Goal: Task Accomplishment & Management: Complete application form

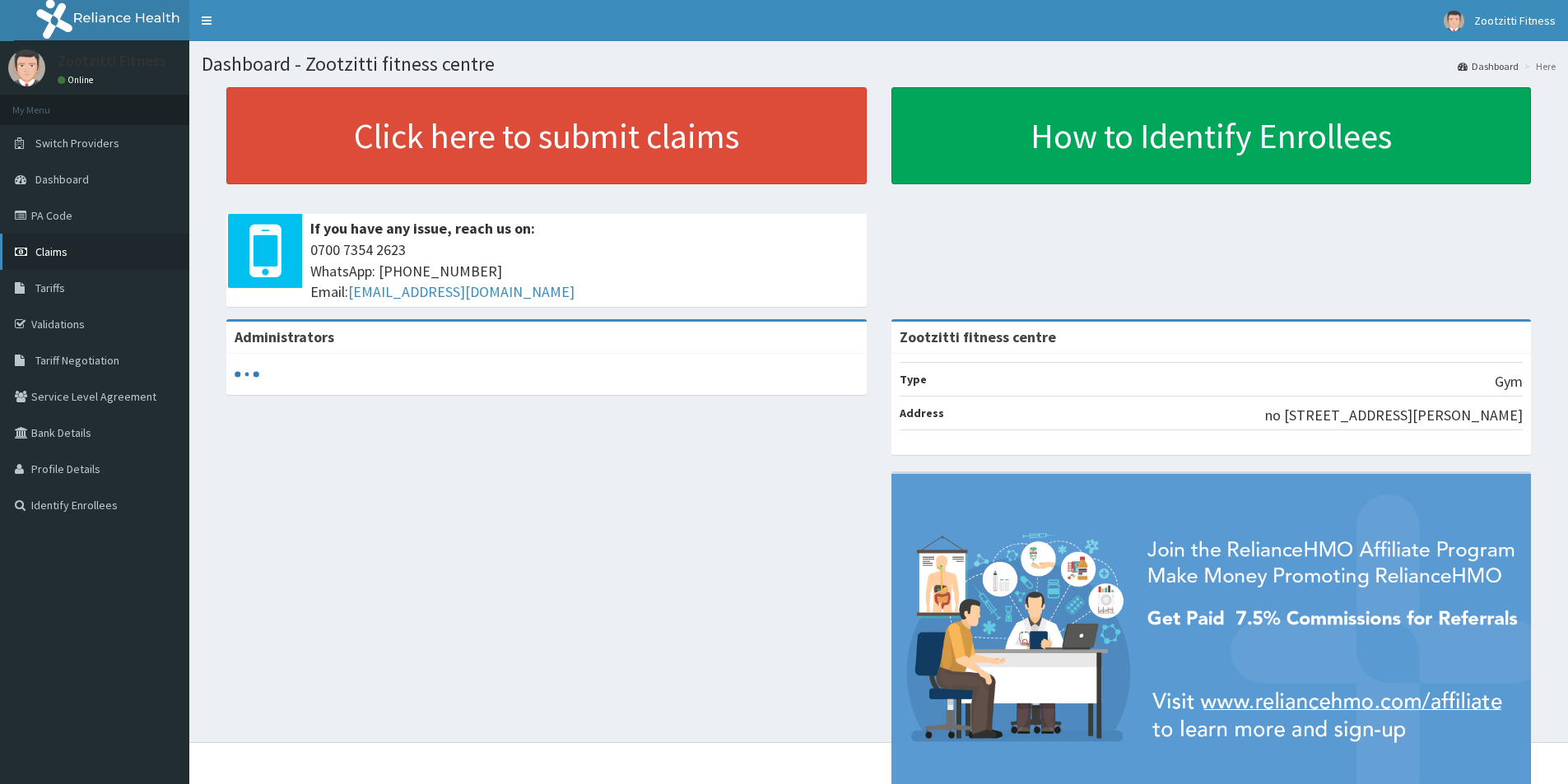
click at [34, 253] on link "Claims" at bounding box center [94, 251] width 189 height 36
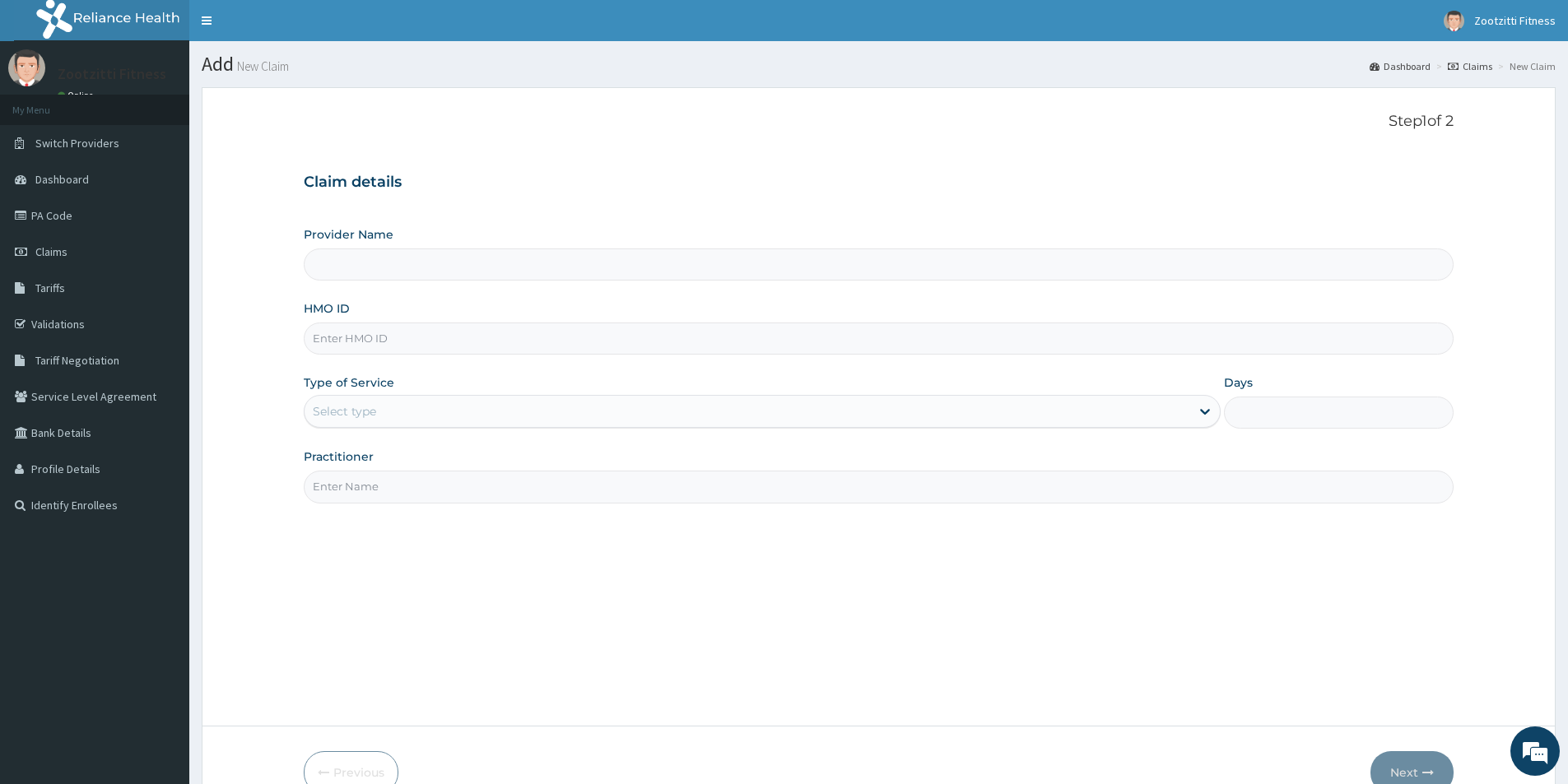
type input "Zootzitti fitness centre"
type input "1"
click at [332, 334] on input "HMO ID" at bounding box center [878, 338] width 1150 height 32
type input "RLD/10154/A"
click at [376, 491] on input "Practitioner" at bounding box center [878, 486] width 1150 height 32
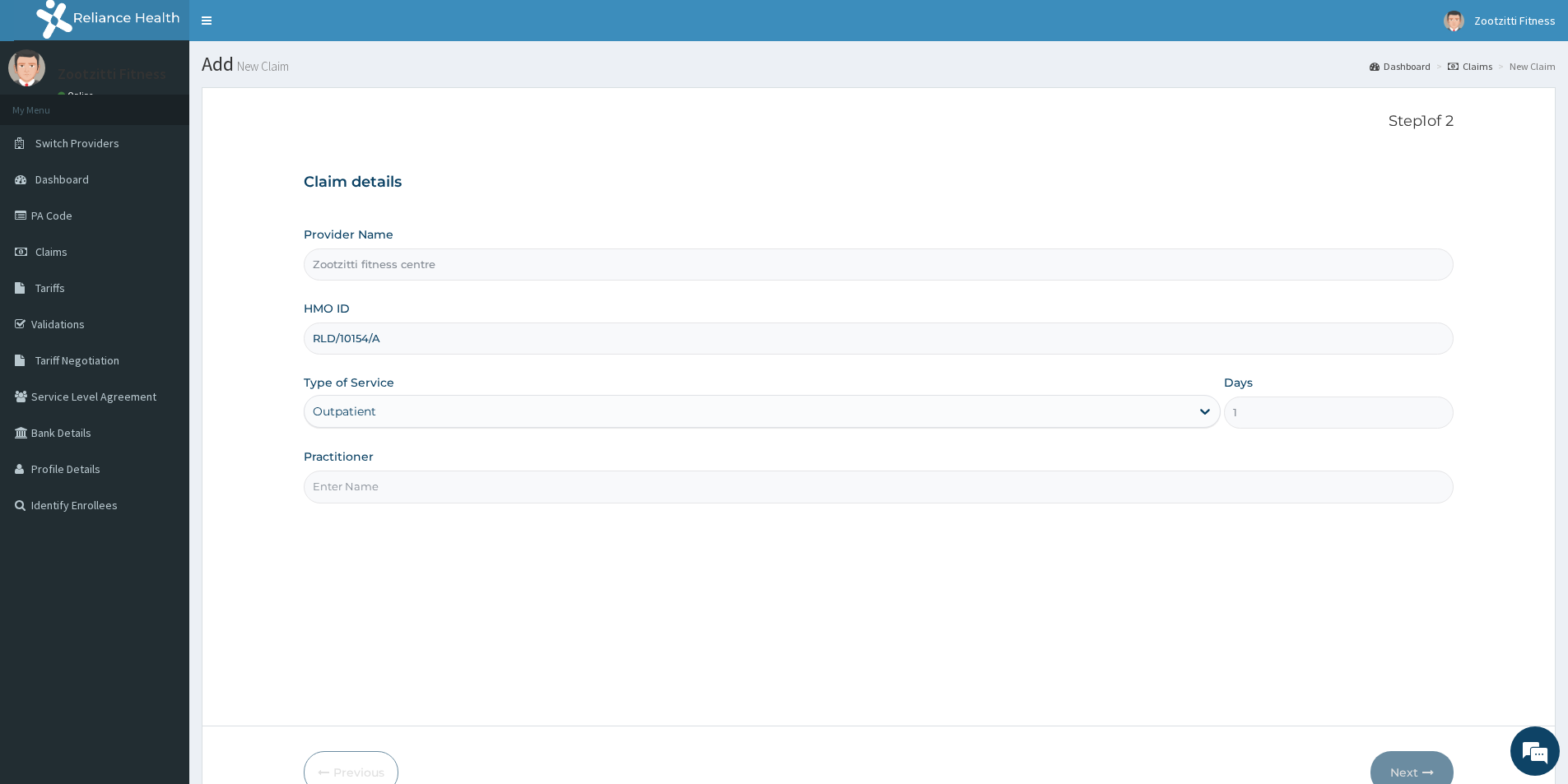
type input "GYM"
click at [1408, 775] on button "Next" at bounding box center [1412, 772] width 83 height 43
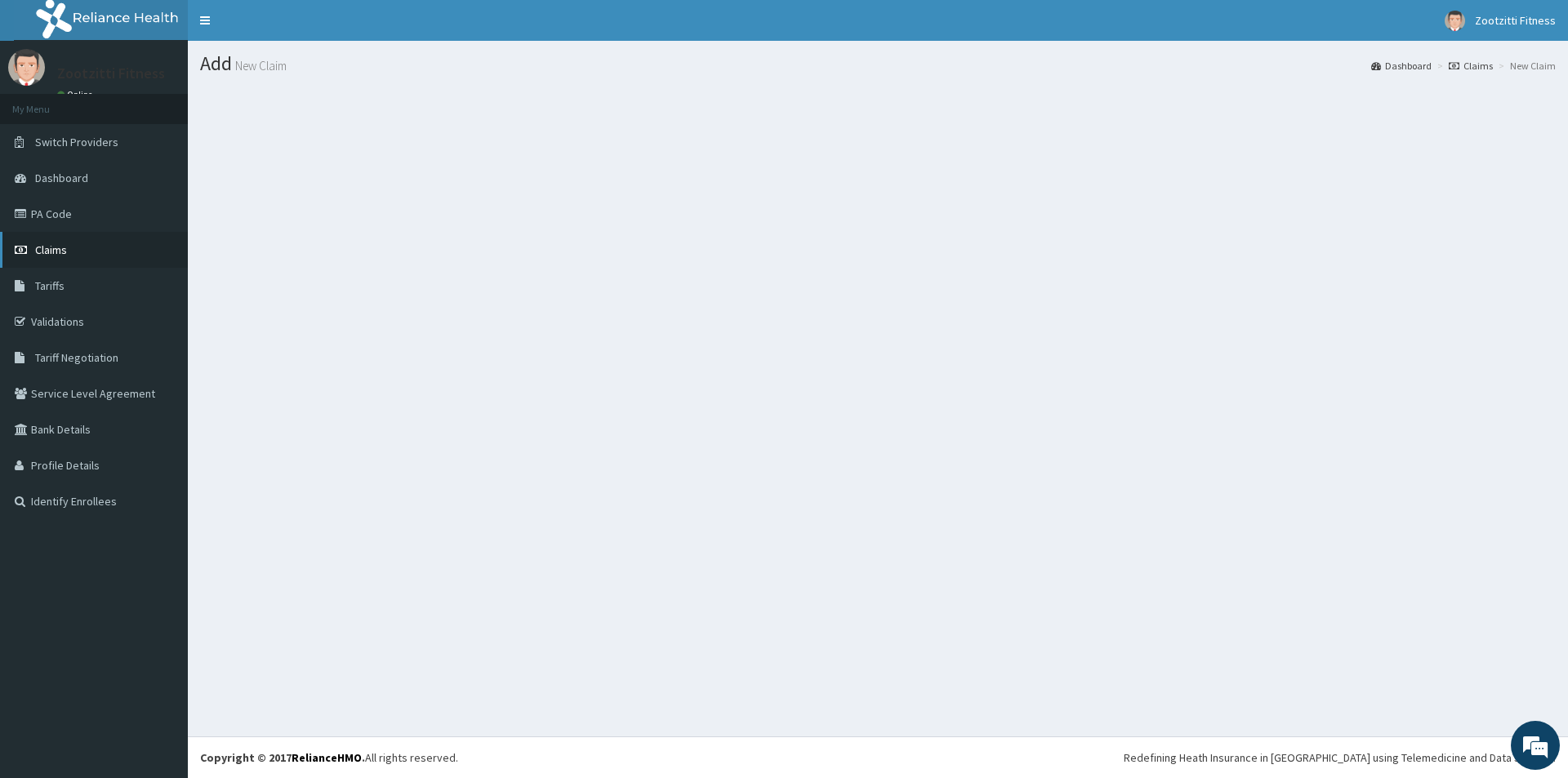
click at [45, 250] on span "Claims" at bounding box center [50, 249] width 32 height 14
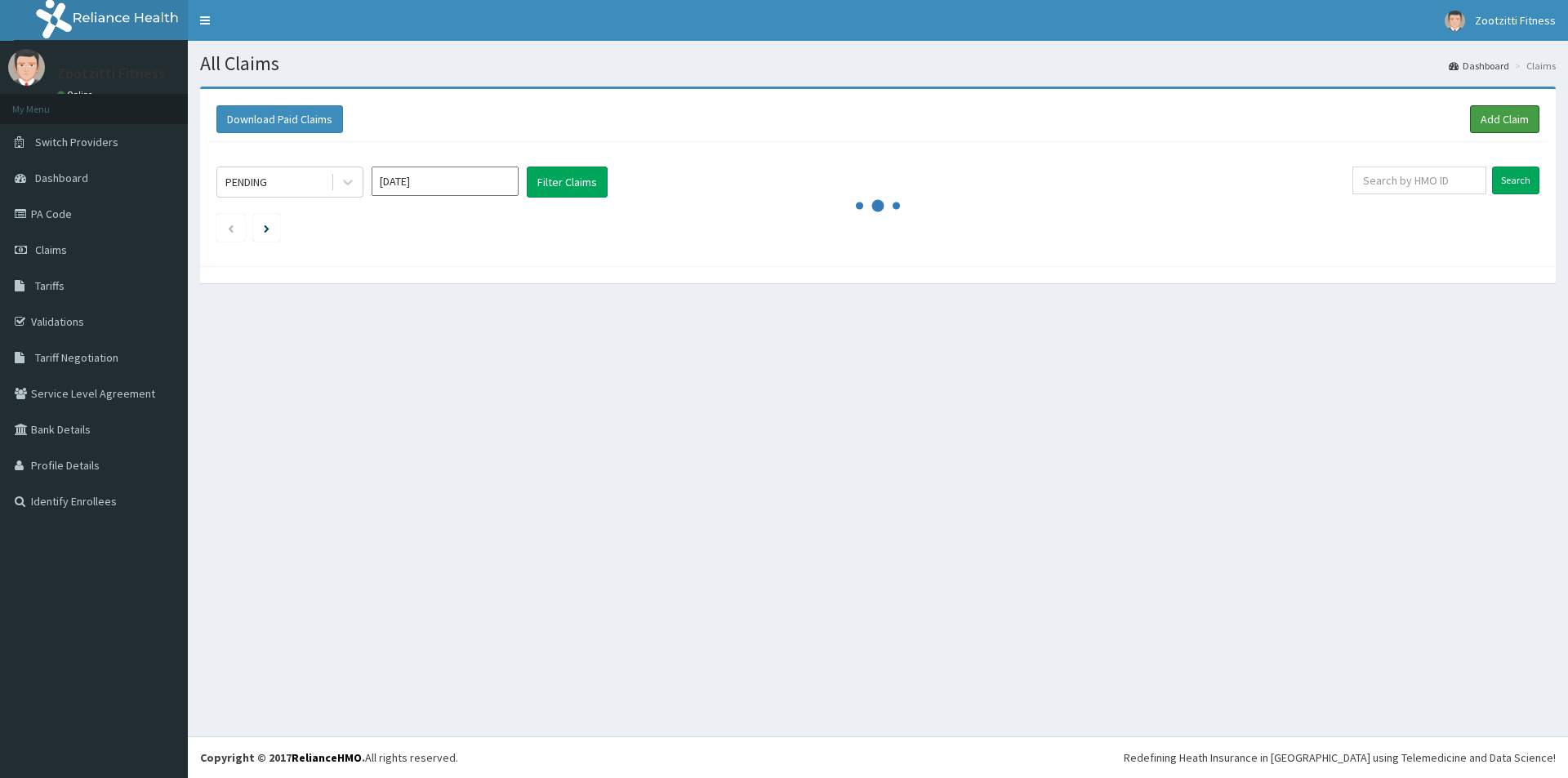
click at [1500, 118] on link "Add Claim" at bounding box center [1504, 118] width 69 height 28
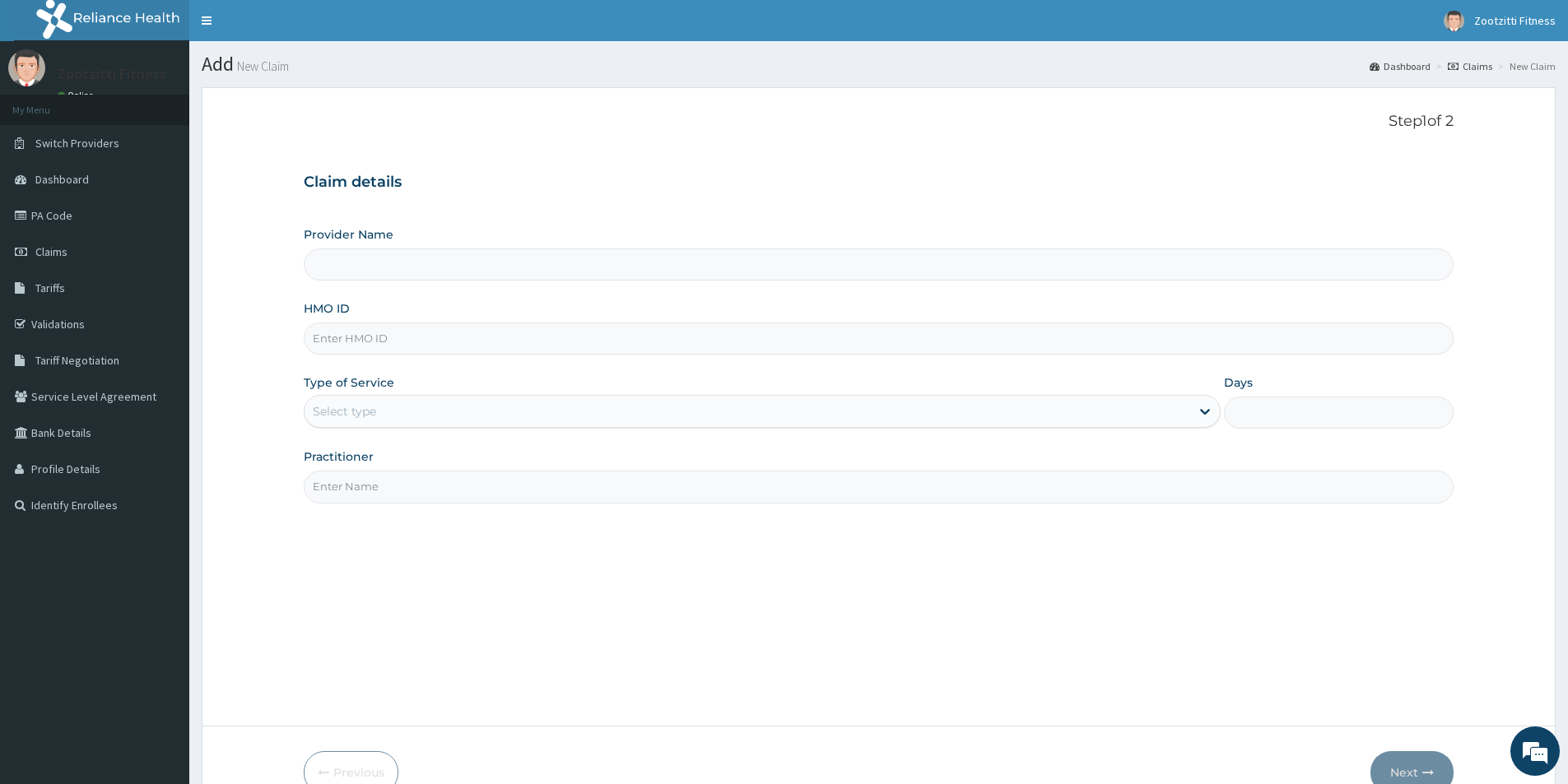
click at [363, 344] on input "HMO ID" at bounding box center [878, 338] width 1150 height 32
click at [41, 321] on link "Validations" at bounding box center [94, 324] width 189 height 36
type input "Zootzitti fitness centre"
type input "1"
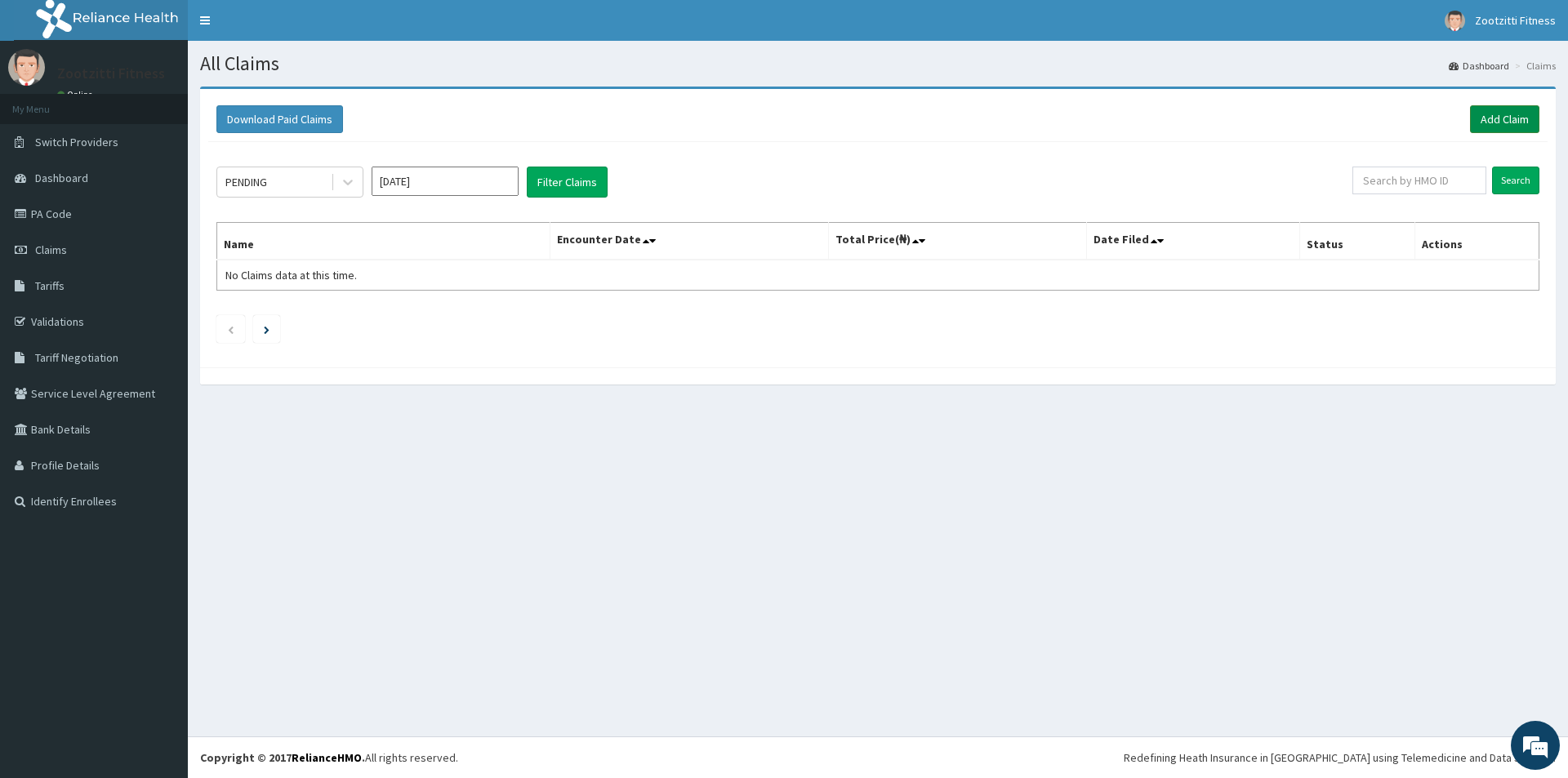
click at [1497, 119] on link "Add Claim" at bounding box center [1504, 118] width 69 height 28
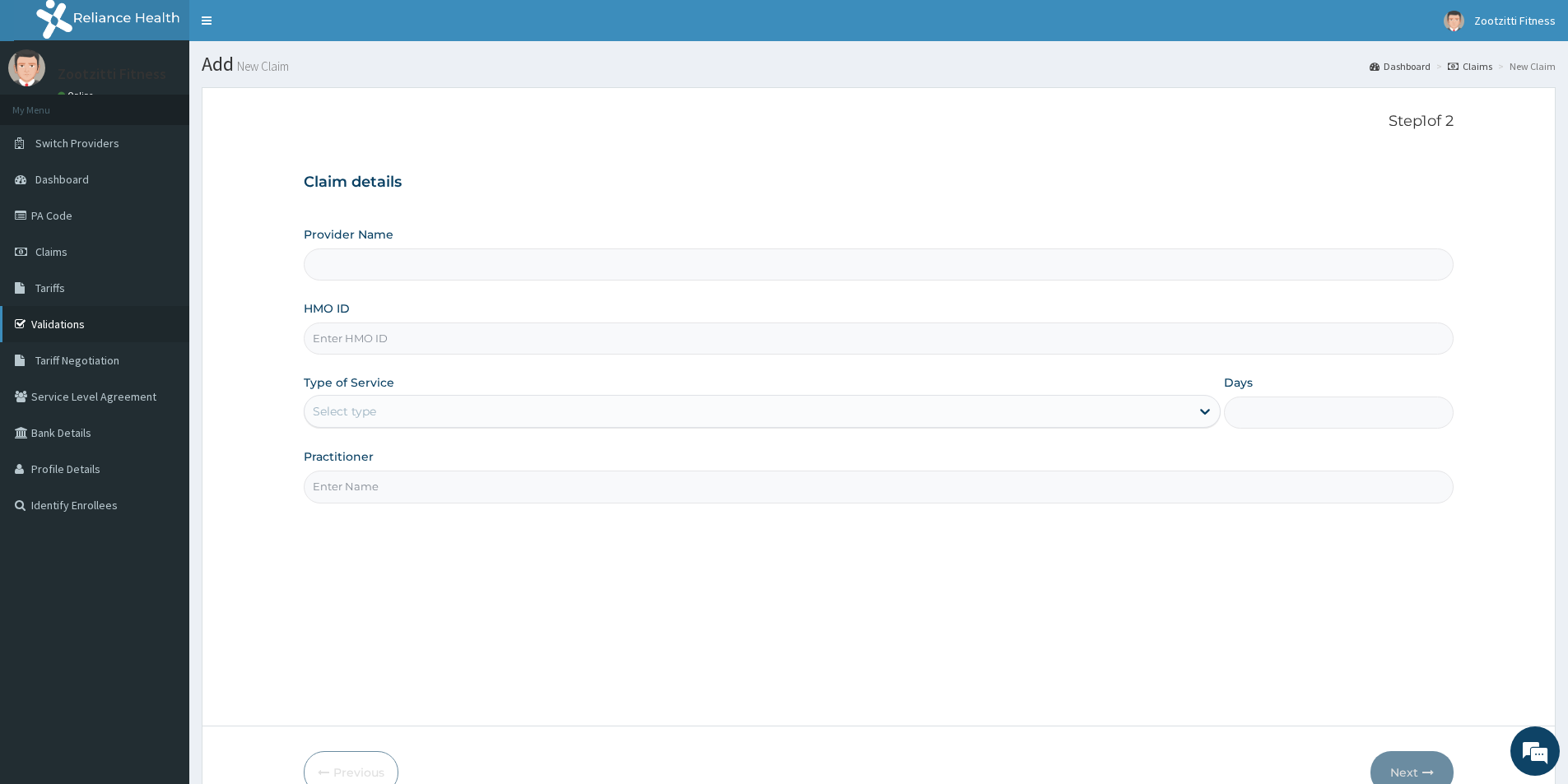
type input "Zootzitti fitness centre"
type input "1"
click at [40, 323] on link "Validations" at bounding box center [94, 324] width 189 height 36
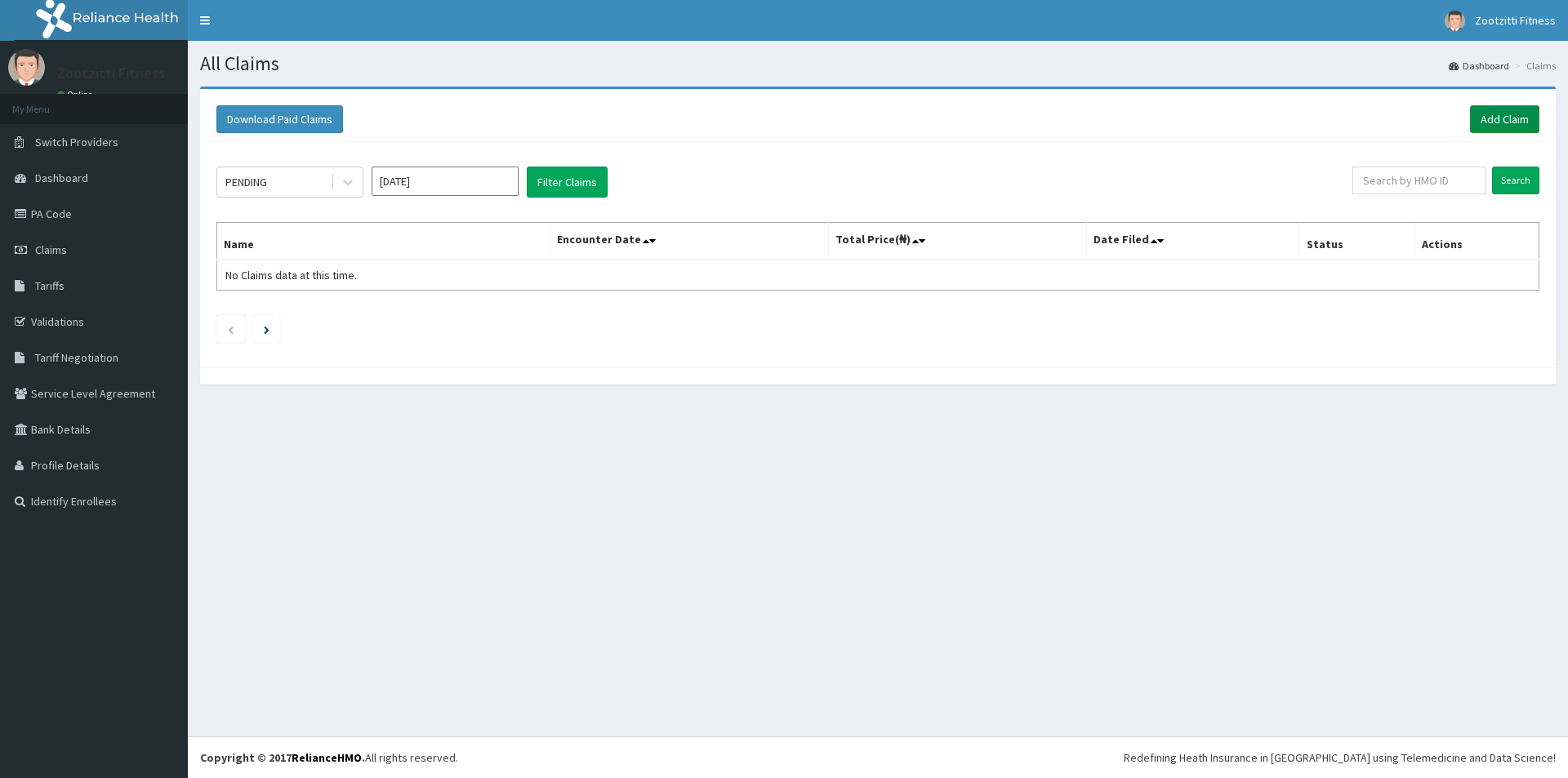
click at [1520, 122] on link "Add Claim" at bounding box center [1504, 118] width 69 height 28
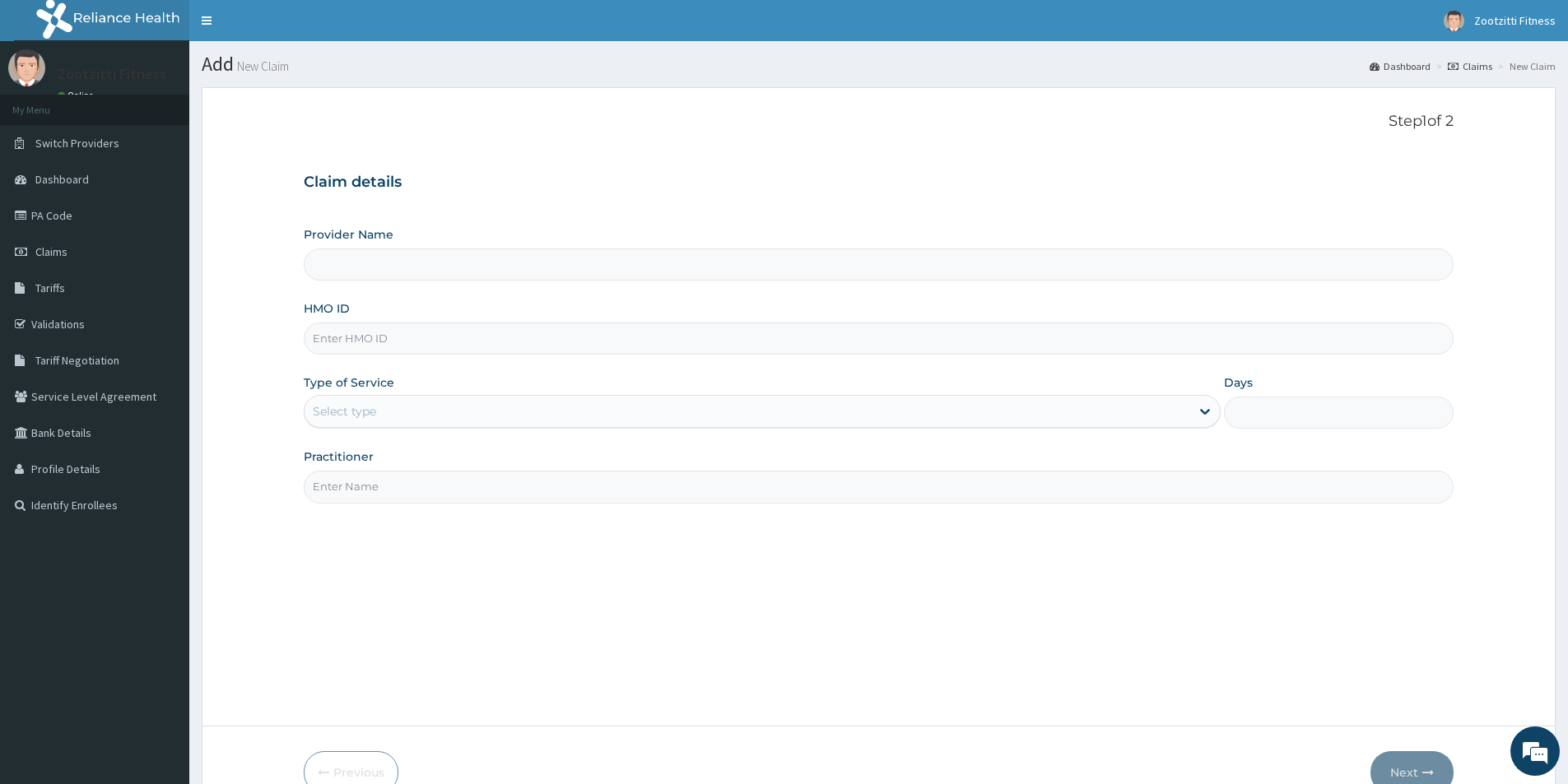
click at [352, 339] on input "HMO ID" at bounding box center [878, 338] width 1150 height 32
type input "RLD/1015"
type input "Zootzitti fitness centre"
type input "1"
type input "RLD/10154/A"
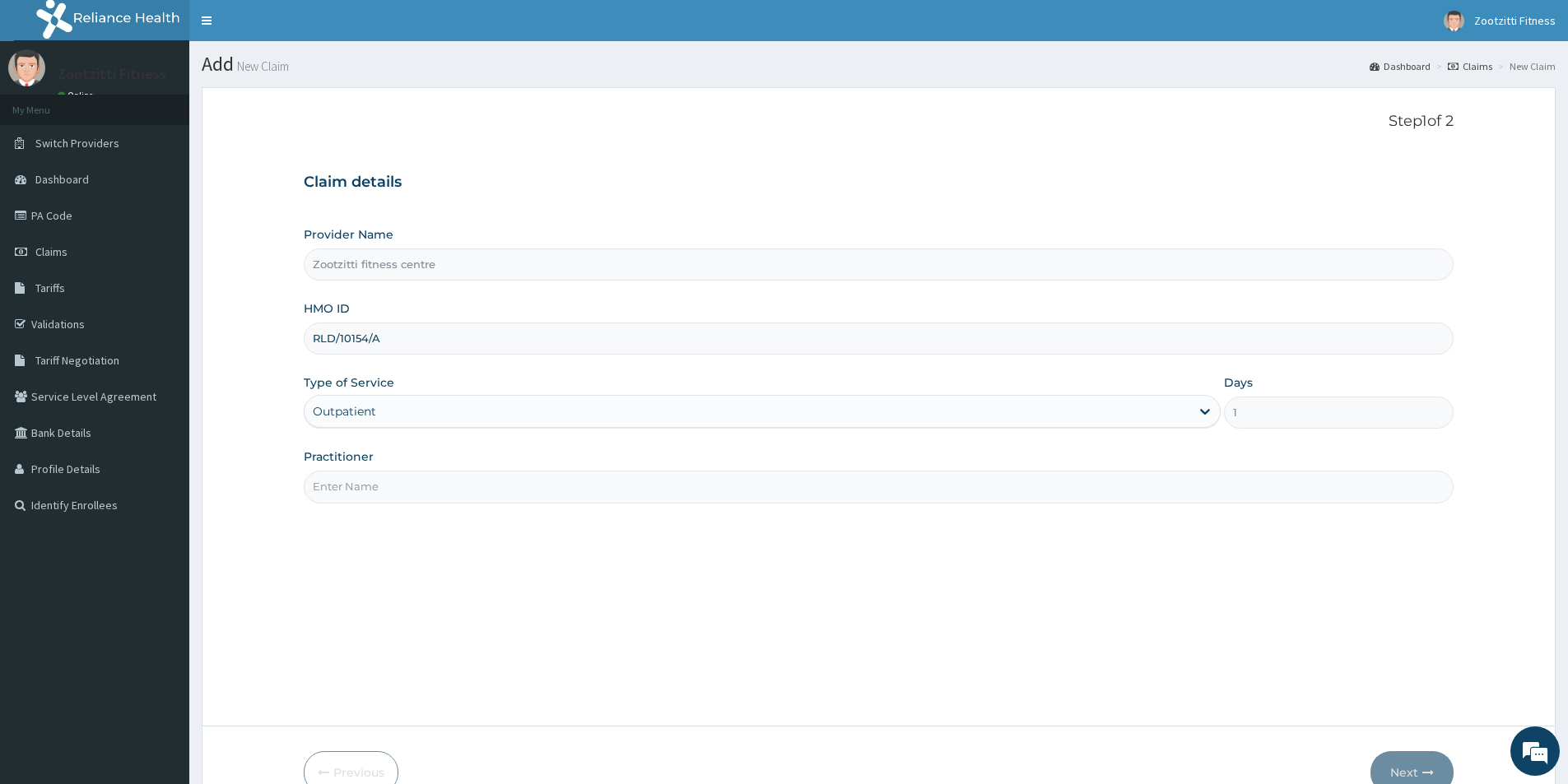
click at [400, 483] on input "Practitioner" at bounding box center [878, 486] width 1150 height 32
type input "GYM"
click at [1404, 766] on button "Next" at bounding box center [1412, 772] width 83 height 43
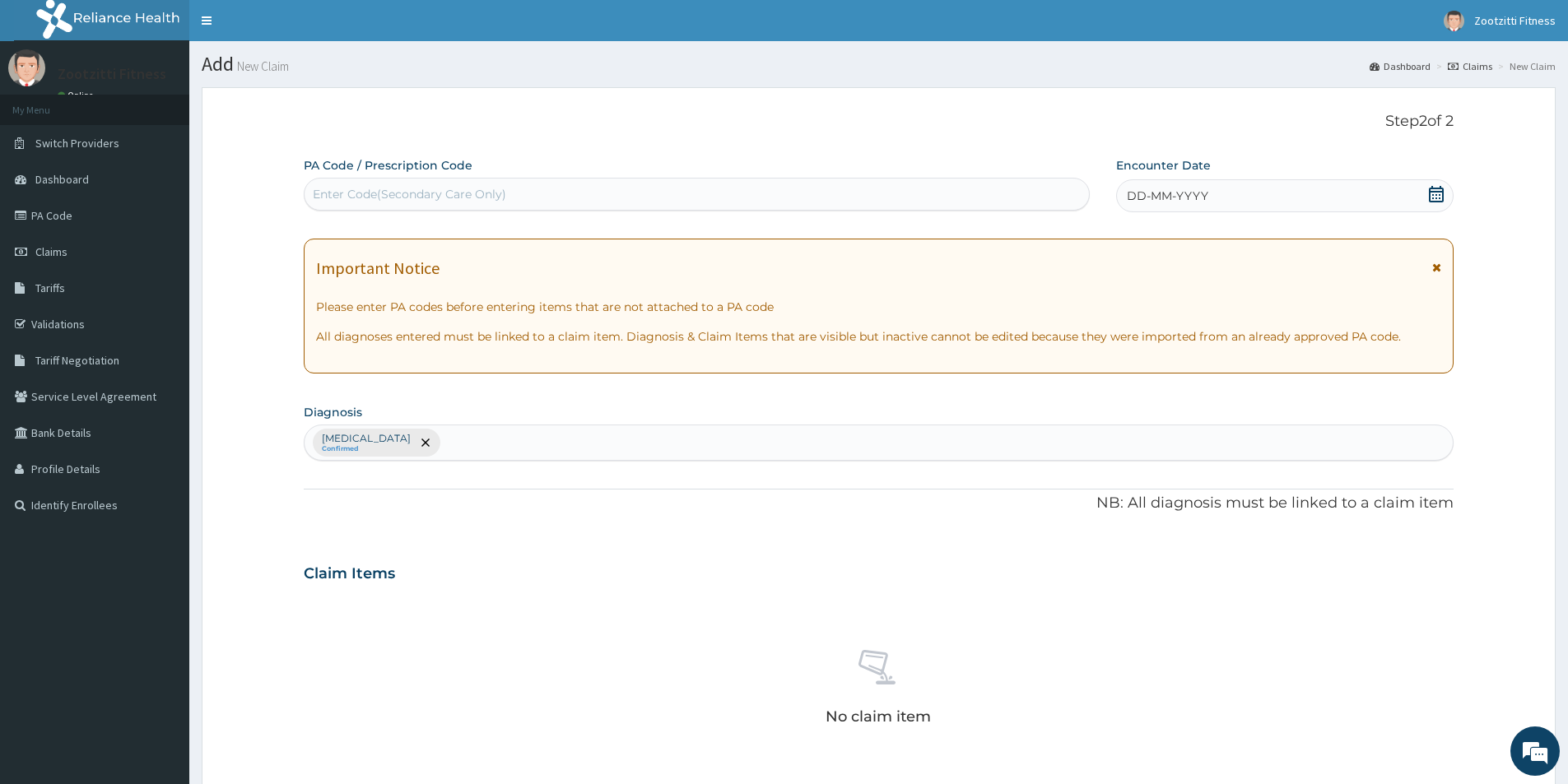
click at [355, 192] on div "Enter Code(Secondary Care Only)" at bounding box center [408, 194] width 193 height 16
type input "PA/779C07"
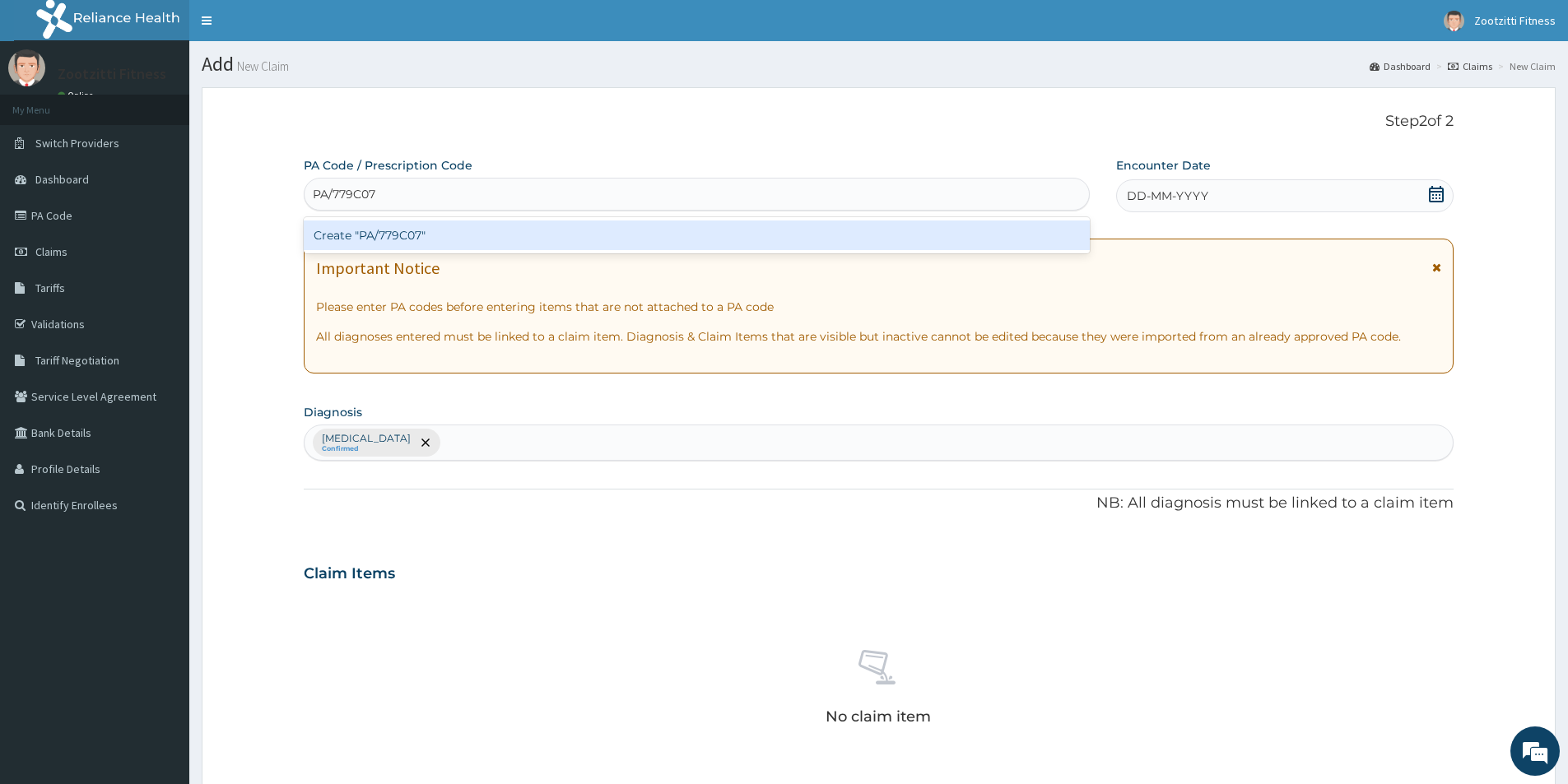
click at [388, 233] on div "Create "PA/779C07"" at bounding box center [697, 235] width 786 height 30
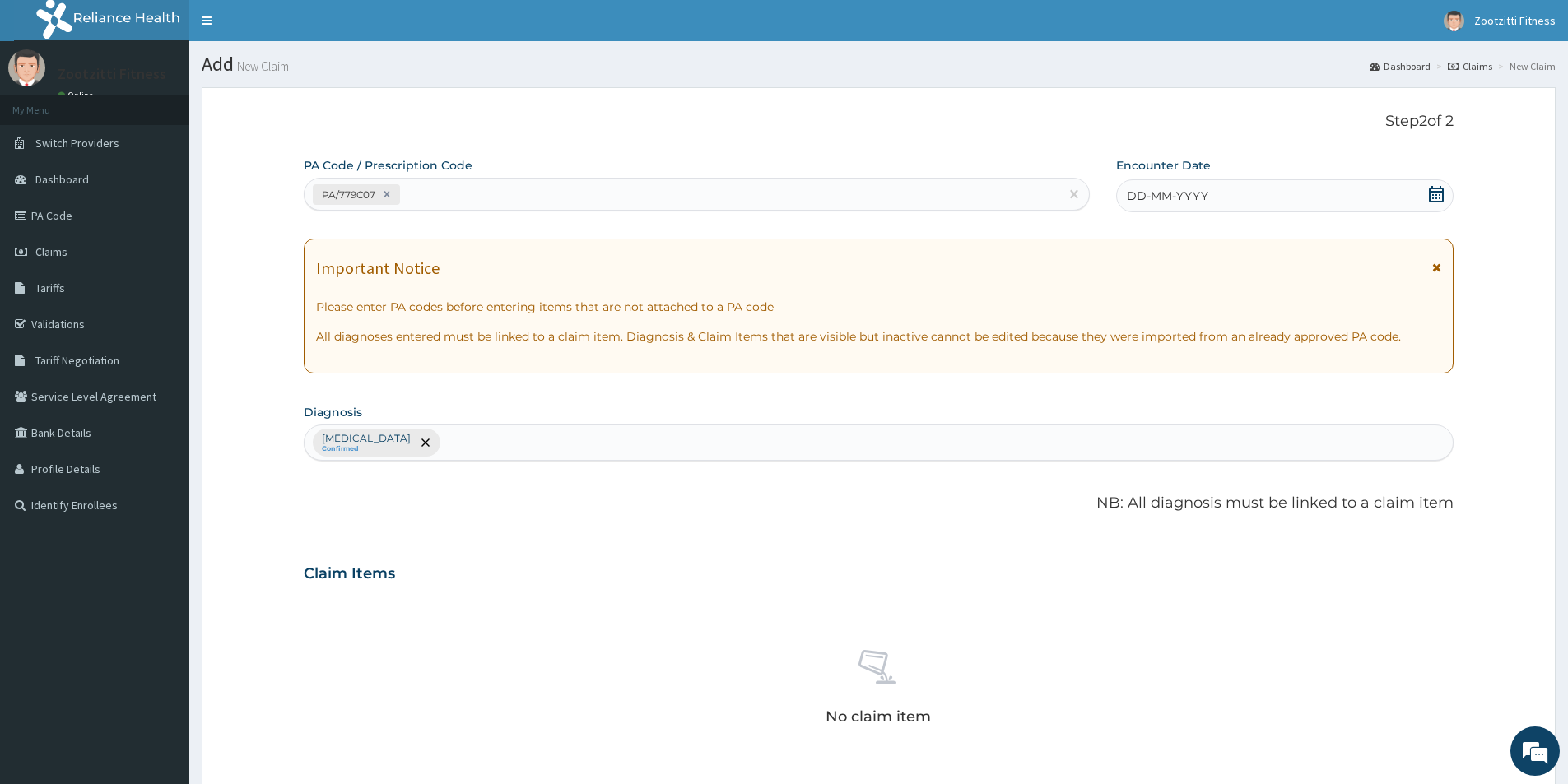
click at [1206, 200] on span "DD-MM-YYYY" at bounding box center [1167, 195] width 82 height 16
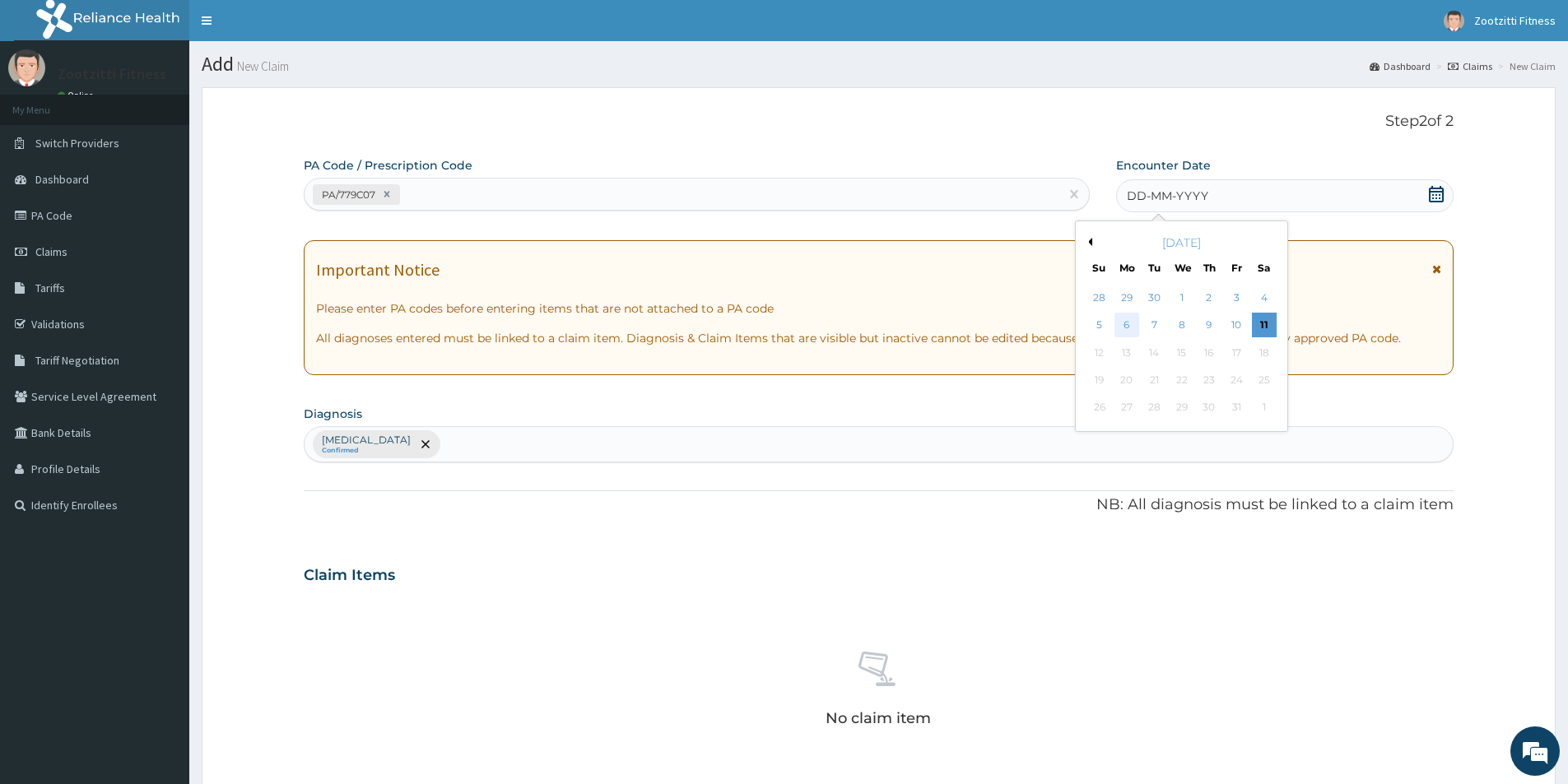
click at [1128, 321] on div "6" at bounding box center [1126, 325] width 24 height 24
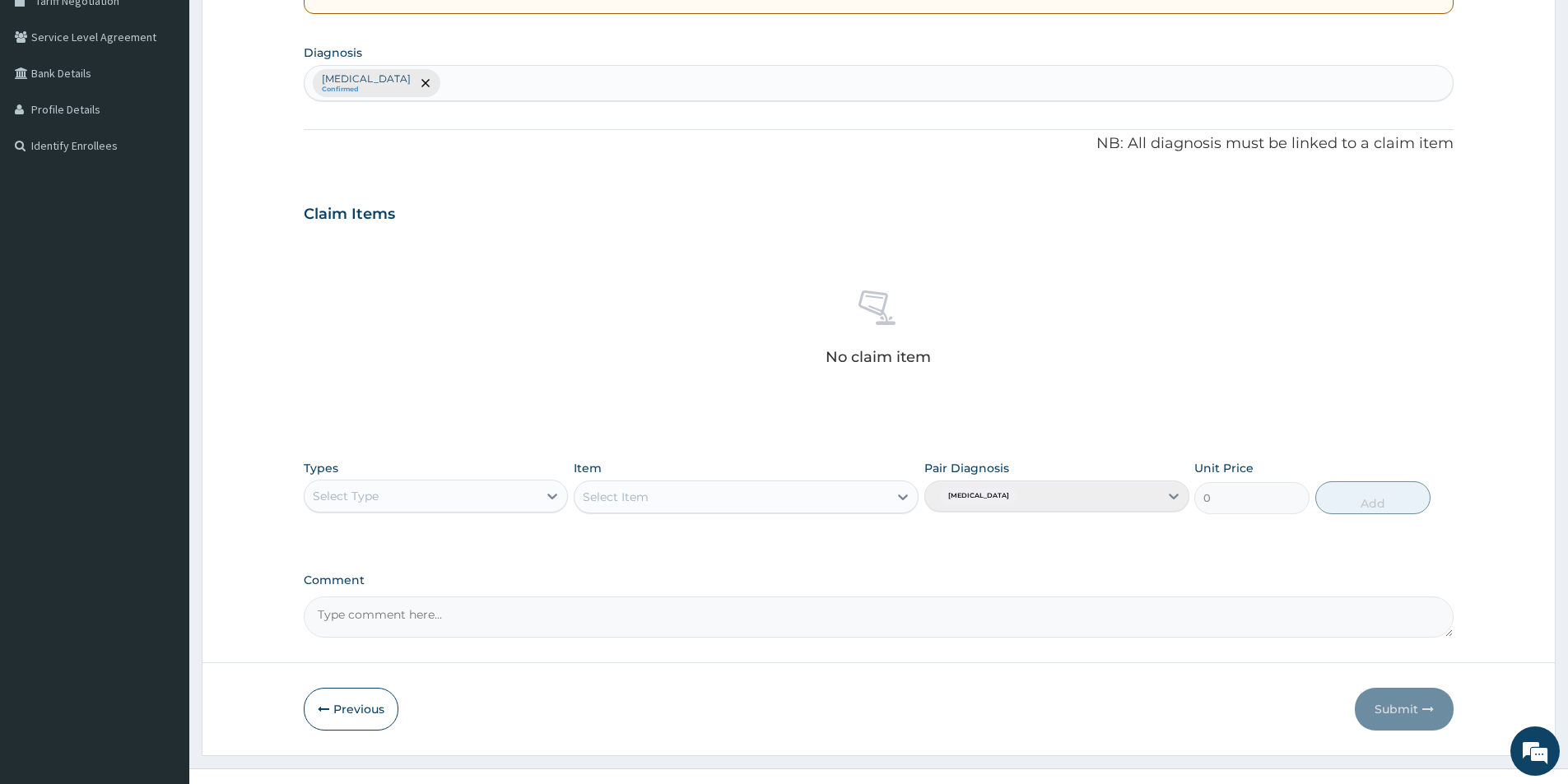
scroll to position [386, 0]
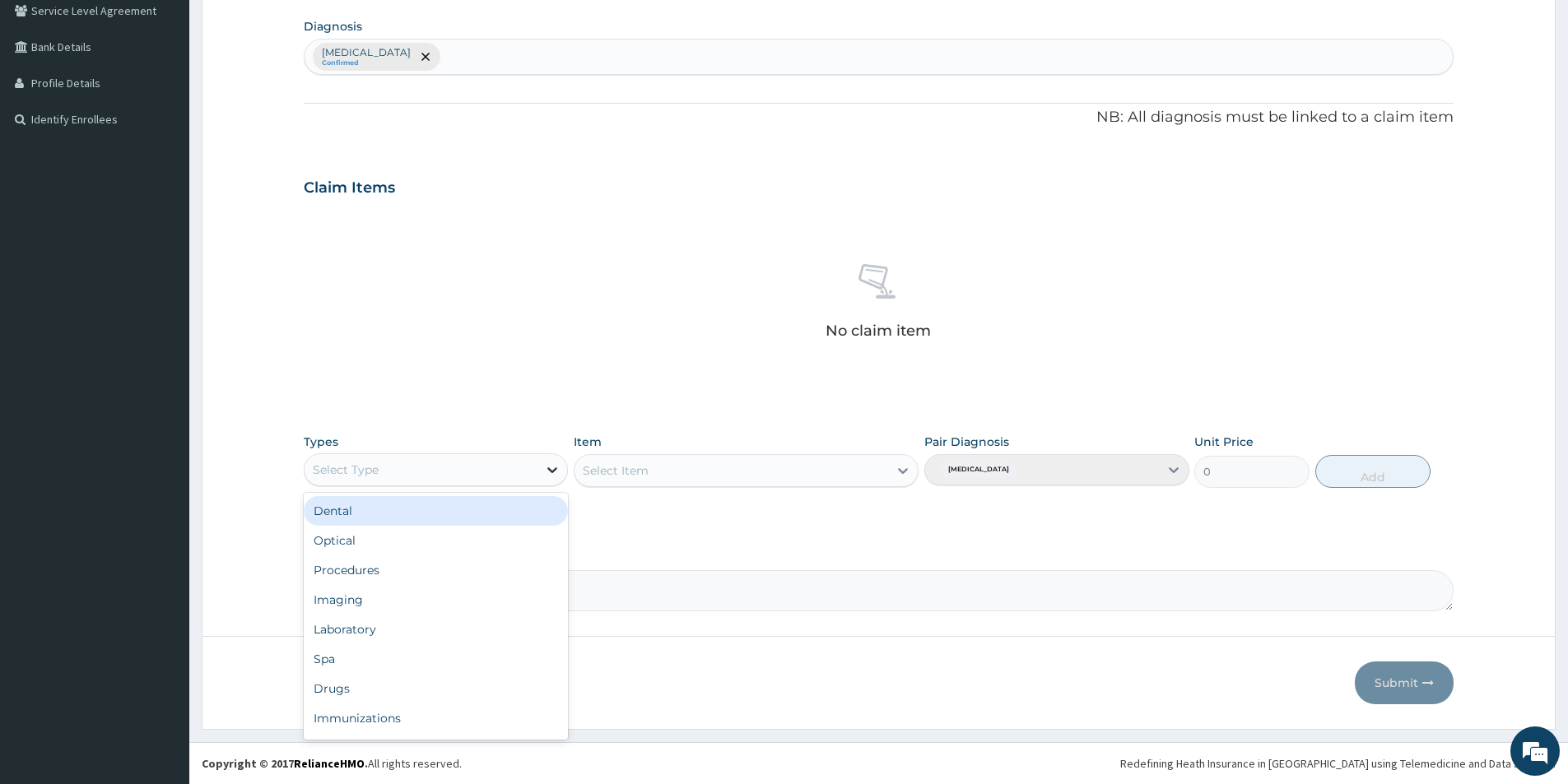
click at [553, 475] on icon at bounding box center [552, 470] width 16 height 16
type input "GYM"
click at [524, 513] on div "Gym" at bounding box center [436, 510] width 264 height 30
click at [906, 473] on icon at bounding box center [902, 471] width 16 height 16
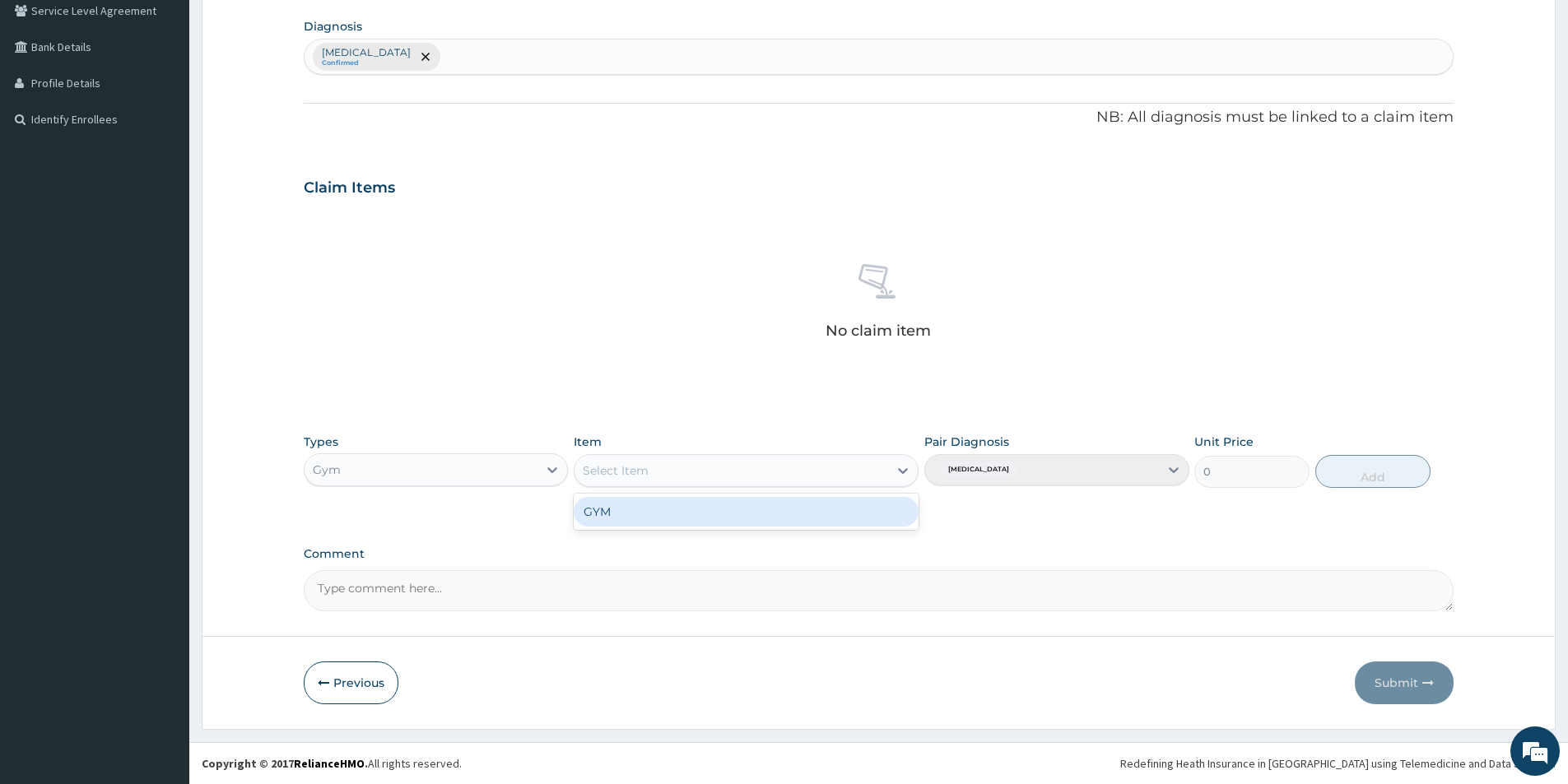
click at [816, 518] on div "GYM" at bounding box center [745, 511] width 344 height 30
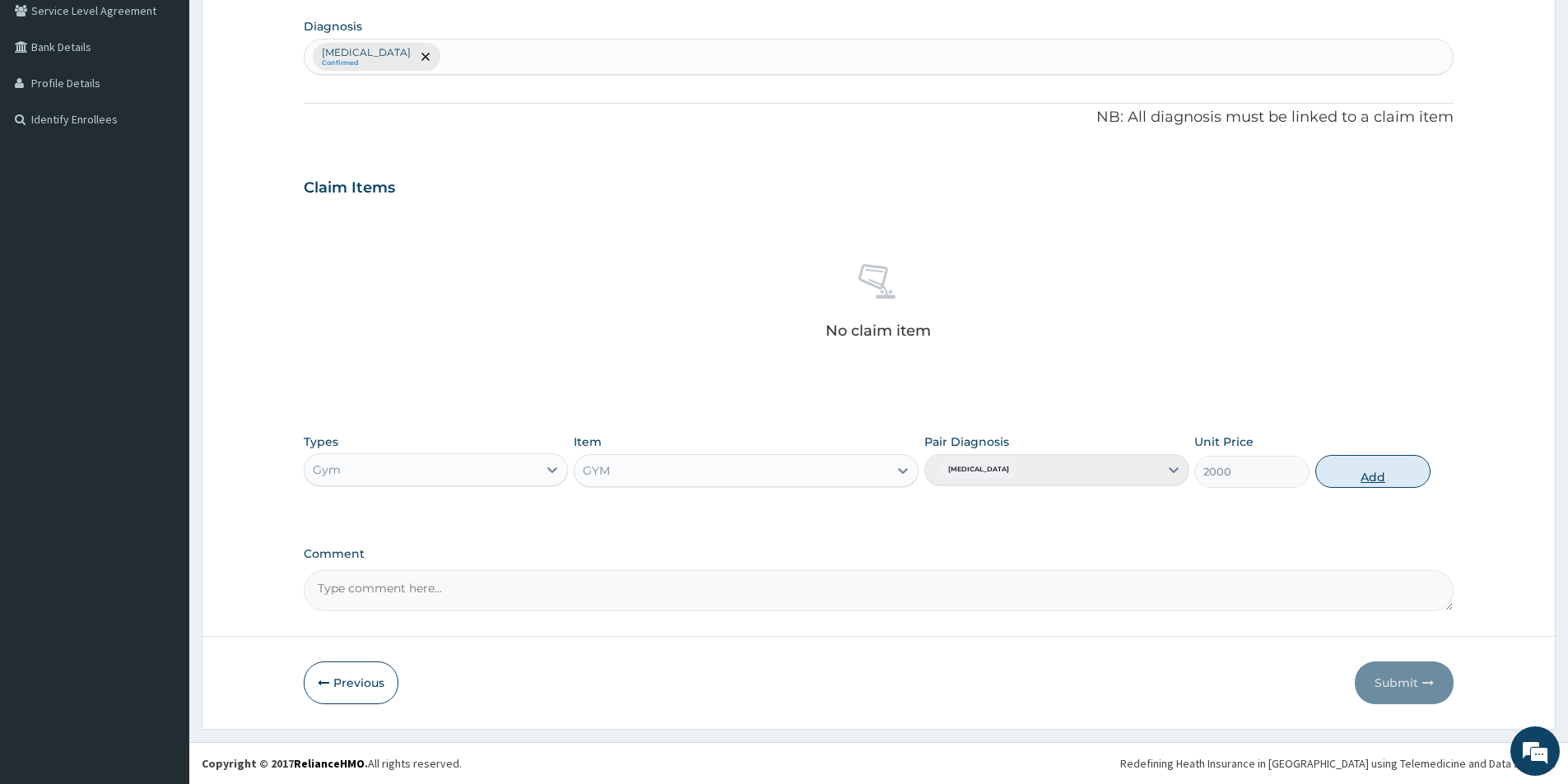
click at [1371, 478] on button "Add" at bounding box center [1372, 472] width 115 height 33
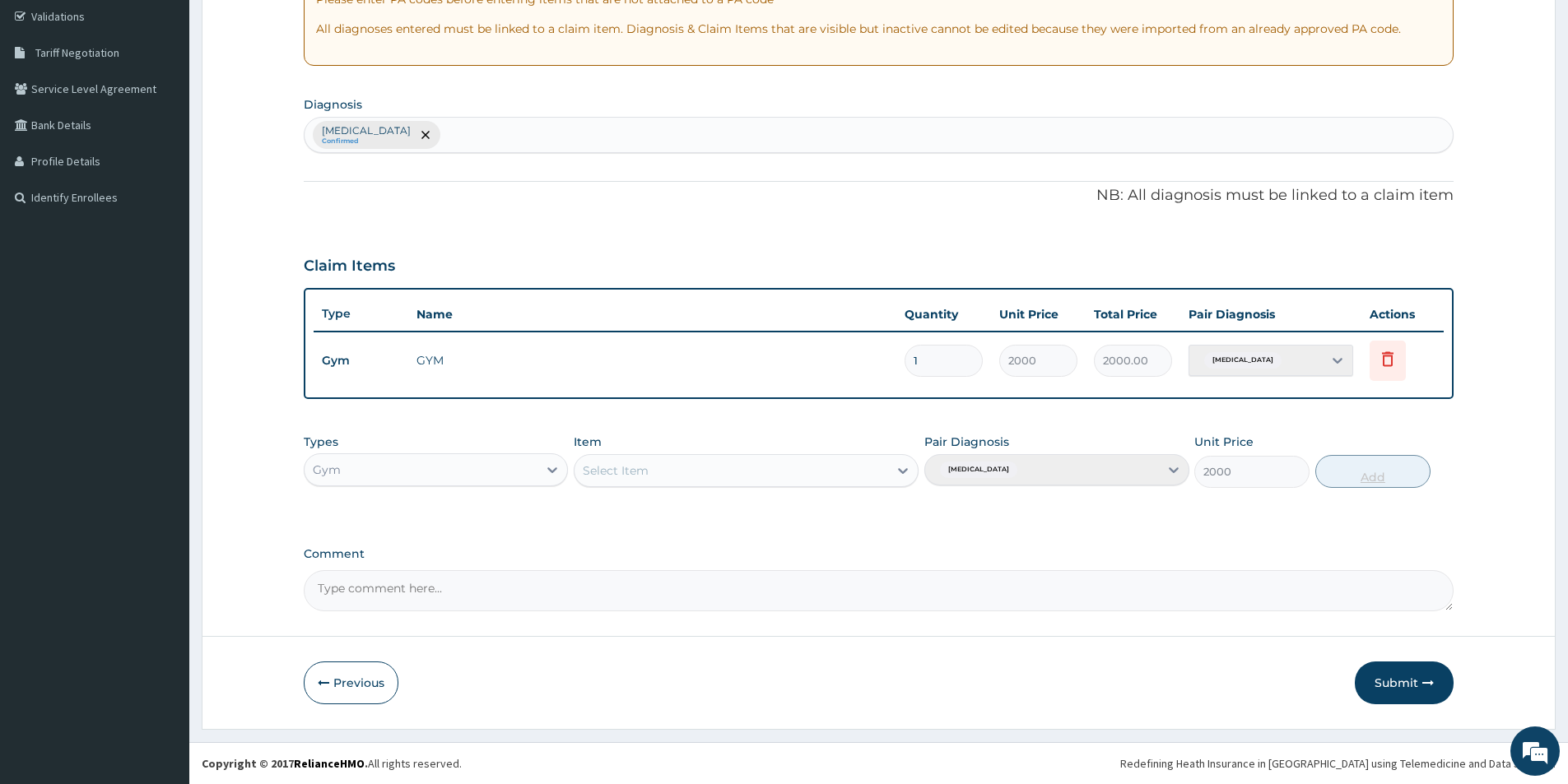
type input "0"
click at [1404, 680] on button "Submit" at bounding box center [1404, 683] width 99 height 43
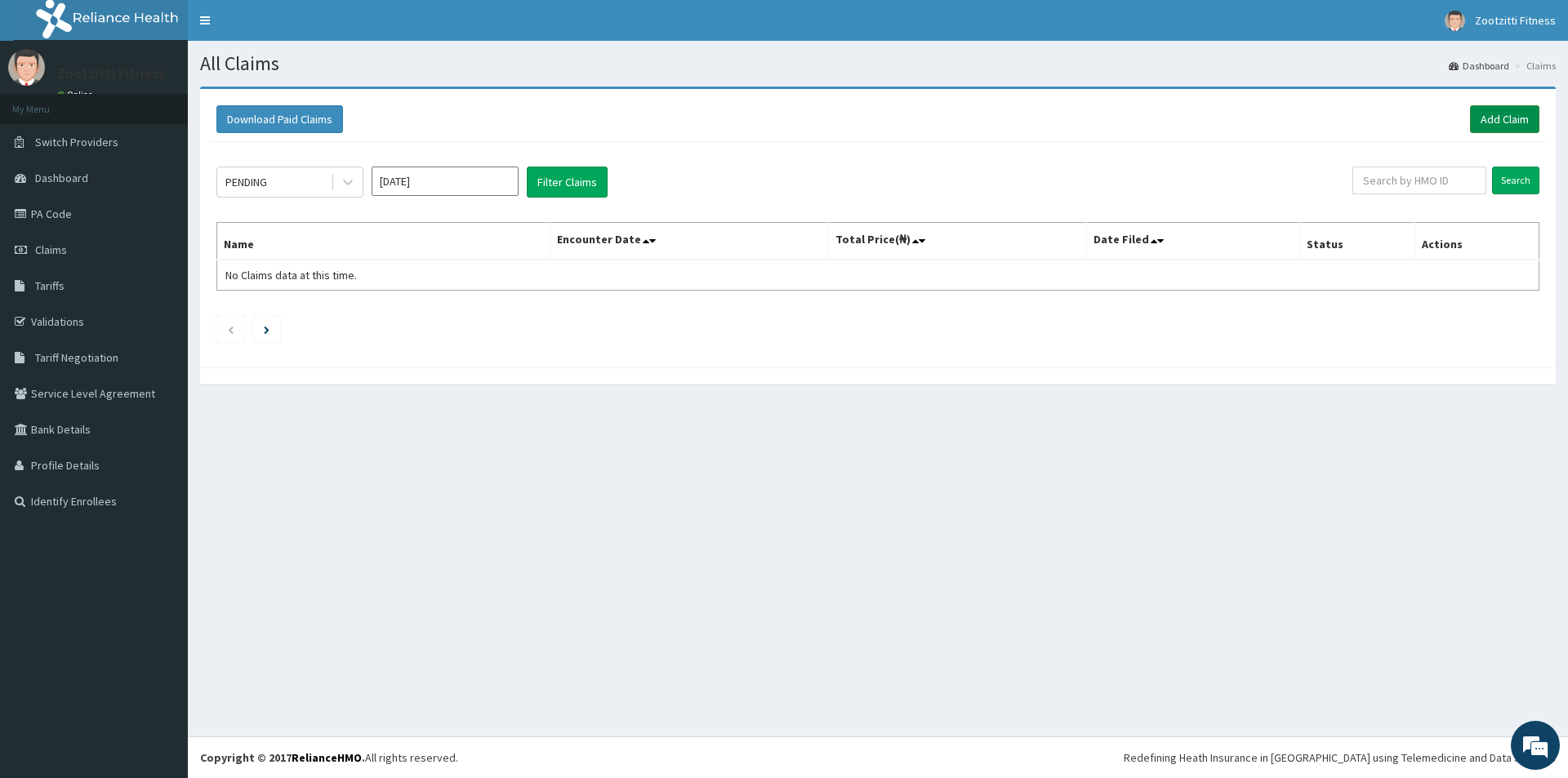
click at [1498, 117] on link "Add Claim" at bounding box center [1504, 118] width 69 height 28
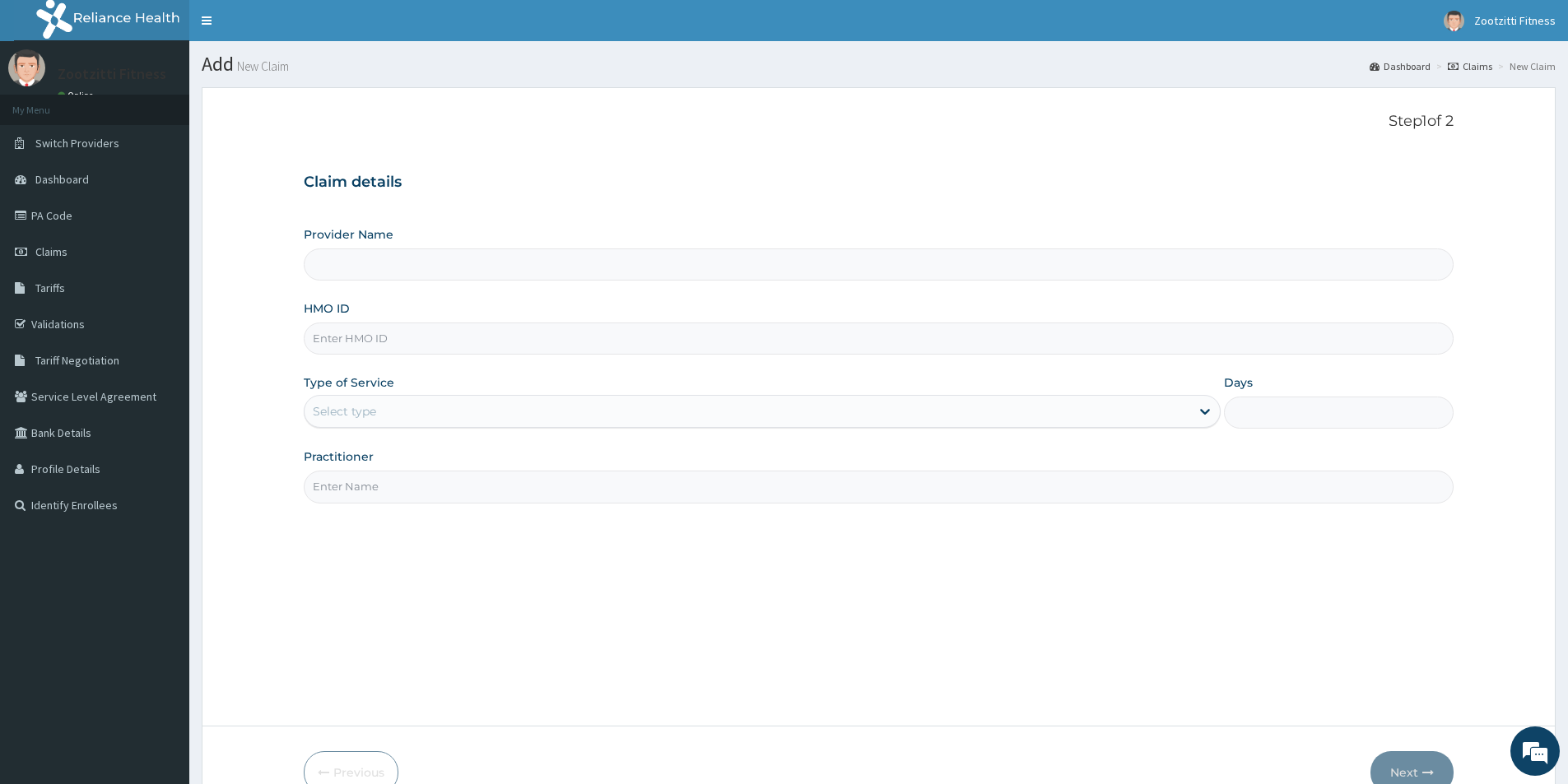
click at [349, 347] on input "HMO ID" at bounding box center [878, 338] width 1150 height 32
type input "RLD/101"
type input "Zootzitti fitness centre"
type input "1"
type input "RLD/10170/A"
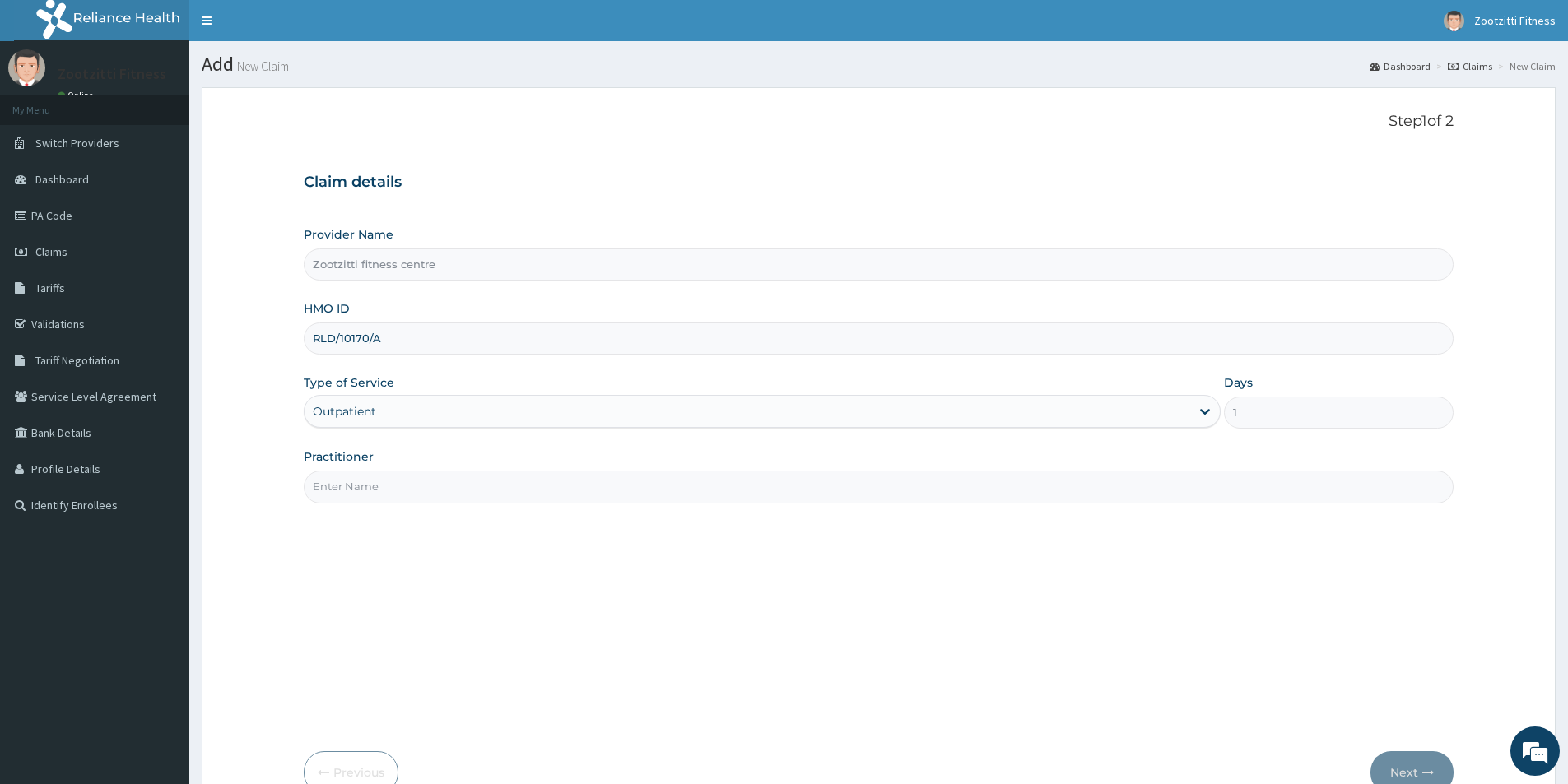
click at [373, 493] on input "Practitioner" at bounding box center [878, 486] width 1150 height 32
type input "GYM"
click at [1405, 763] on button "Next" at bounding box center [1412, 772] width 83 height 43
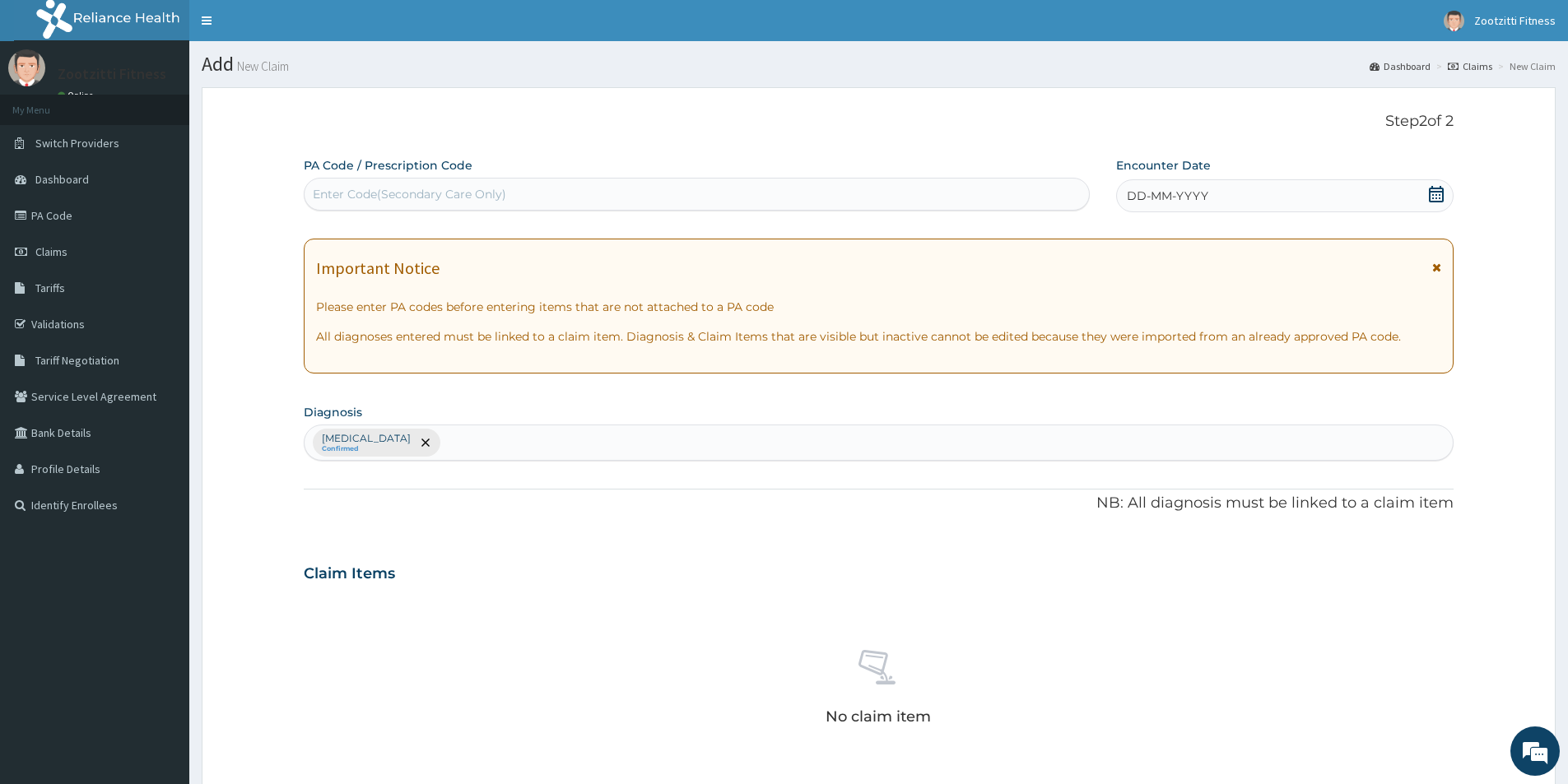
click at [350, 192] on div "Enter Code(Secondary Care Only)" at bounding box center [408, 194] width 193 height 16
type input "PA/A73C75"
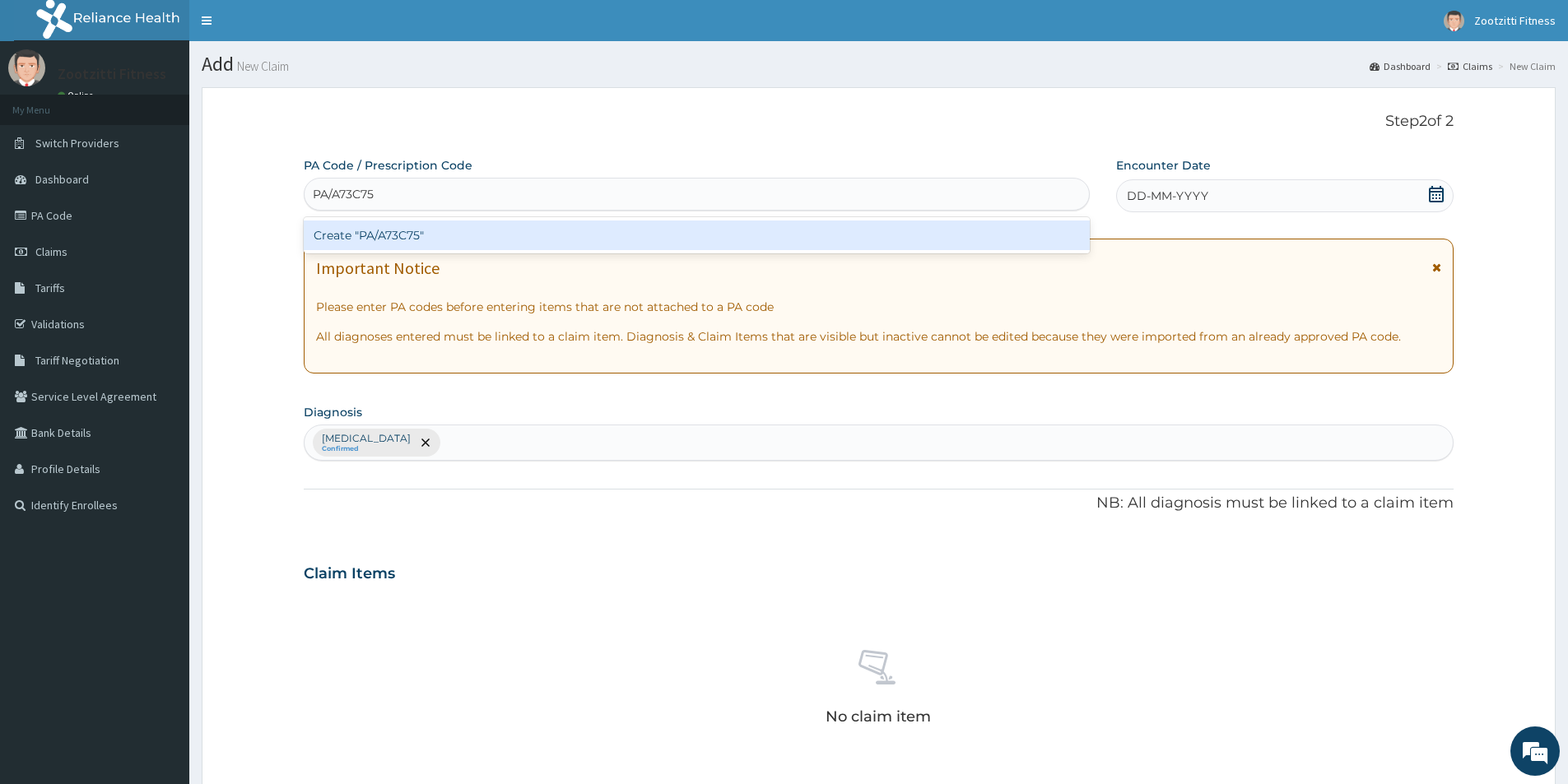
click at [385, 236] on div "Create "PA/A73C75"" at bounding box center [697, 235] width 786 height 30
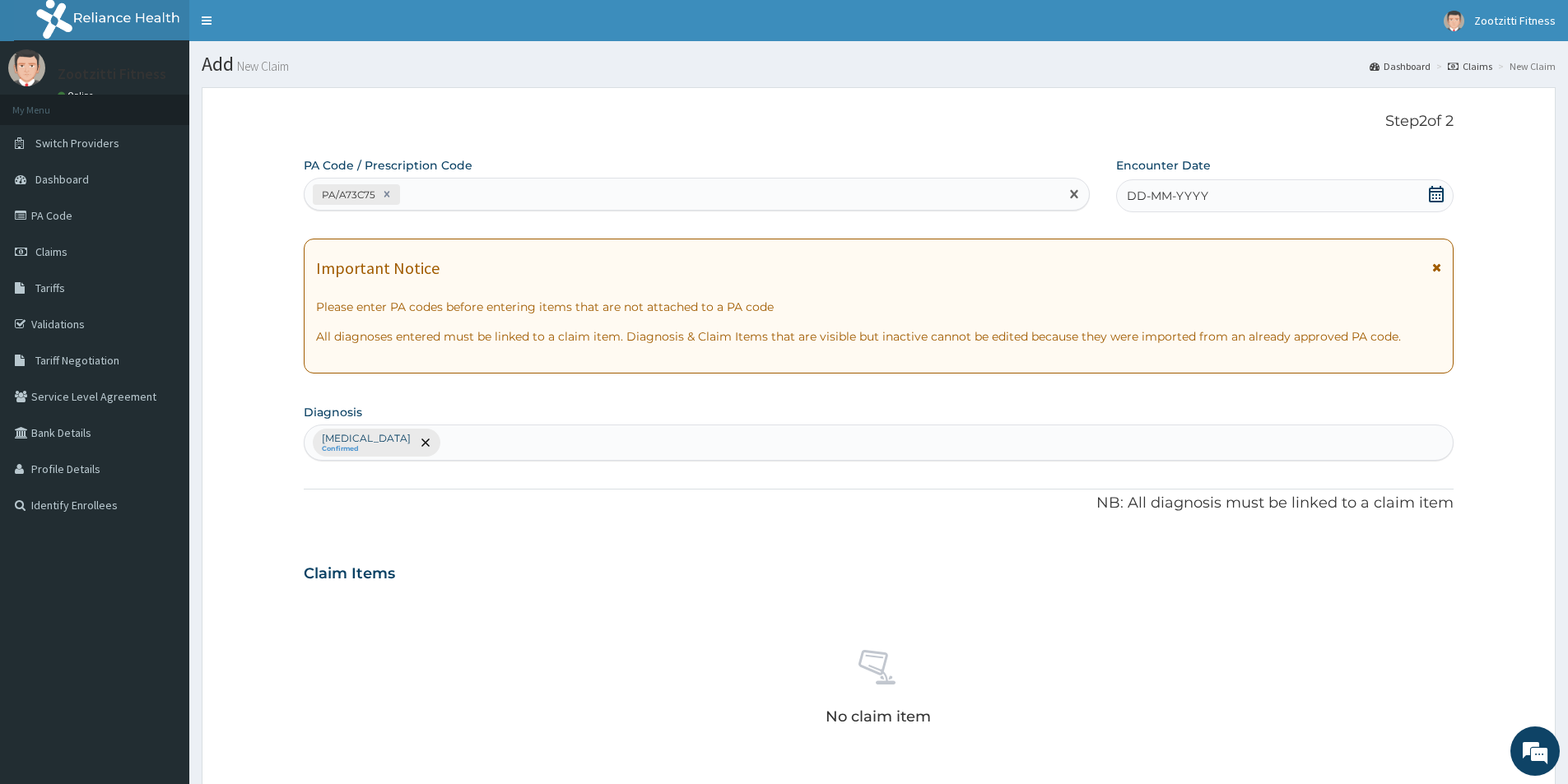
click at [1180, 197] on span "DD-MM-YYYY" at bounding box center [1167, 195] width 82 height 16
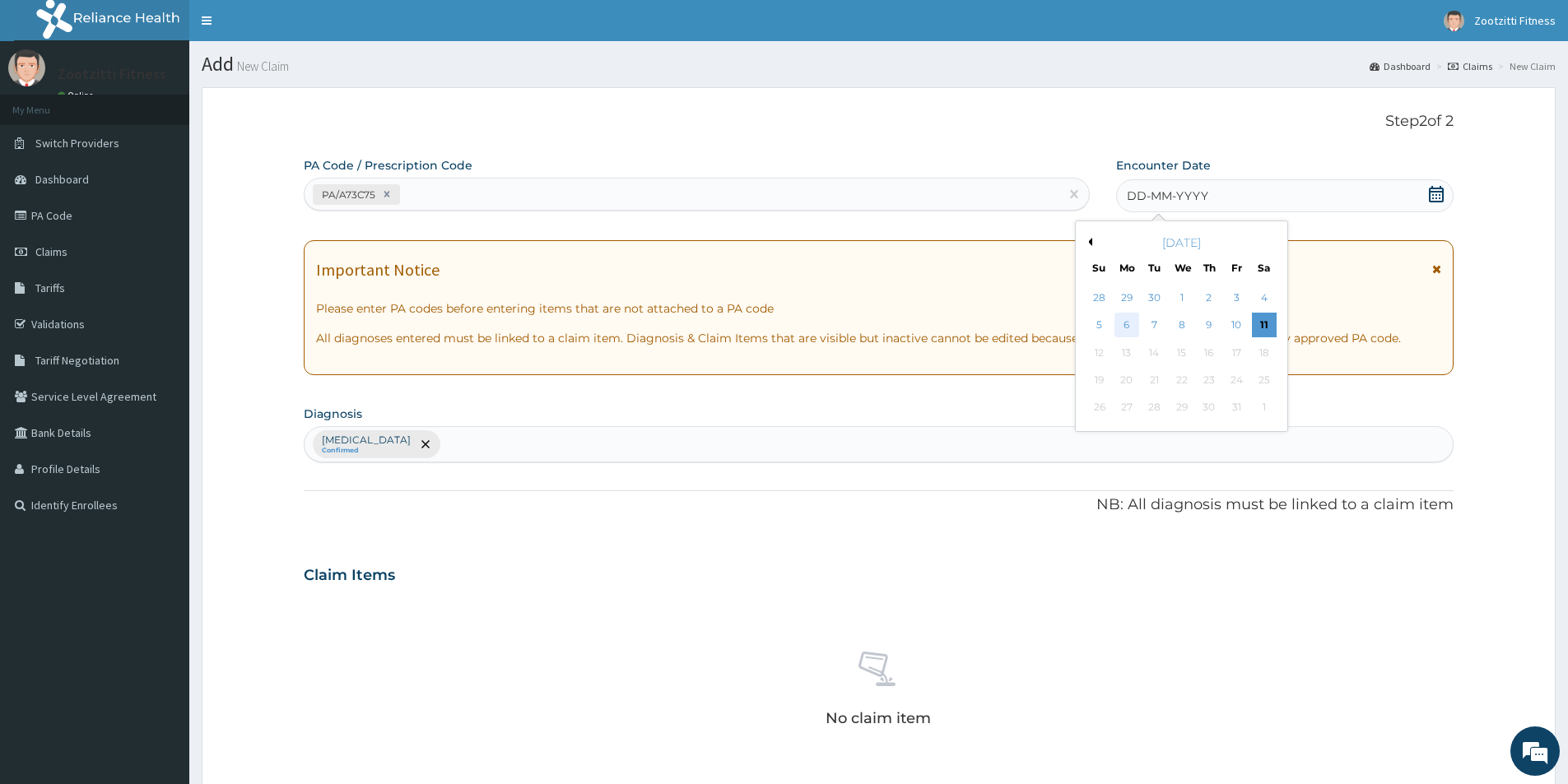
click at [1119, 323] on div "6" at bounding box center [1126, 325] width 24 height 24
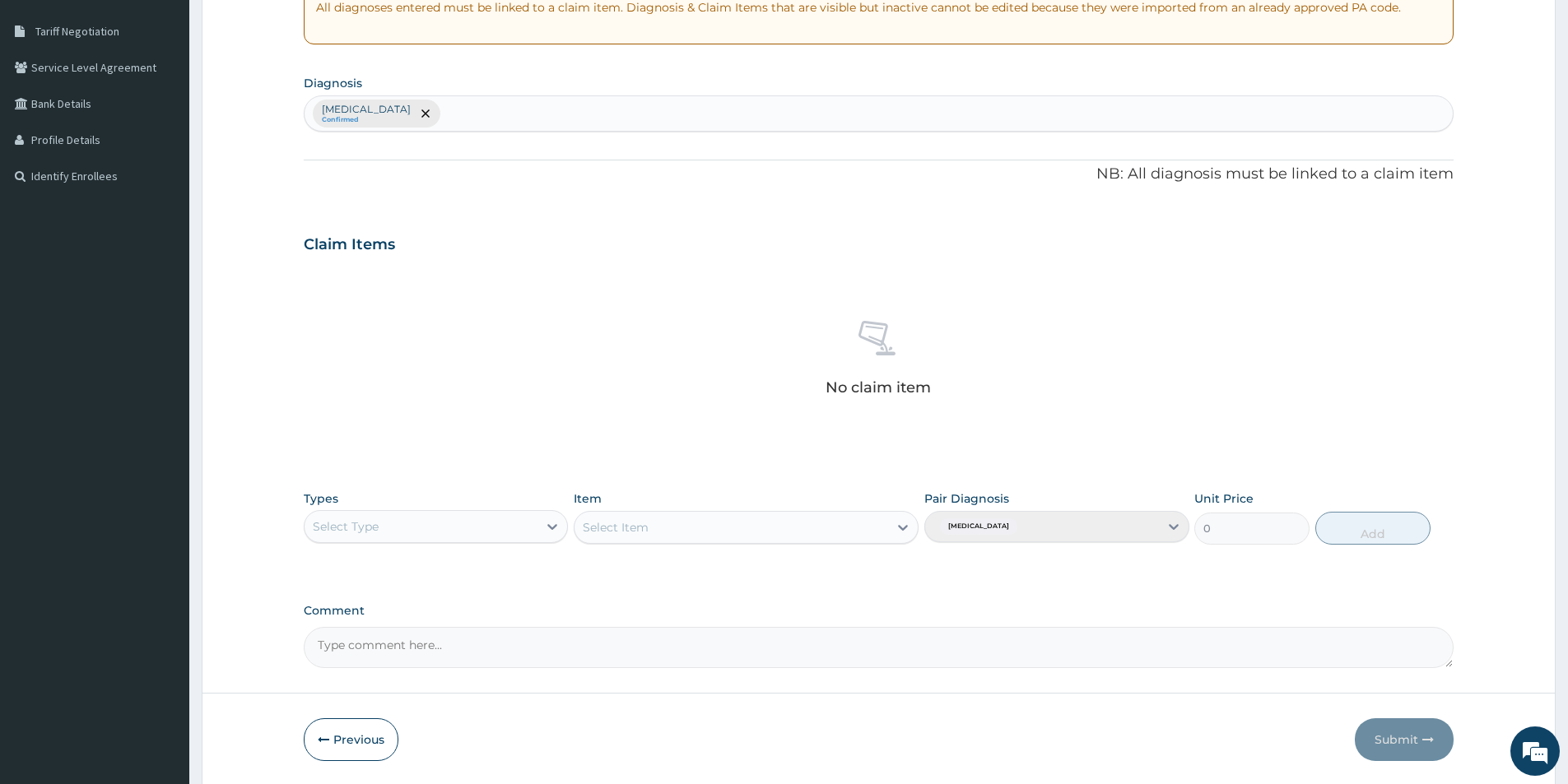
scroll to position [386, 0]
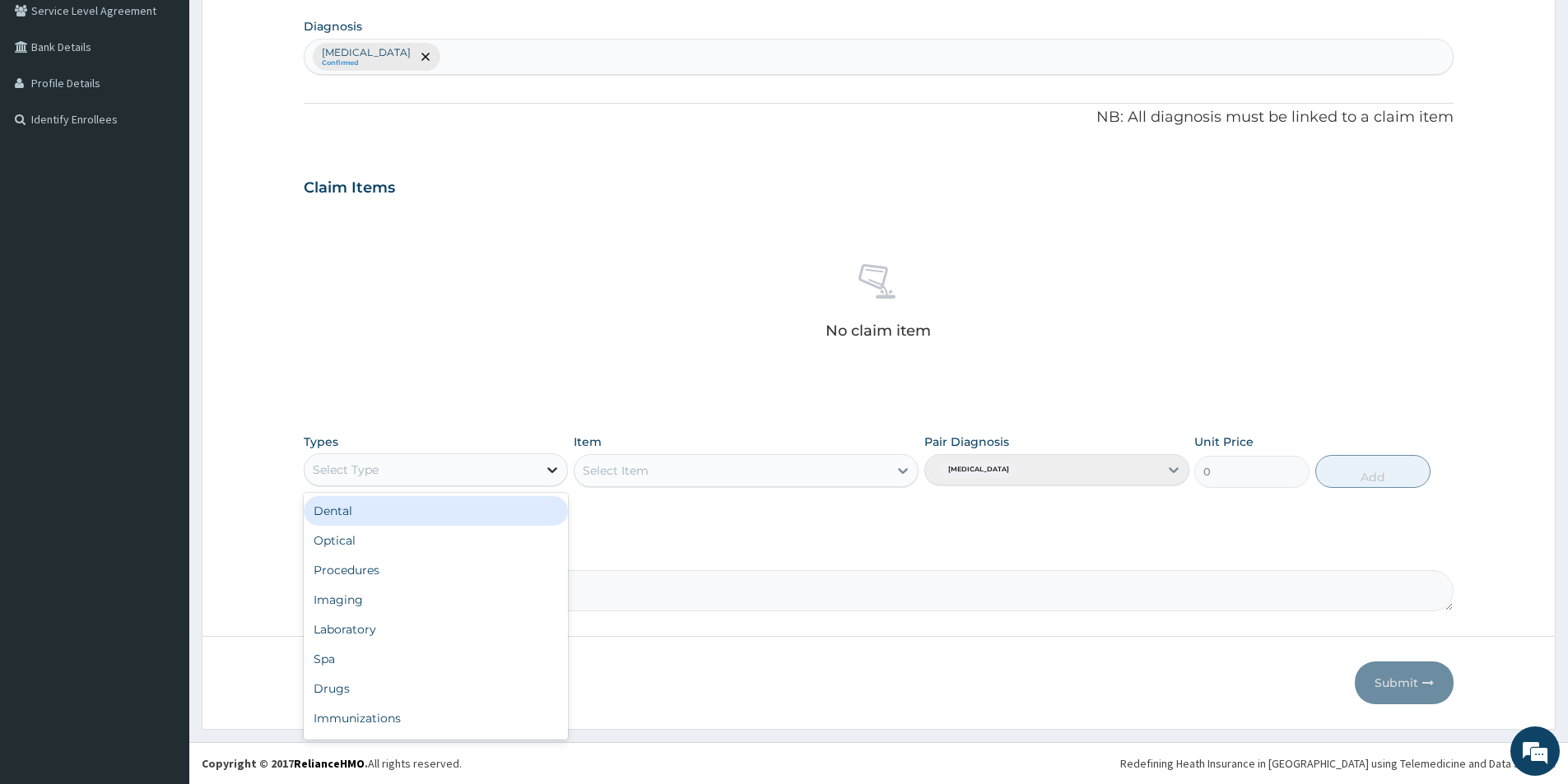
click at [549, 470] on icon at bounding box center [552, 470] width 16 height 16
type input "GYM"
click at [486, 503] on div "Gym" at bounding box center [436, 510] width 264 height 30
click at [903, 473] on div "Select Item" at bounding box center [745, 471] width 344 height 33
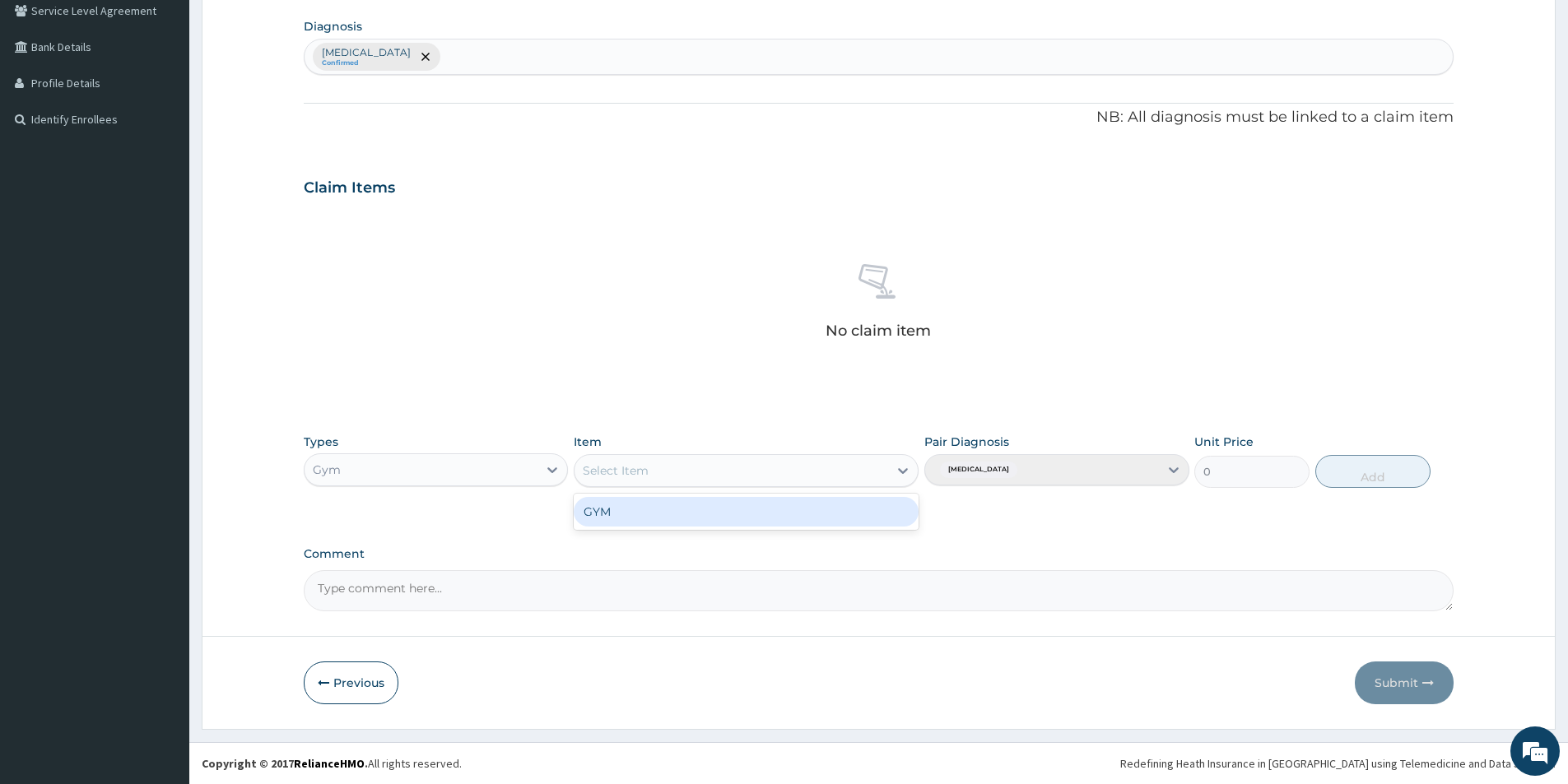
click at [903, 473] on icon at bounding box center [903, 472] width 10 height 6
click at [829, 506] on div "GYM" at bounding box center [745, 511] width 344 height 30
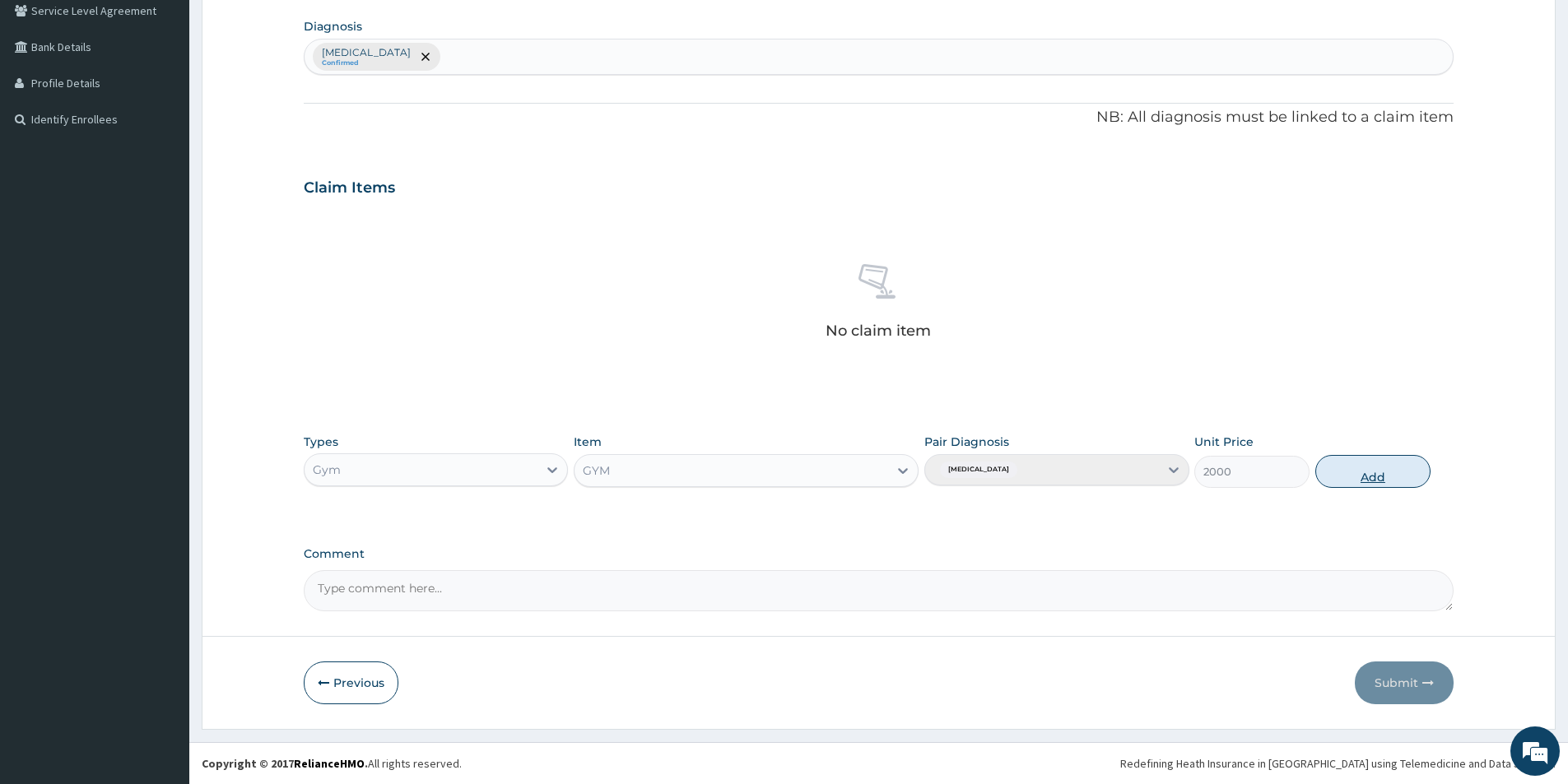
click at [1366, 476] on button "Add" at bounding box center [1372, 472] width 115 height 33
type input "0"
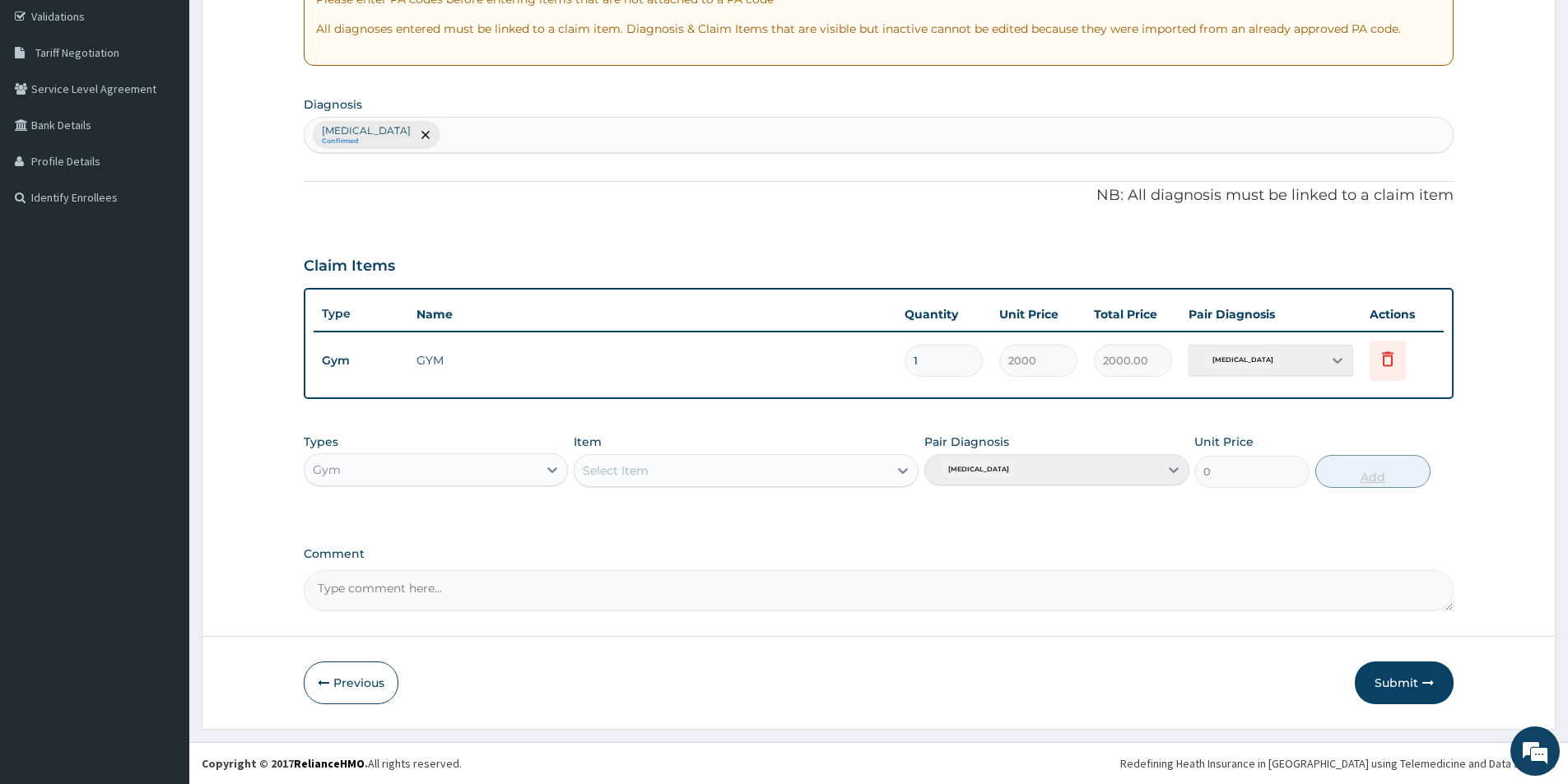
scroll to position [308, 0]
click at [1393, 682] on button "Submit" at bounding box center [1404, 683] width 99 height 43
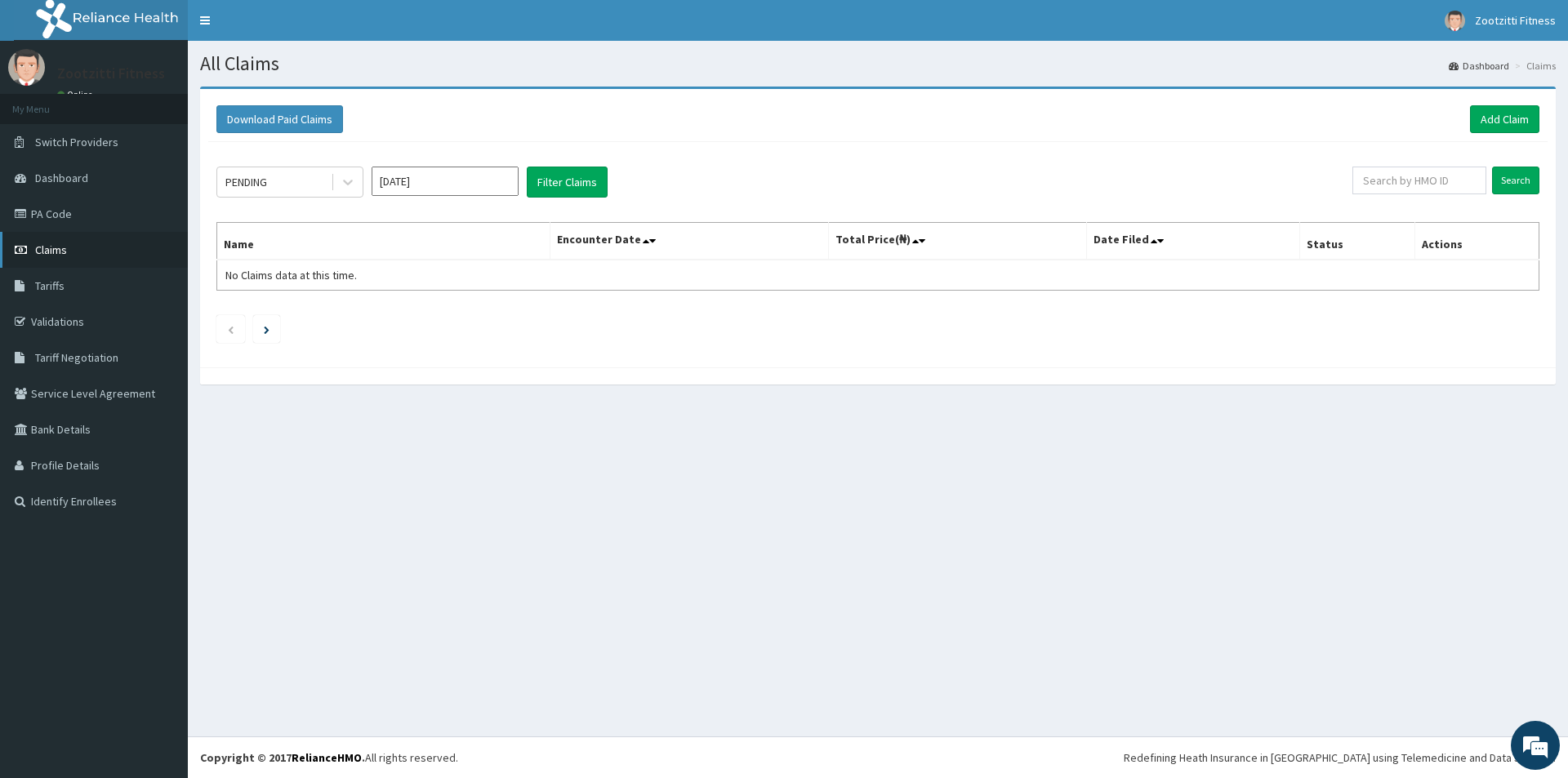
click at [47, 252] on span "Claims" at bounding box center [50, 249] width 32 height 14
click at [1503, 124] on link "Add Claim" at bounding box center [1504, 118] width 69 height 28
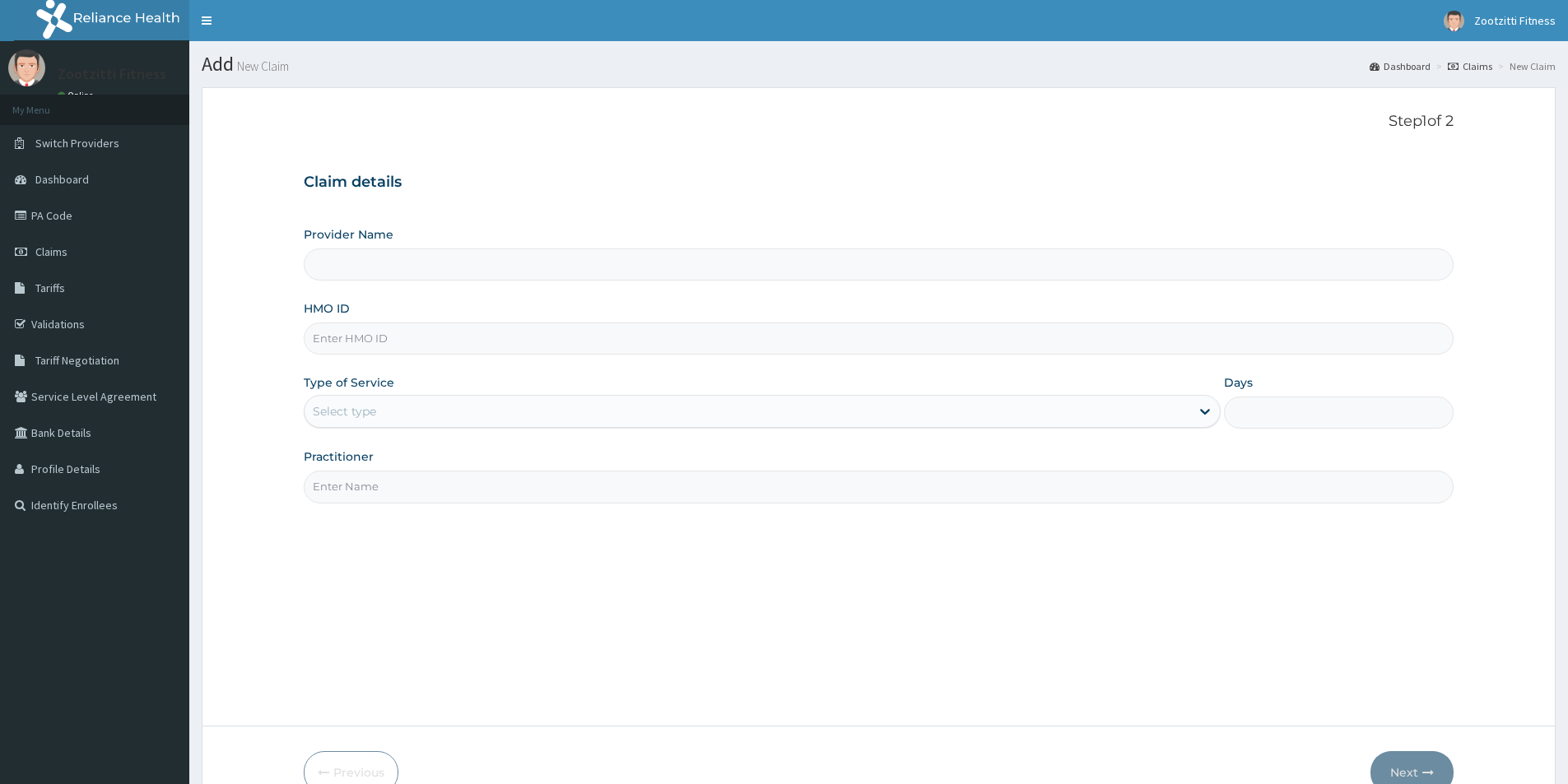
click at [343, 346] on input "HMO ID" at bounding box center [878, 338] width 1150 height 32
type input "STZ/10065/A"
click at [378, 492] on input "Practitioner" at bounding box center [878, 486] width 1150 height 32
type input "Zootzitti fitness centre"
type input "1"
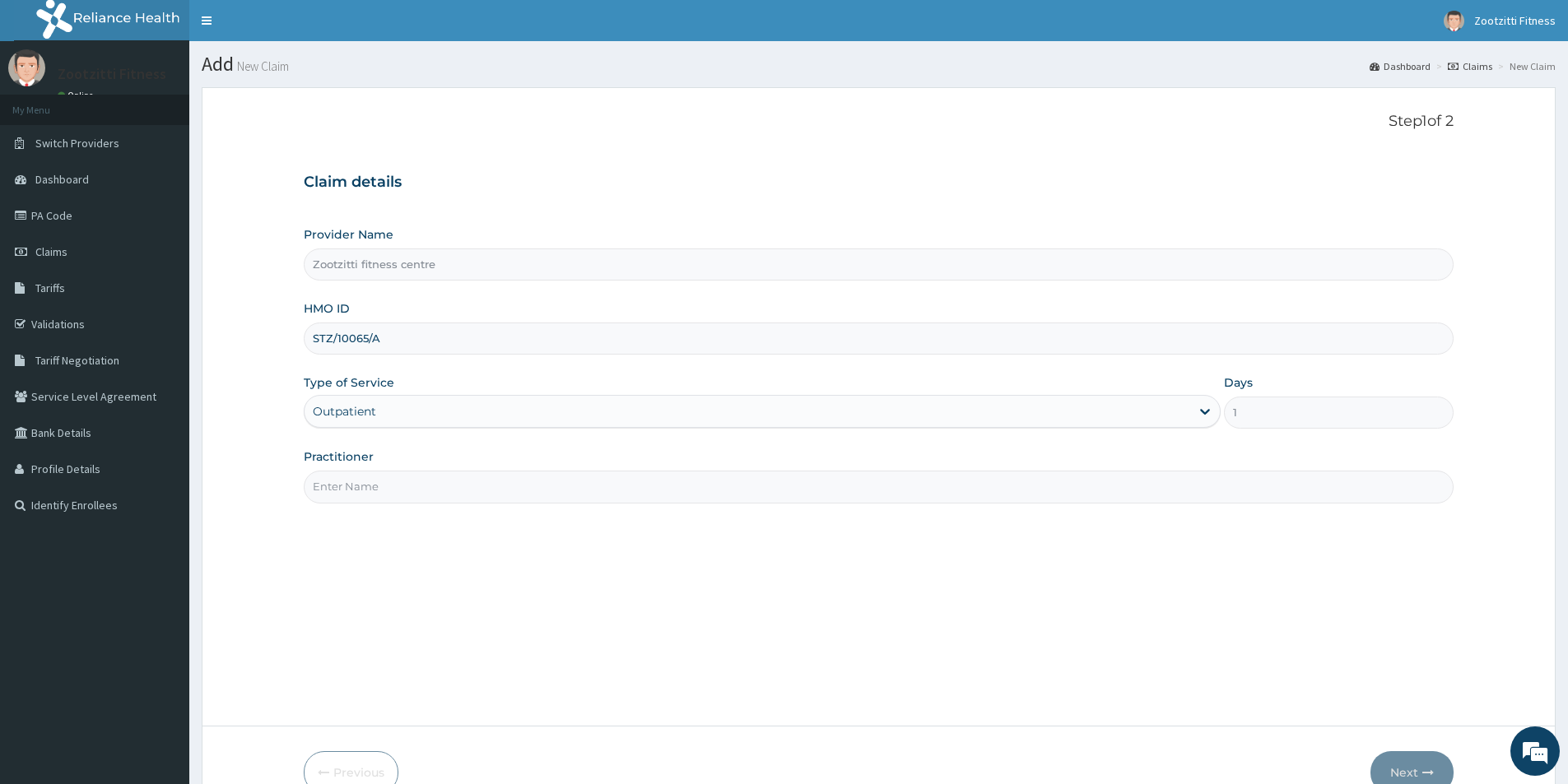
type input "GYM"
click at [1405, 768] on button "Next" at bounding box center [1412, 772] width 83 height 43
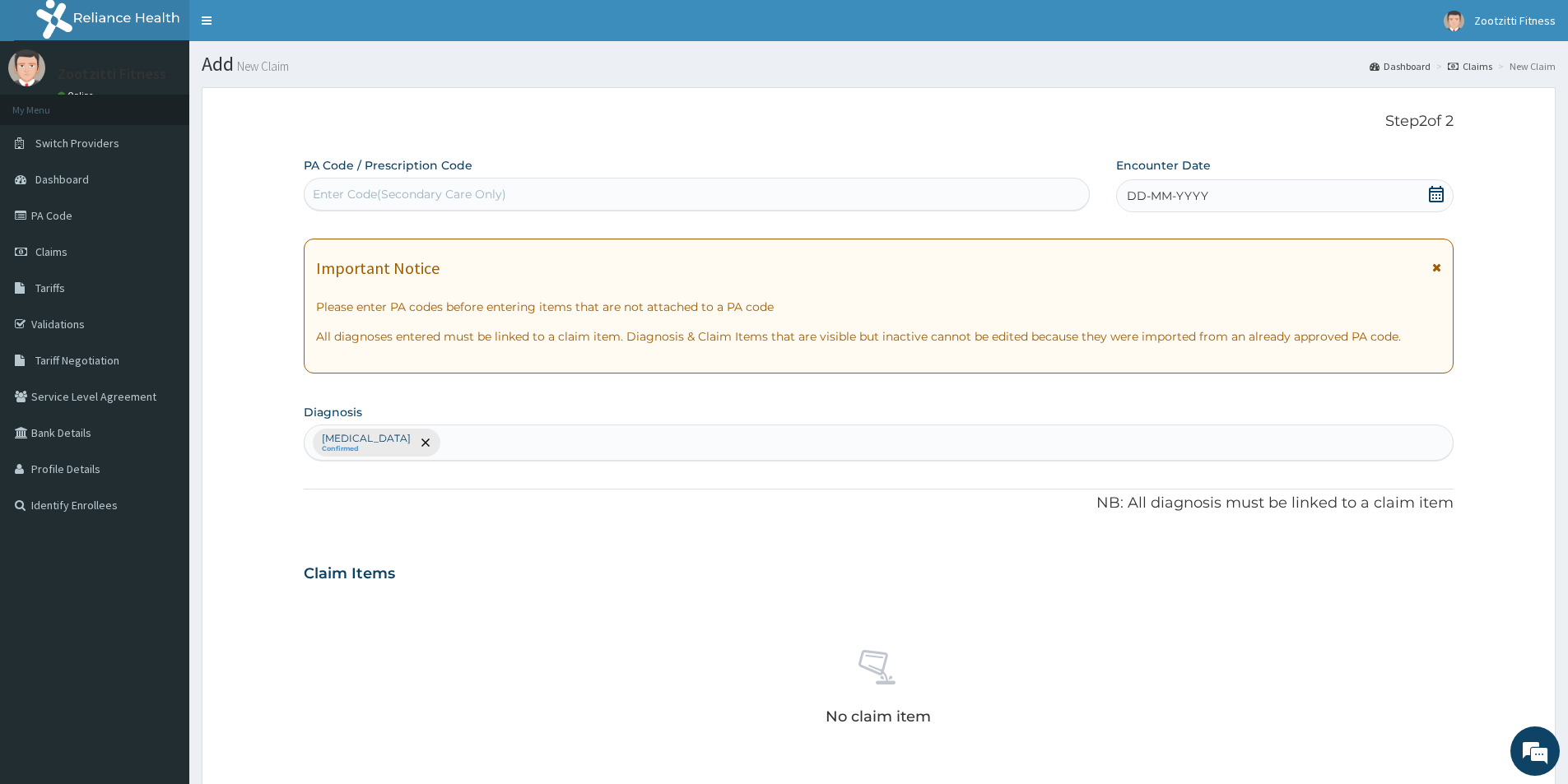
click at [350, 187] on div "Enter Code(Secondary Care Only)" at bounding box center [408, 194] width 193 height 16
type input "PA/049952"
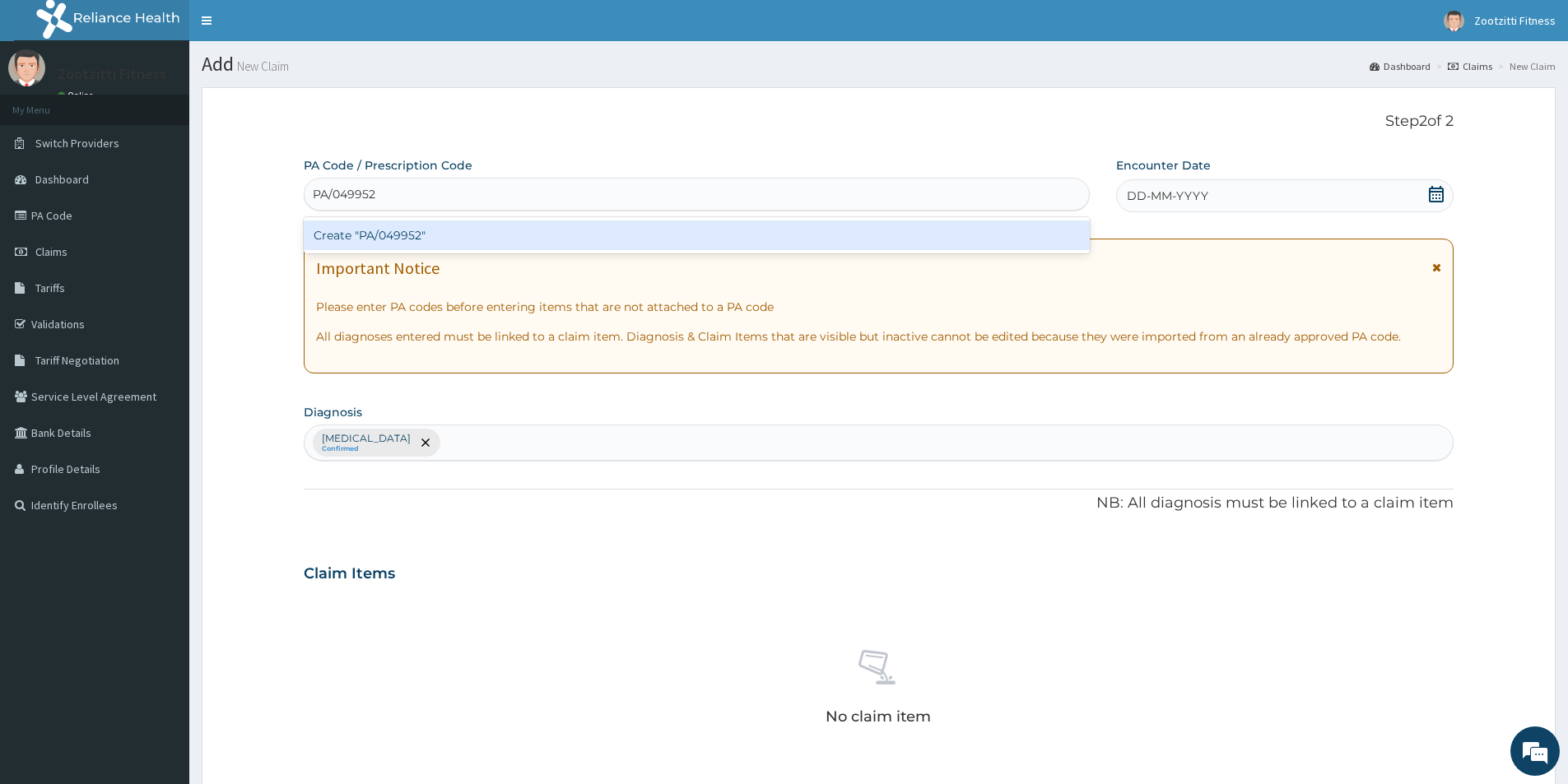
click at [394, 241] on div "Create "PA/049952"" at bounding box center [697, 235] width 786 height 30
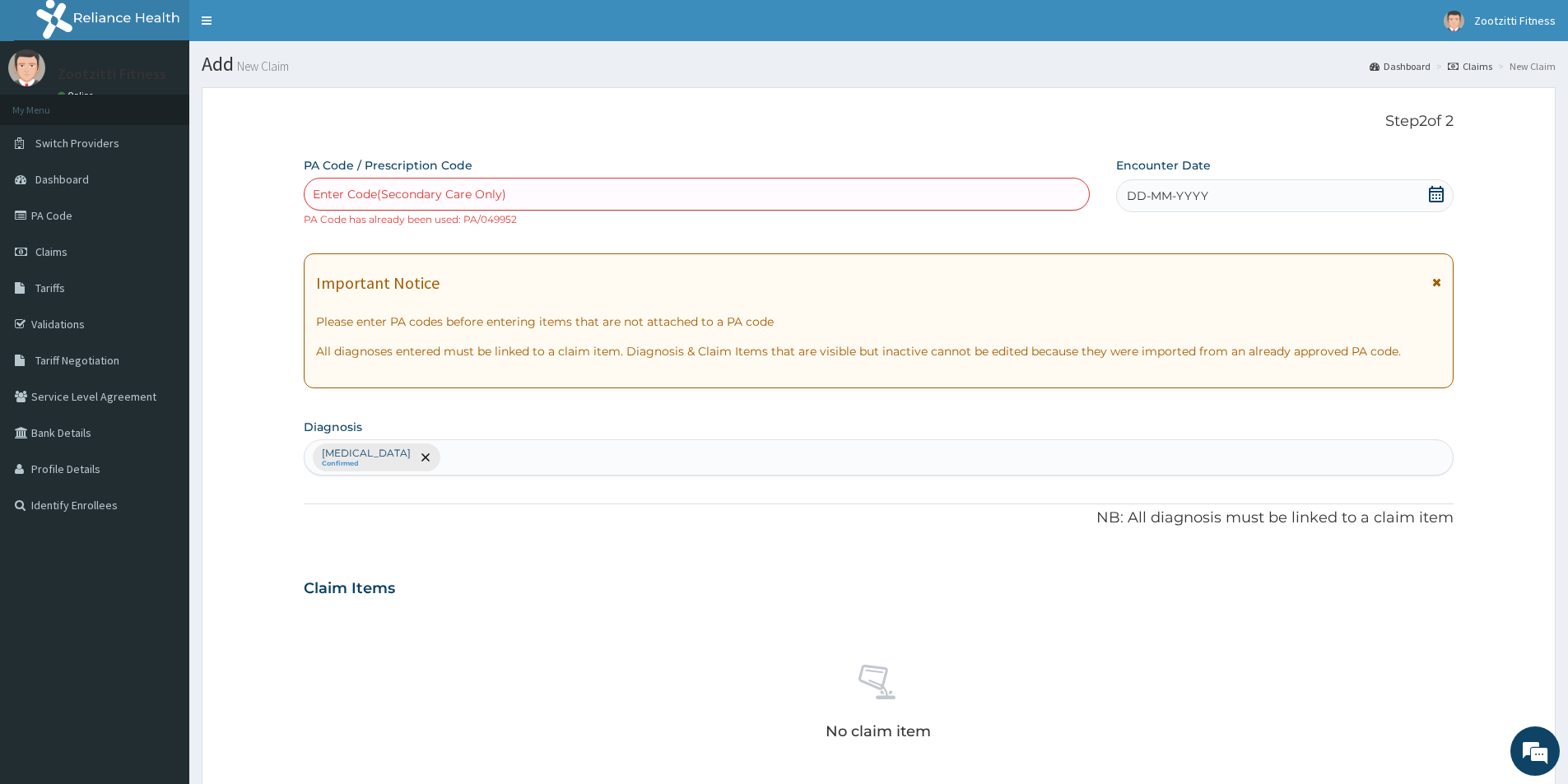
click at [382, 195] on div "Enter Code(Secondary Care Only)" at bounding box center [408, 194] width 193 height 16
type input "PA/3DE122"
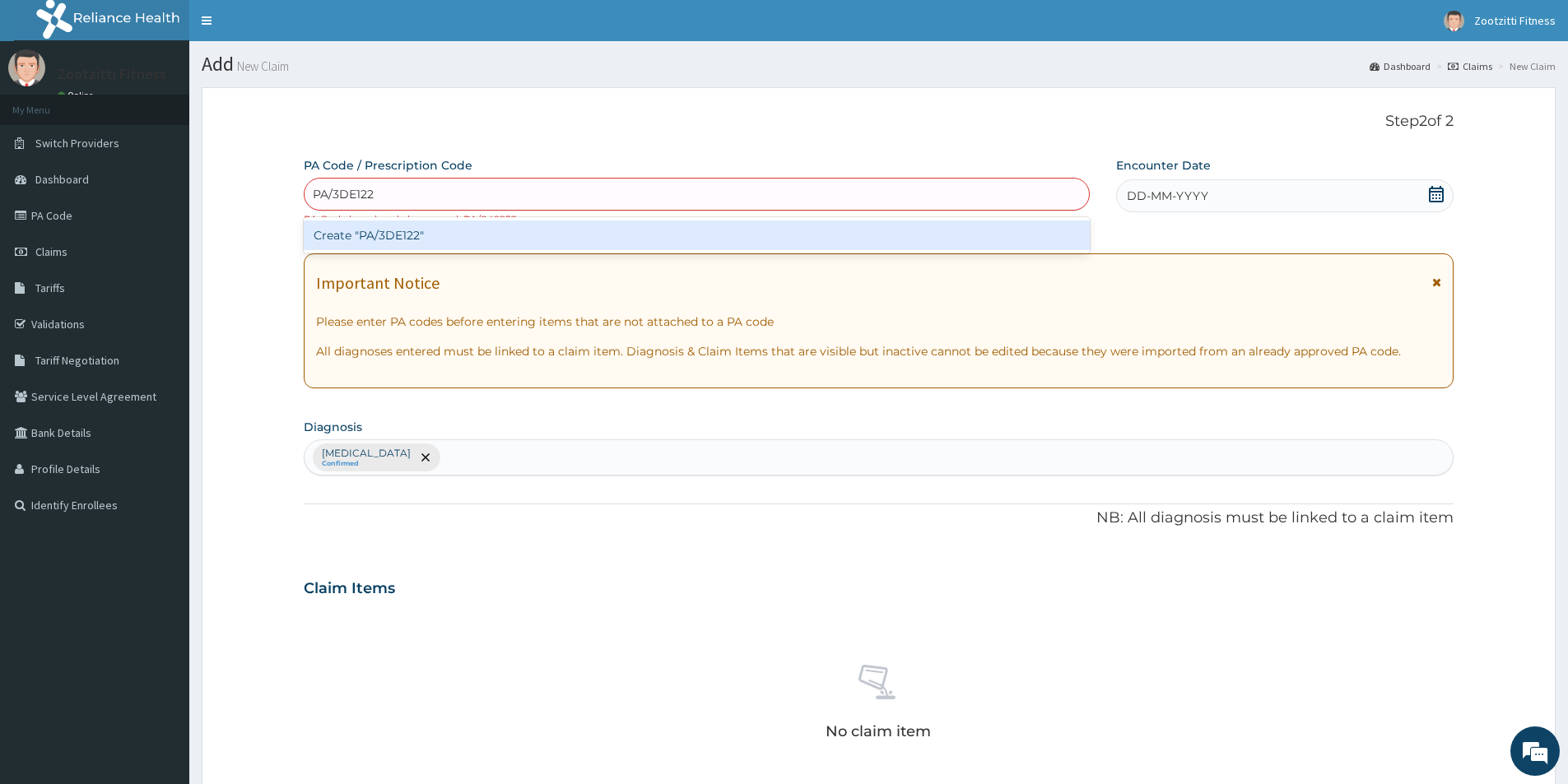
click at [405, 246] on div "Create "PA/3DE122"" at bounding box center [697, 235] width 786 height 30
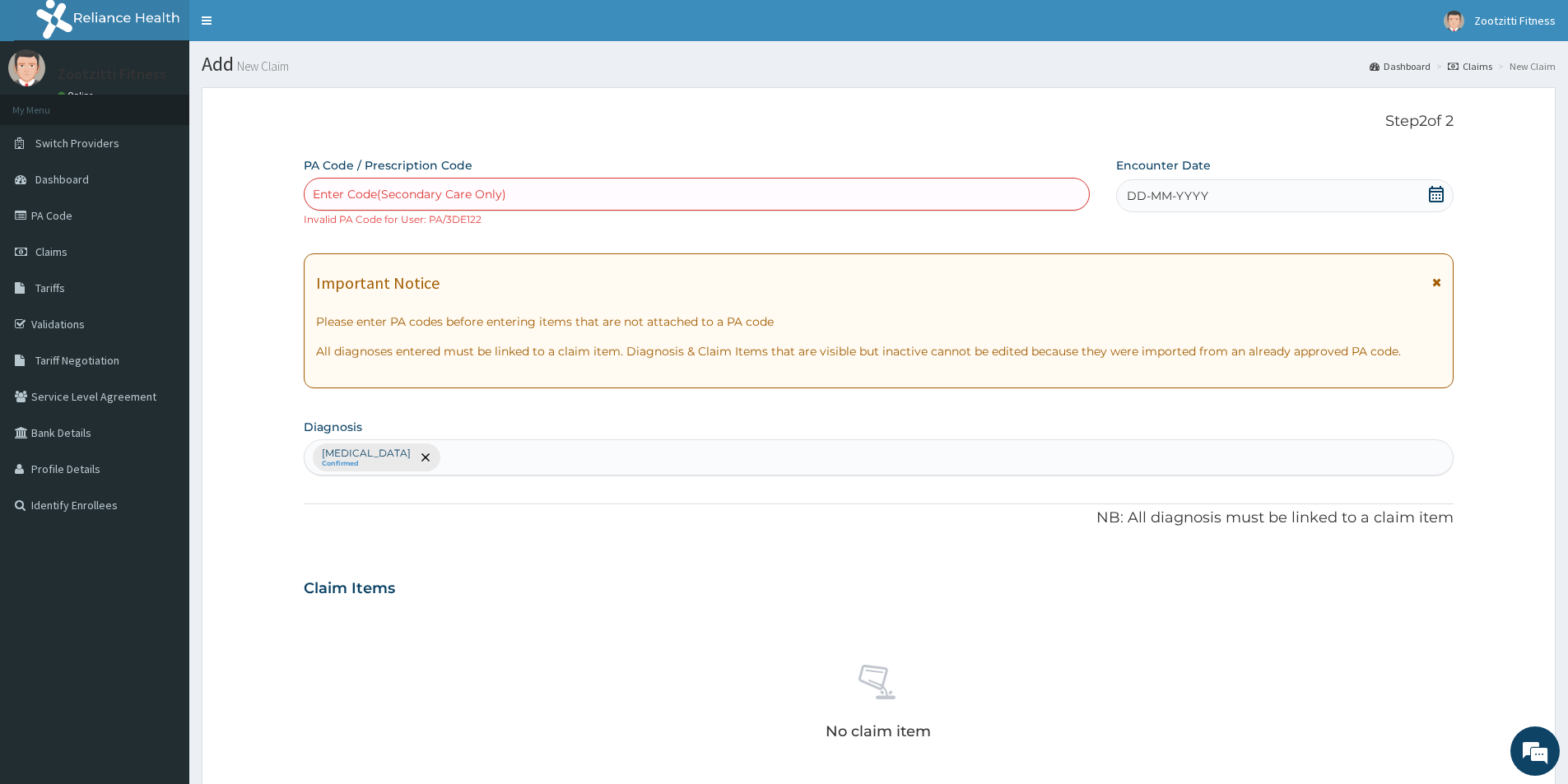
click at [391, 191] on div "Enter Code(Secondary Care Only)" at bounding box center [408, 194] width 193 height 16
type input "PA/3DE172"
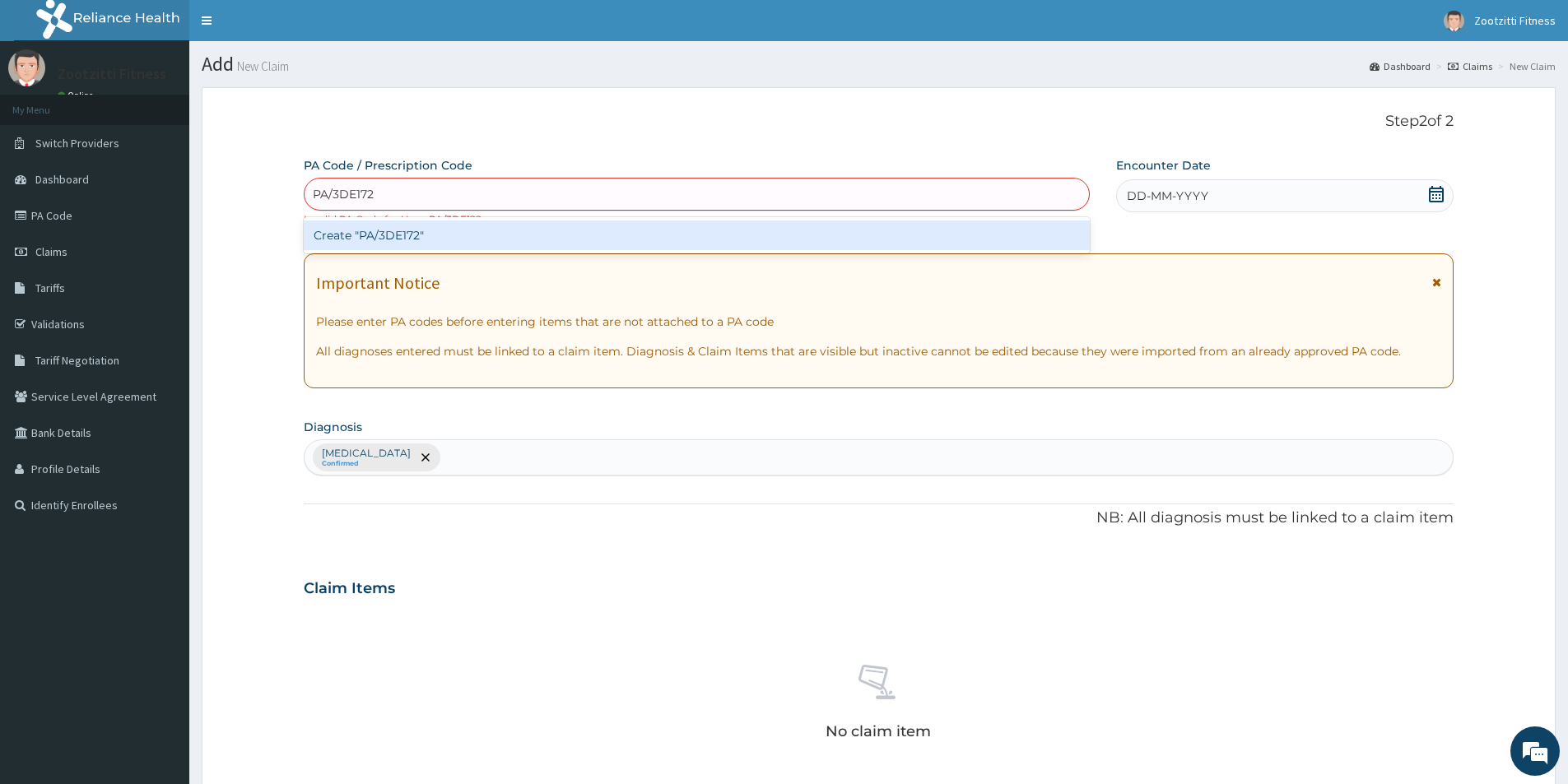
click at [572, 228] on div "Create "PA/3DE172"" at bounding box center [697, 235] width 786 height 30
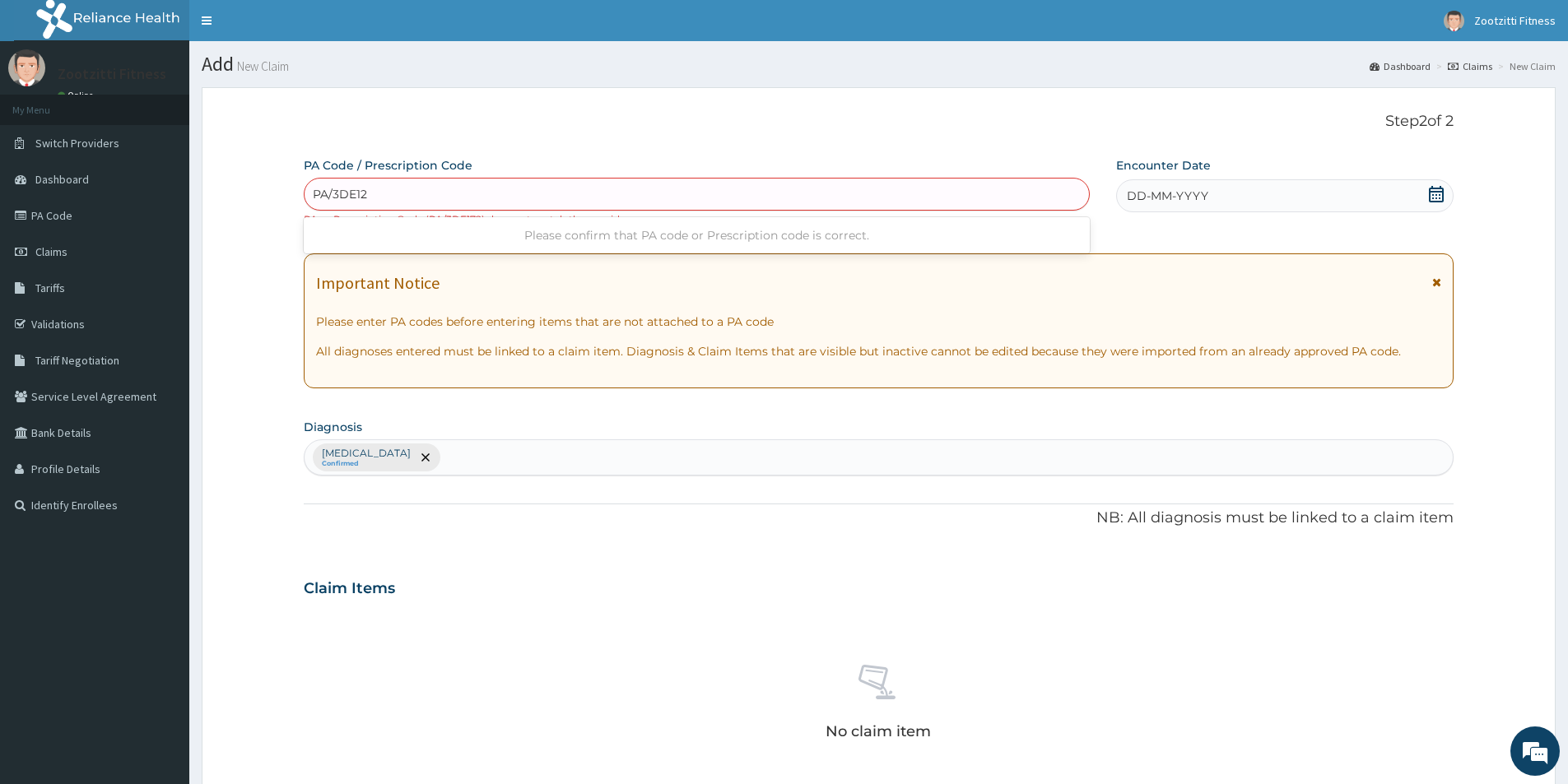
type input "PA/3DE122"
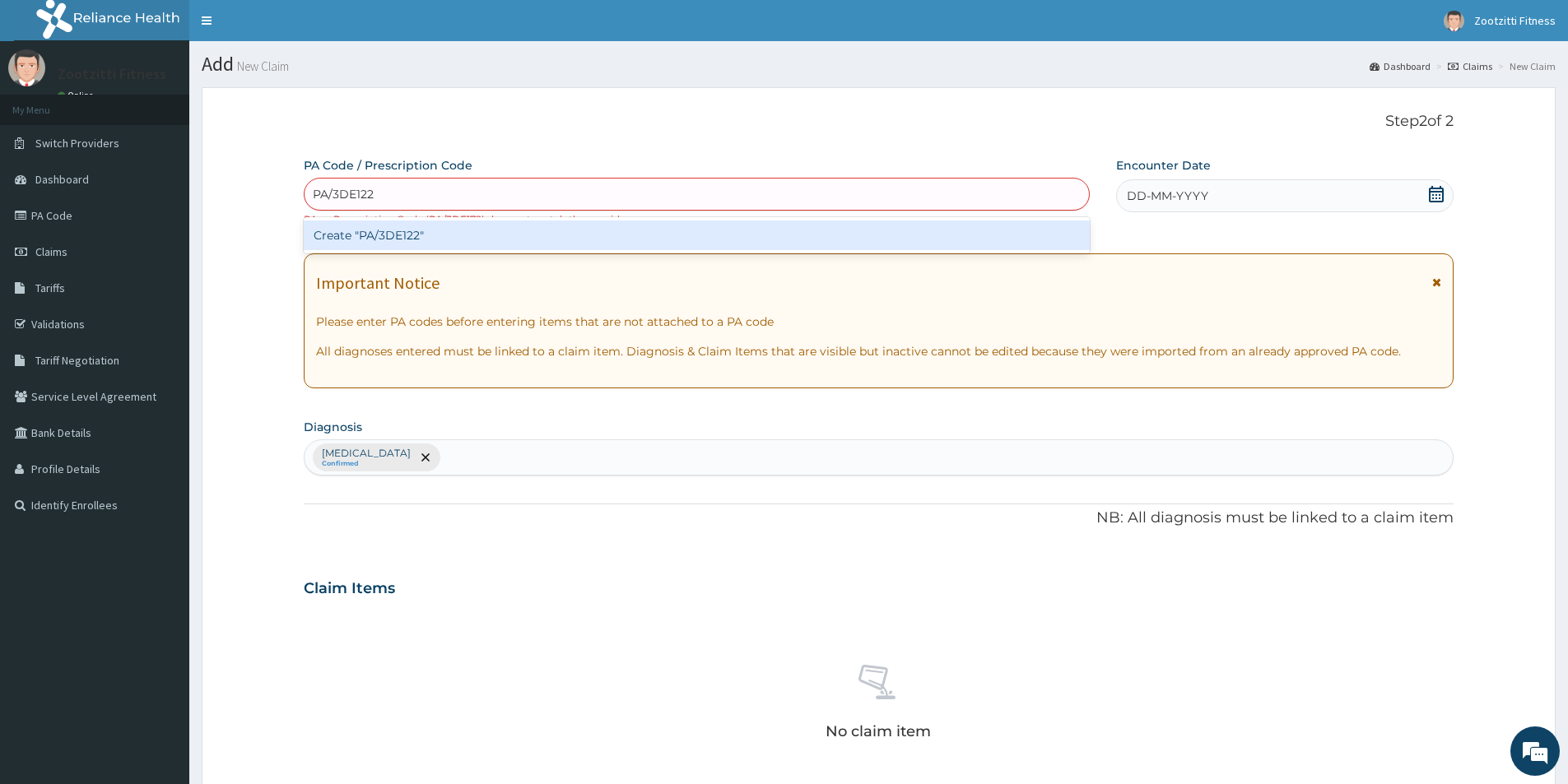
click at [415, 240] on div "Create "PA/3DE122"" at bounding box center [697, 235] width 786 height 30
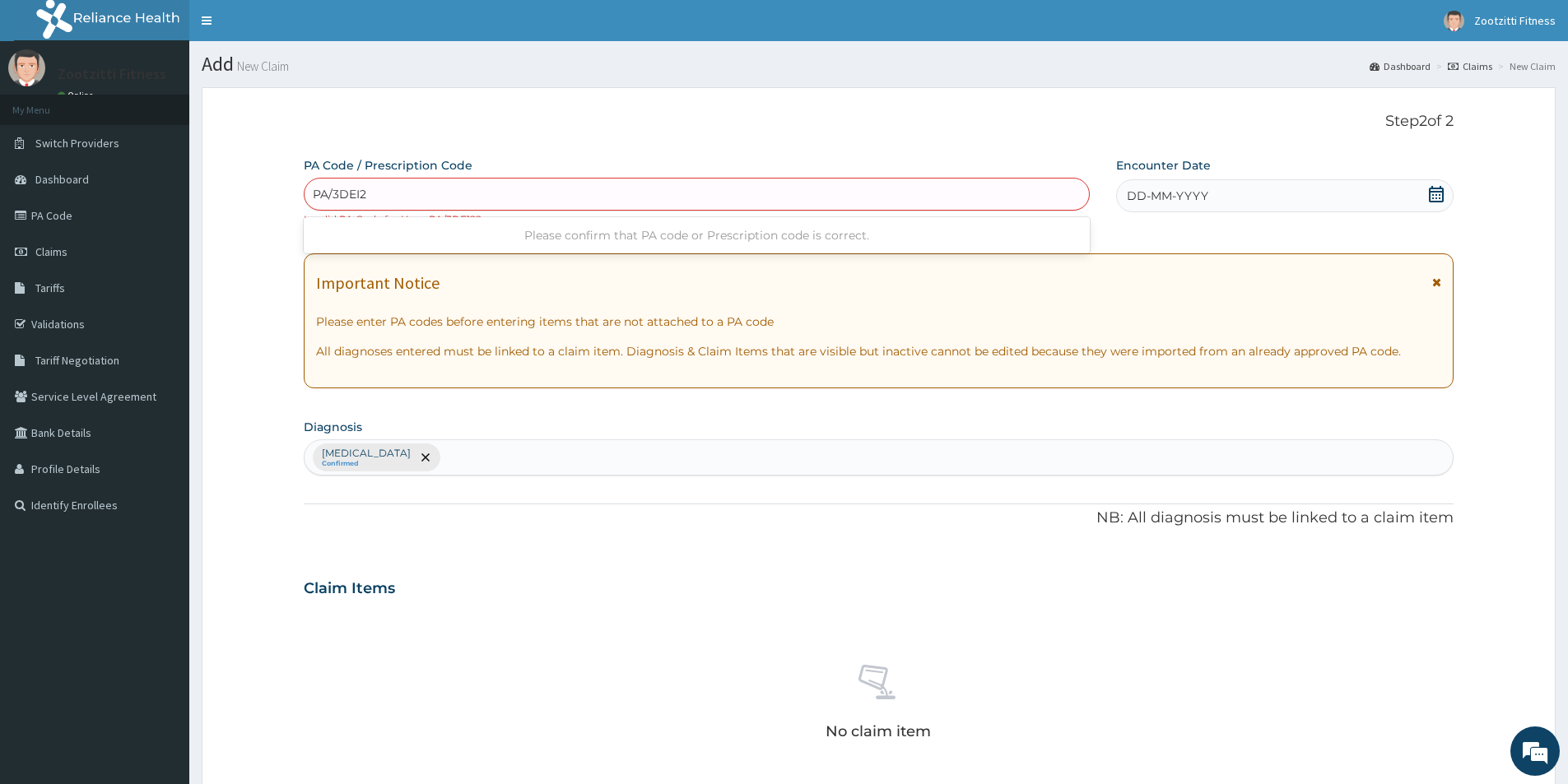
type input "PA/3DEI22"
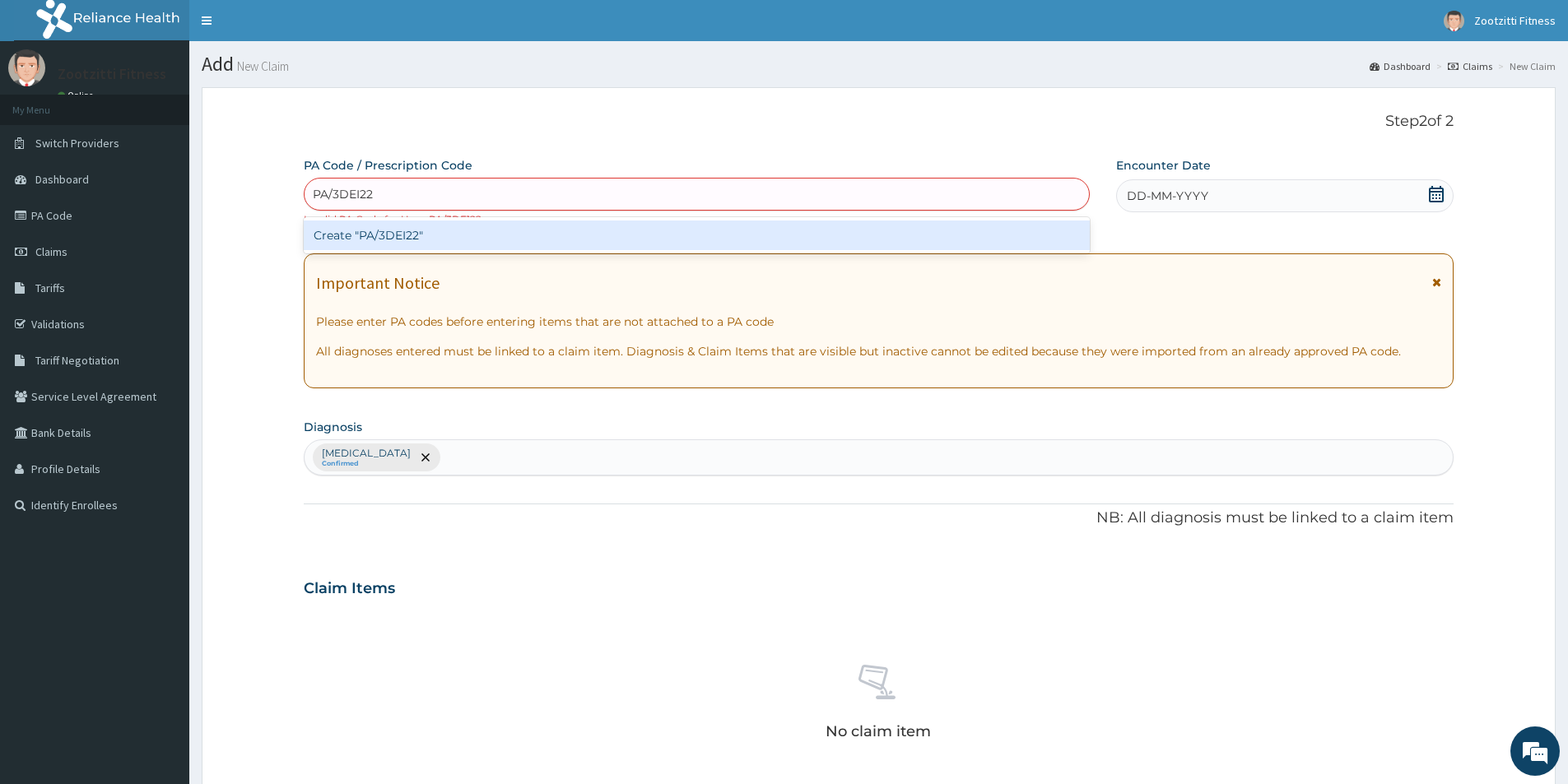
click at [370, 233] on div "Create "PA/3DEI22"" at bounding box center [697, 235] width 786 height 30
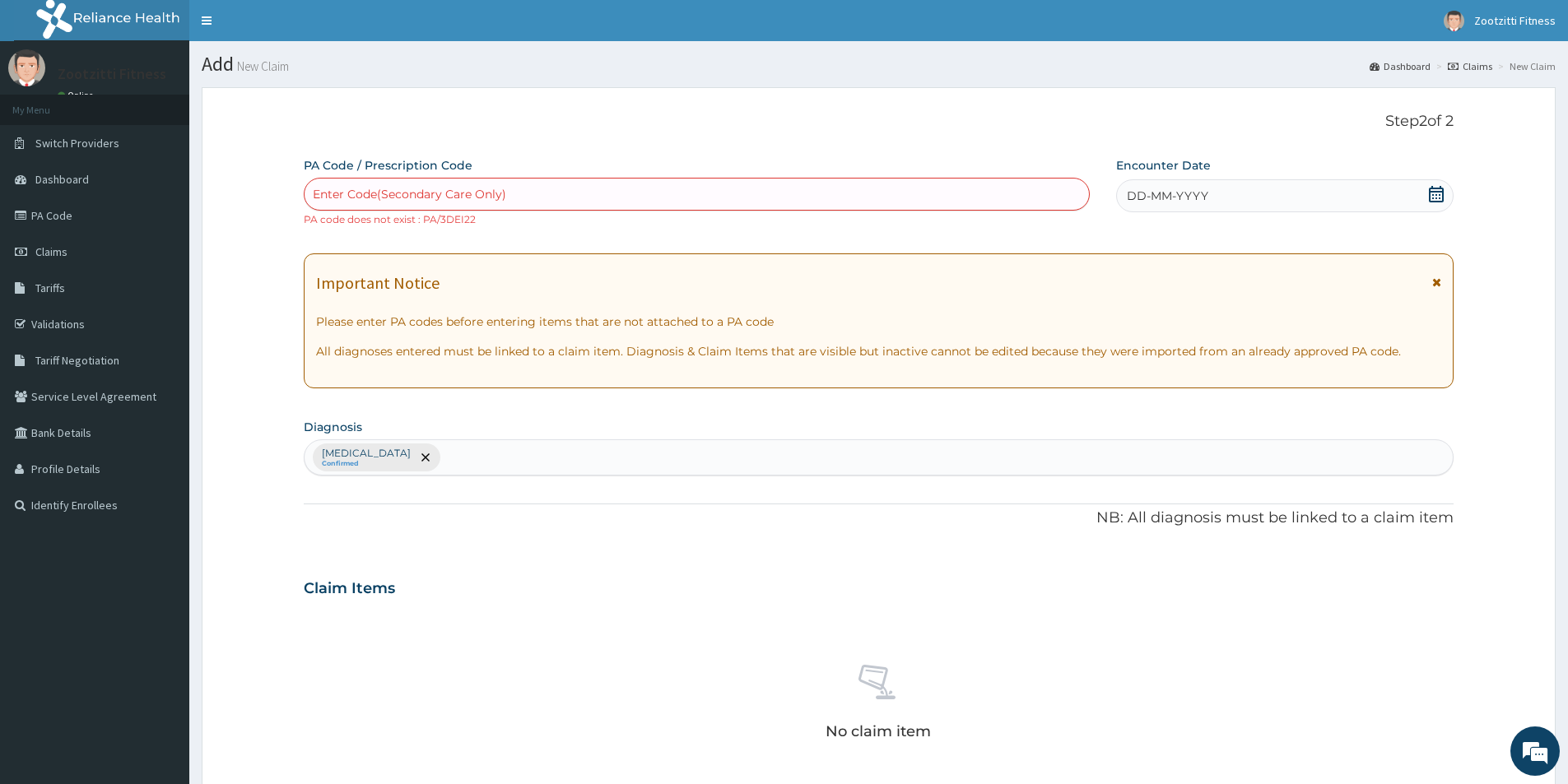
click at [355, 196] on div "Enter Code(Secondary Care Only)" at bounding box center [408, 194] width 193 height 16
type input "PA/3DEI72"
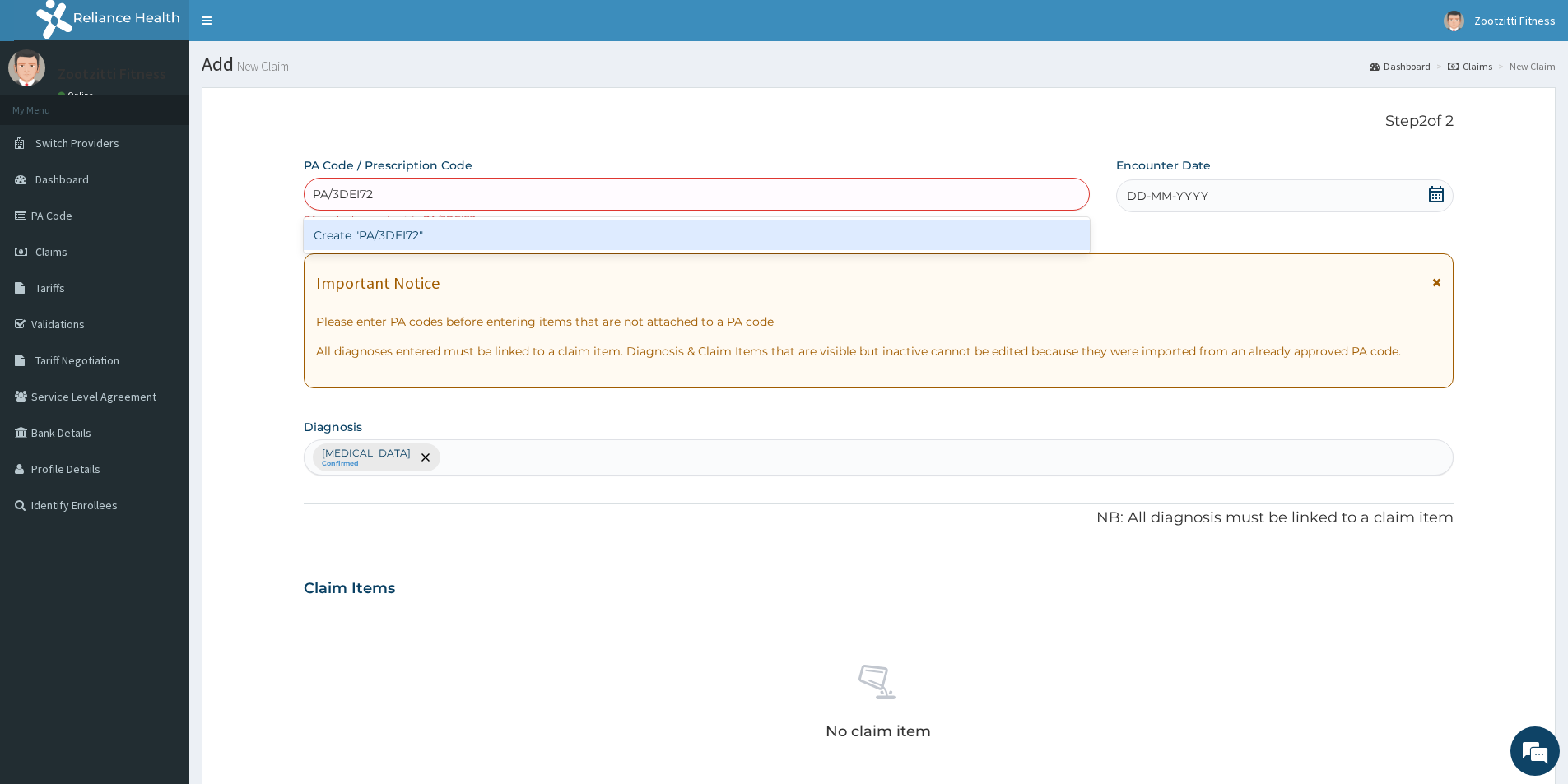
click at [409, 242] on div "Create "PA/3DEI72"" at bounding box center [697, 235] width 786 height 30
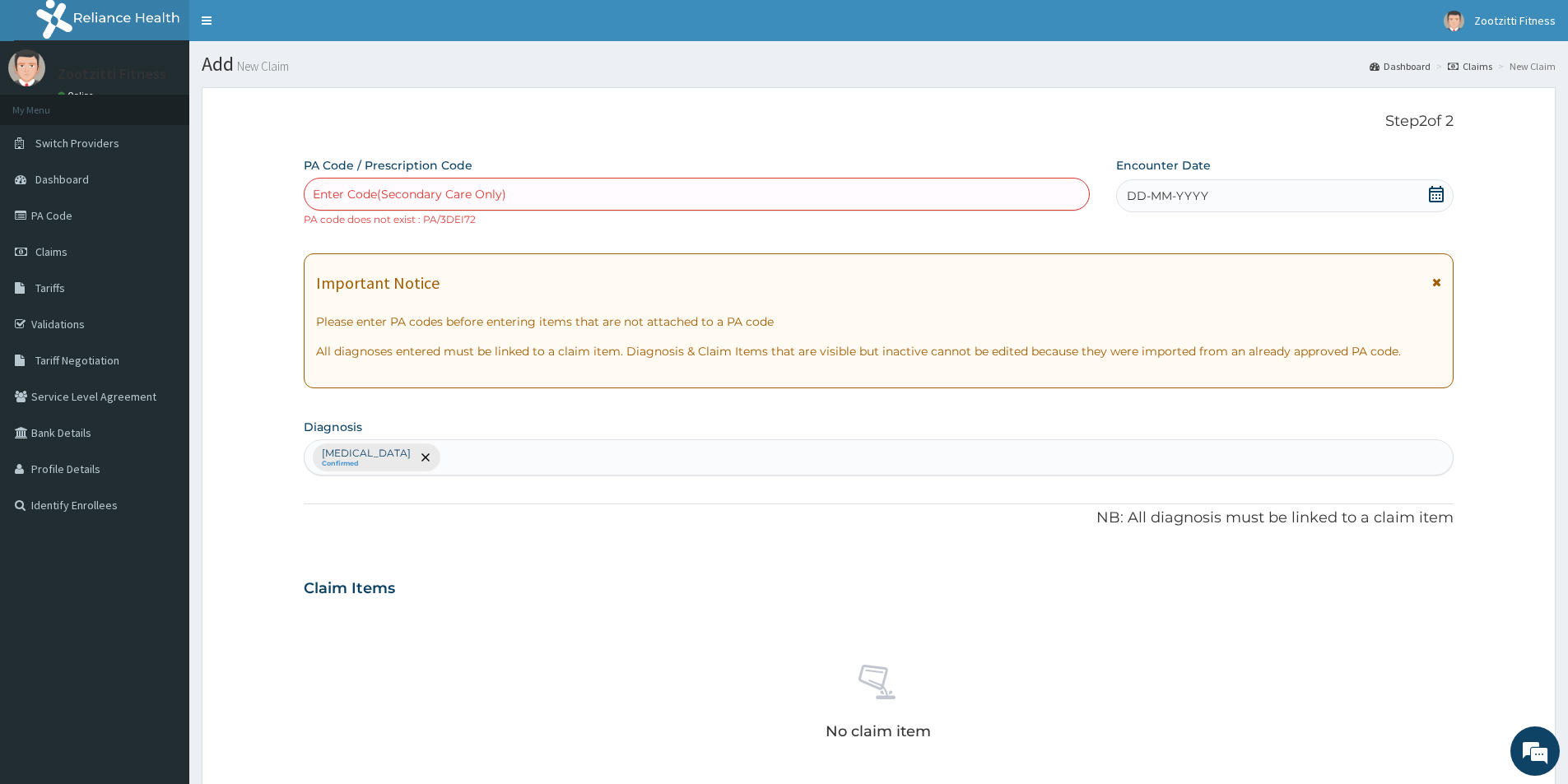
click at [422, 184] on div "Enter Code(Secondary Care Only)" at bounding box center [697, 194] width 784 height 26
type input "PA/3OE122"
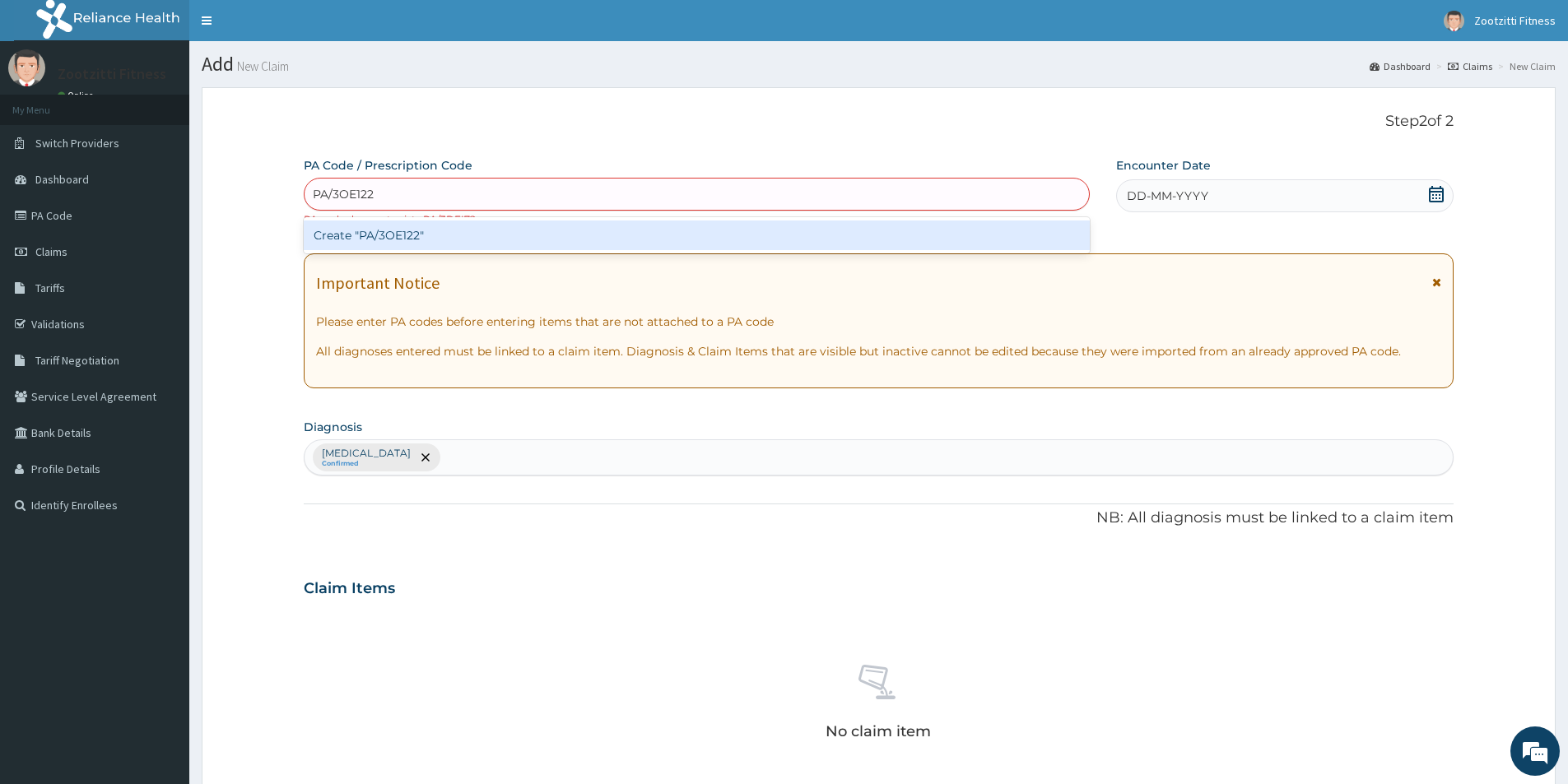
click at [361, 235] on div "Create "PA/3OE122"" at bounding box center [697, 235] width 786 height 30
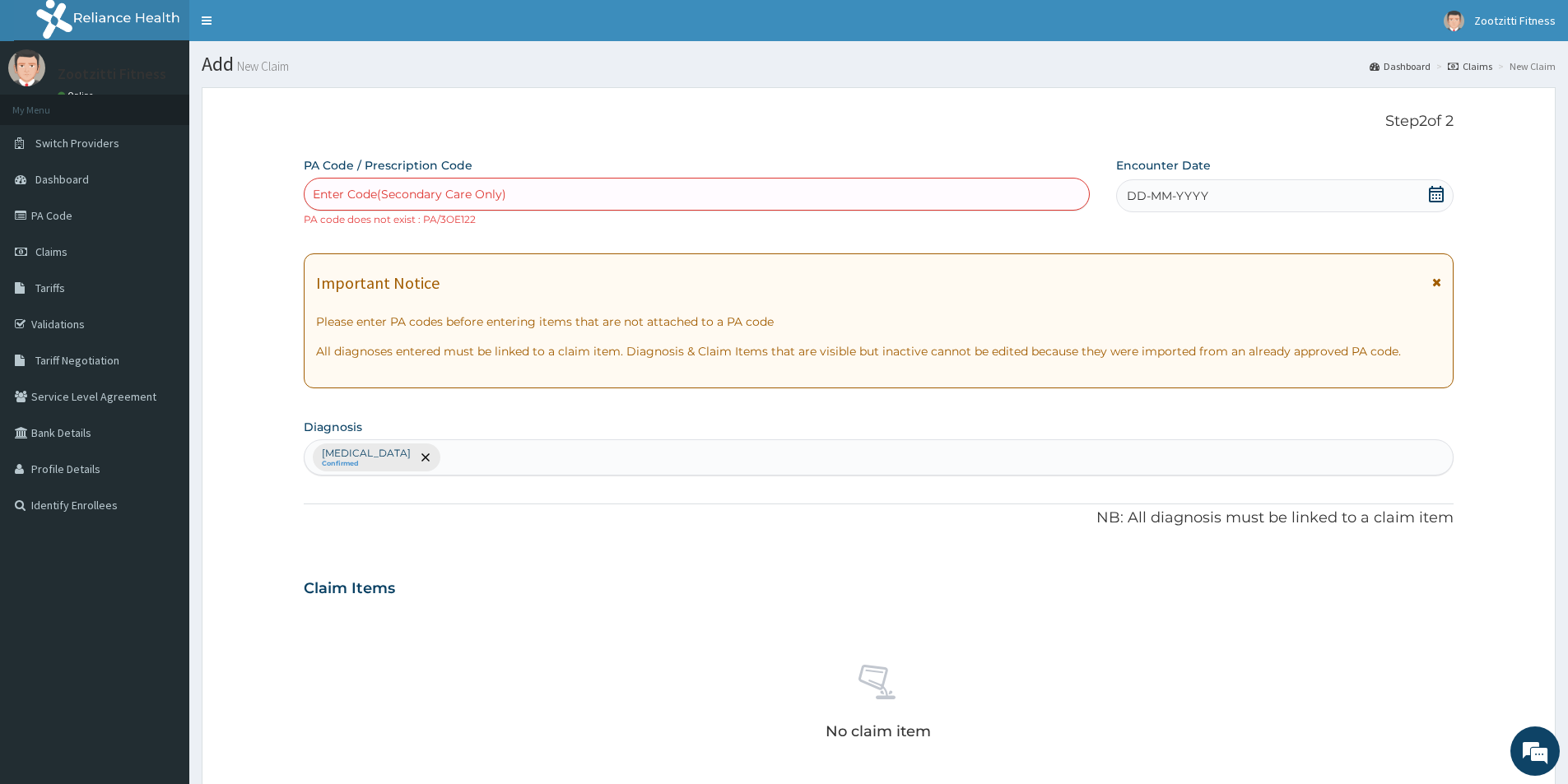
click at [351, 196] on div "Enter Code(Secondary Care Only)" at bounding box center [408, 194] width 193 height 16
type input "B"
type input "PA/BDE122"
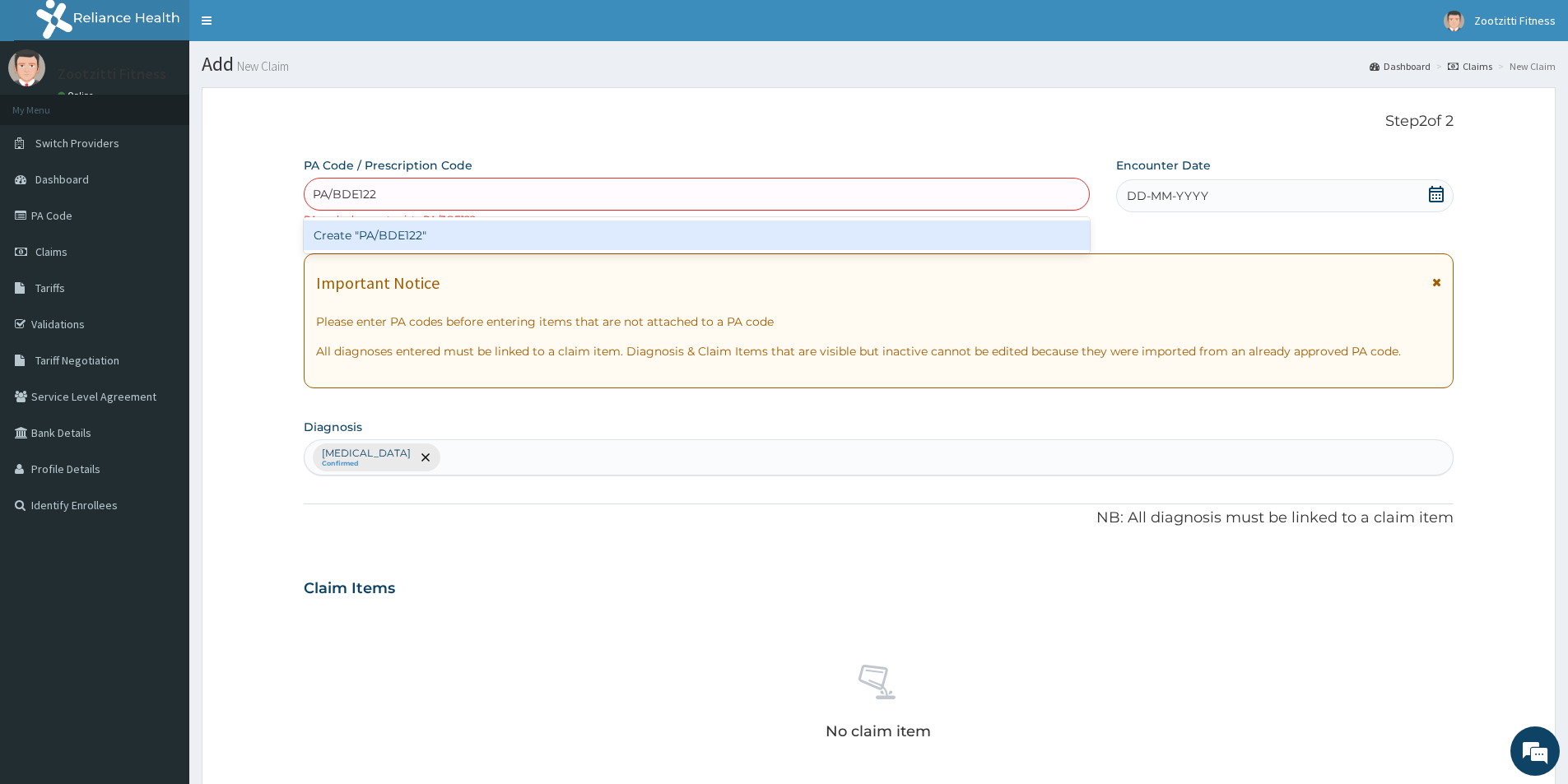
click at [381, 228] on div "Create "PA/BDE122"" at bounding box center [697, 235] width 786 height 30
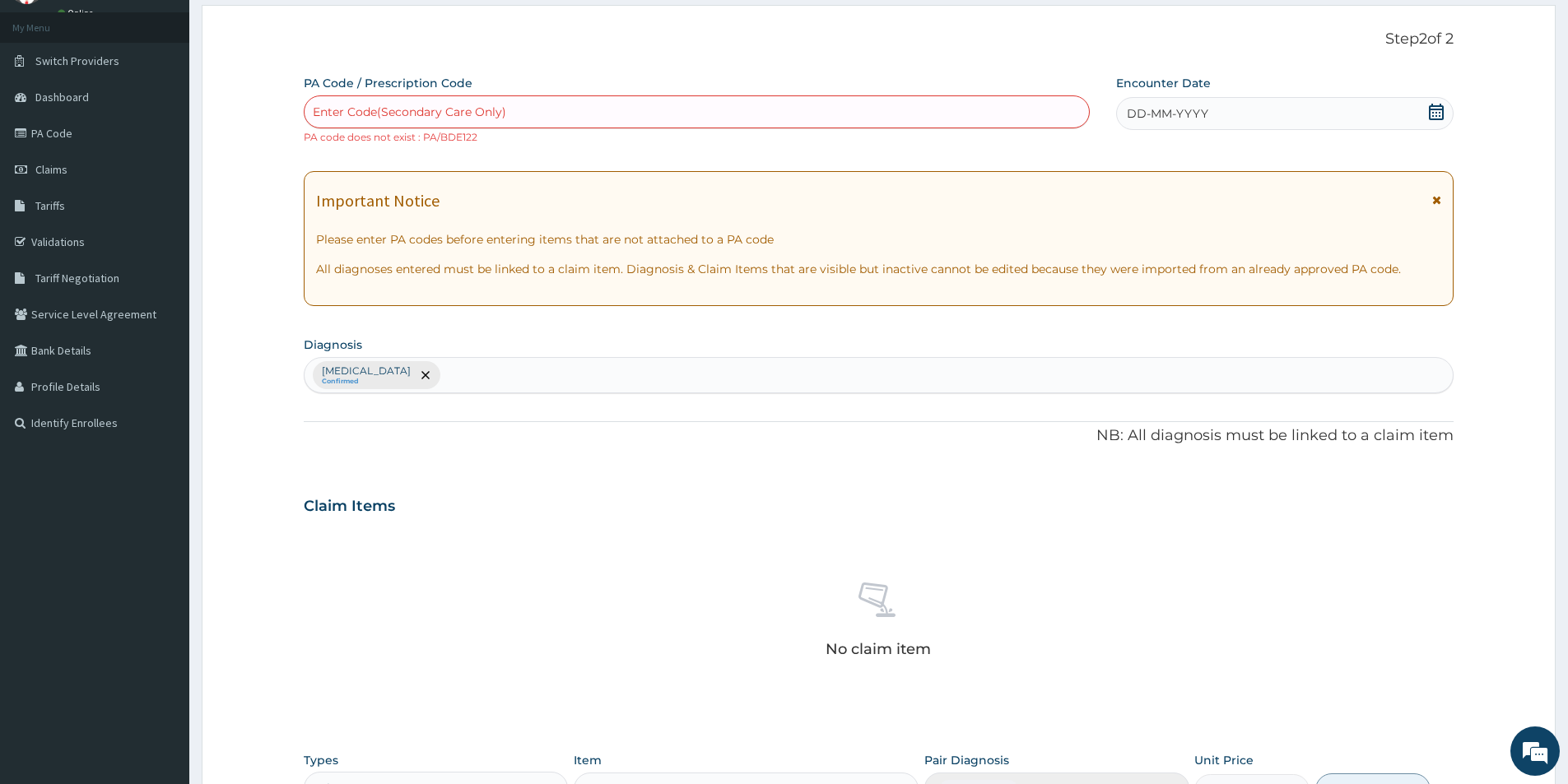
scroll to position [329, 0]
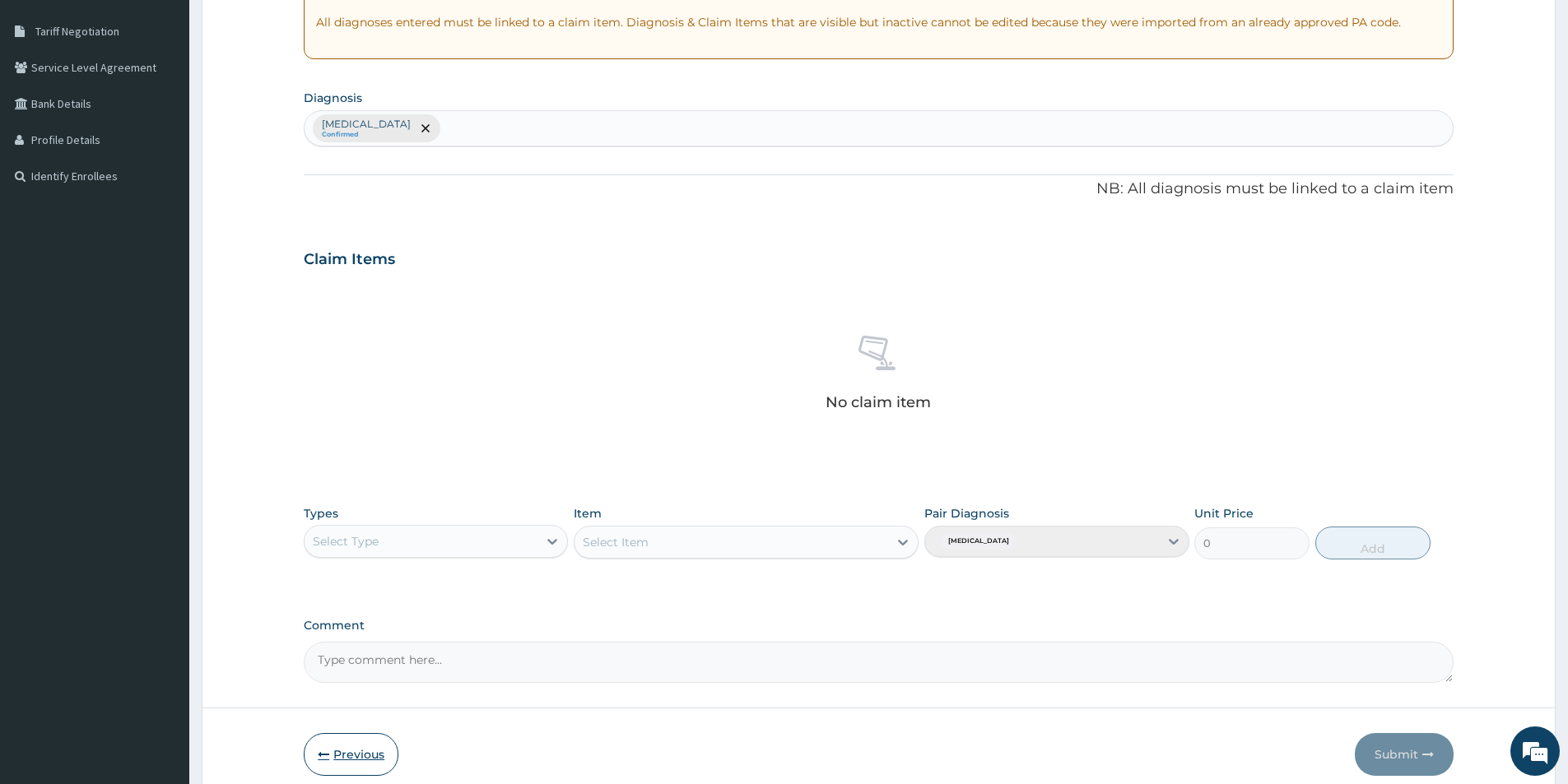
click at [354, 751] on button "Previous" at bounding box center [351, 755] width 95 height 43
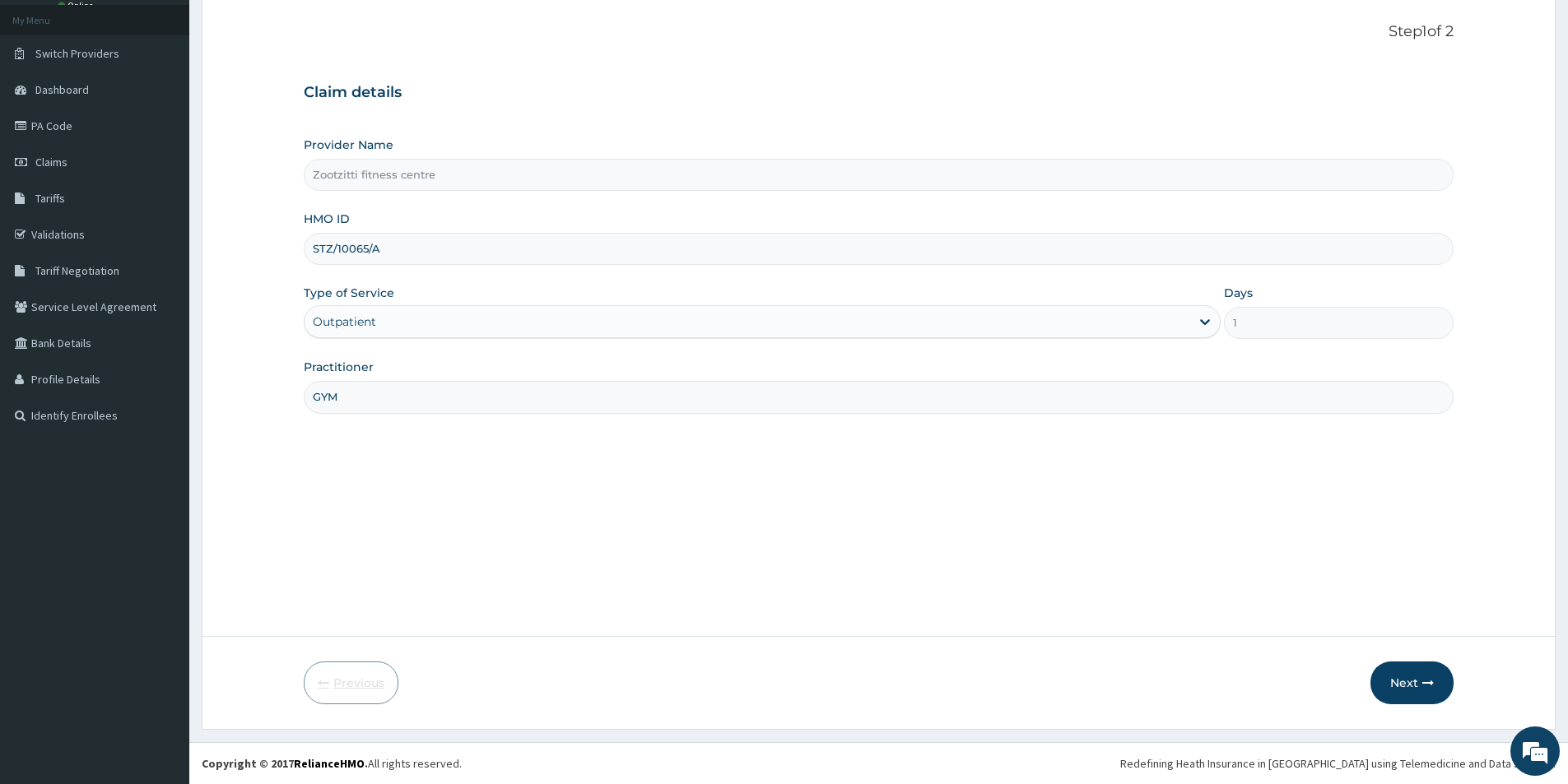
scroll to position [89, 0]
click at [408, 253] on input "STZ/10065/A" at bounding box center [878, 248] width 1150 height 32
type input "S"
type input "WBS/10038/B"
click at [1400, 682] on button "Next" at bounding box center [1412, 683] width 83 height 43
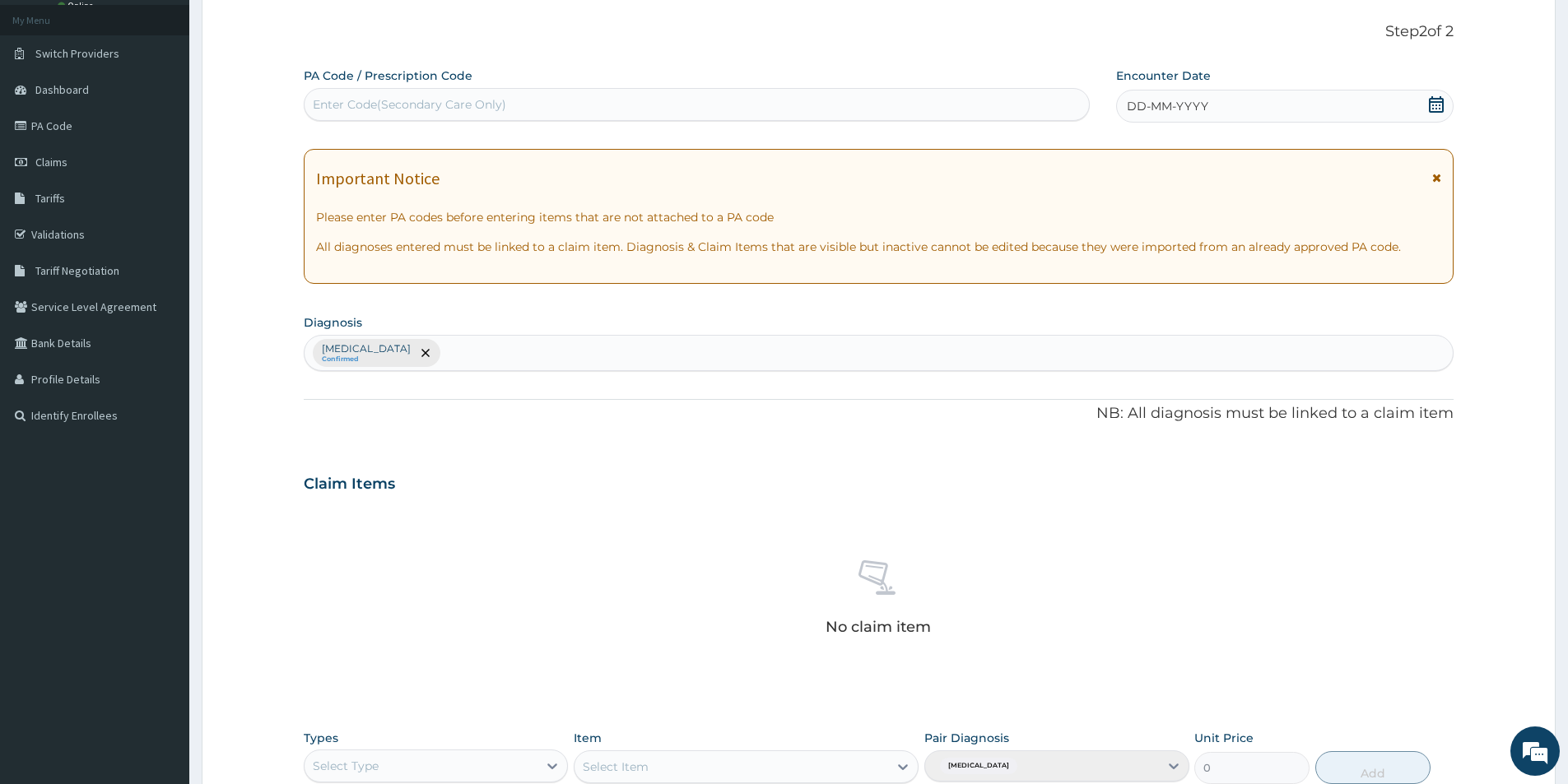
click at [420, 106] on div "Enter Code(Secondary Care Only)" at bounding box center [408, 104] width 193 height 16
type input "PA/CE395E"
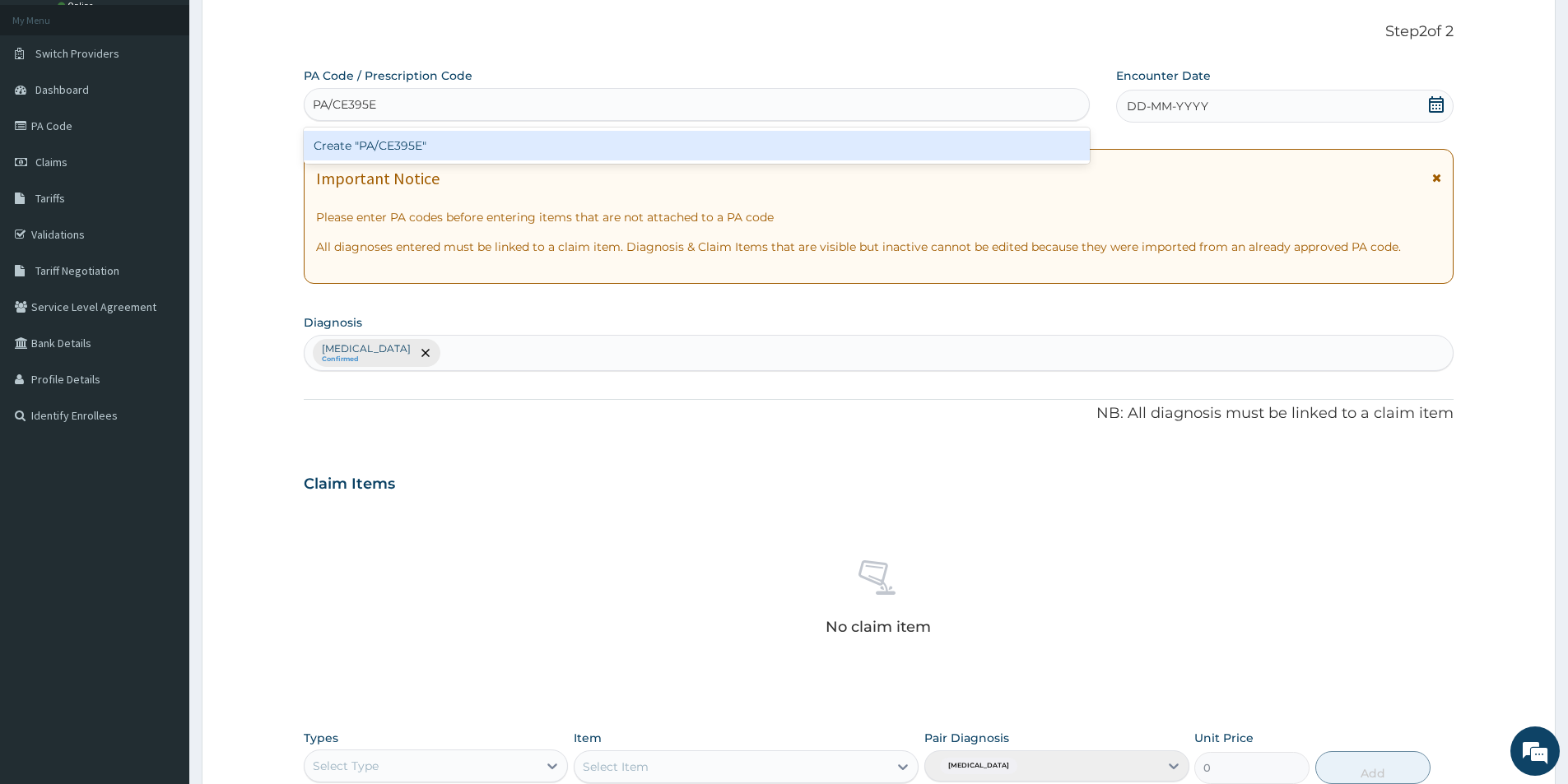
click at [404, 138] on div "Create "PA/CE395E"" at bounding box center [697, 146] width 786 height 30
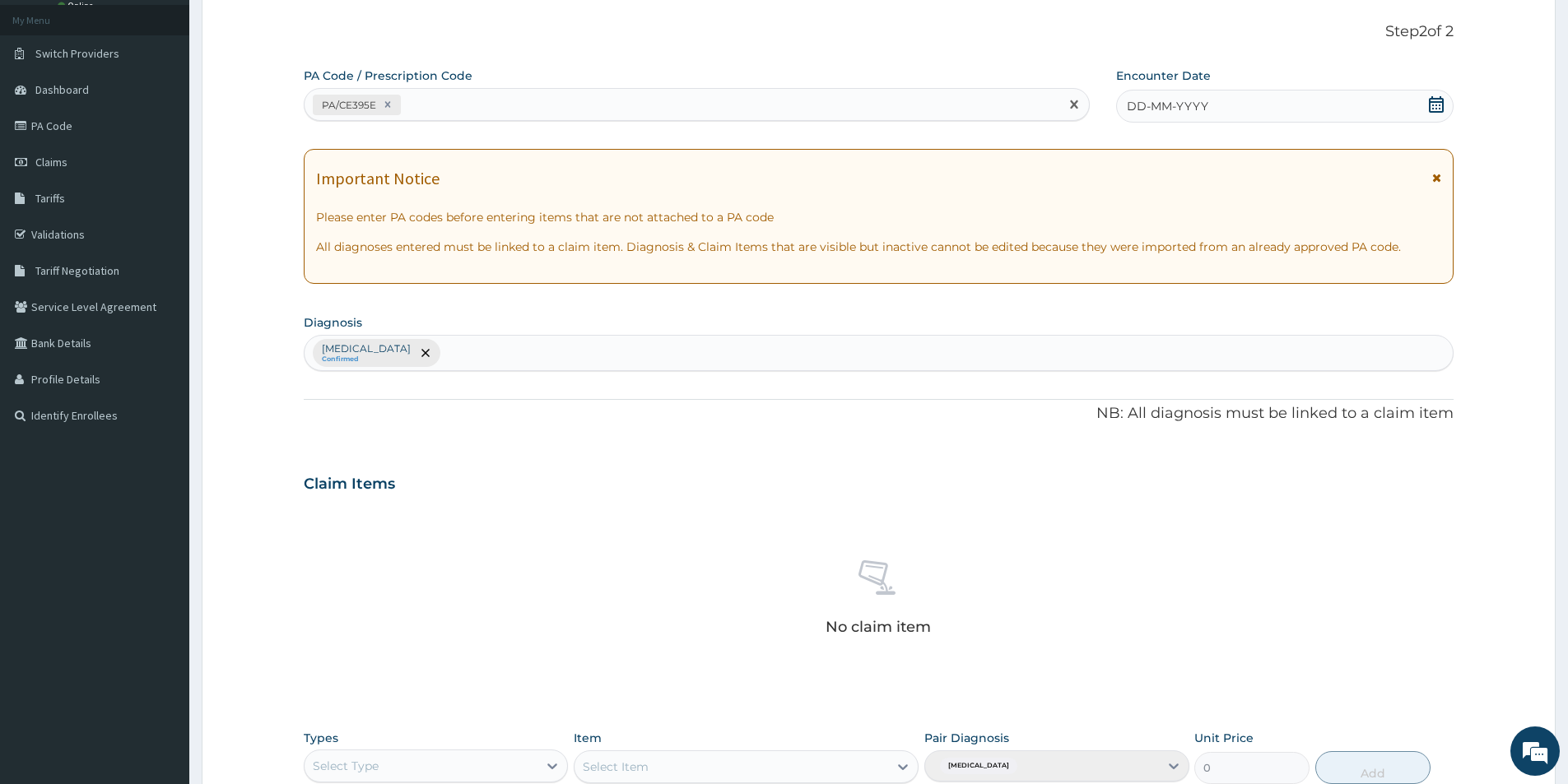
click at [1189, 113] on span "DD-MM-YYYY" at bounding box center [1167, 106] width 82 height 16
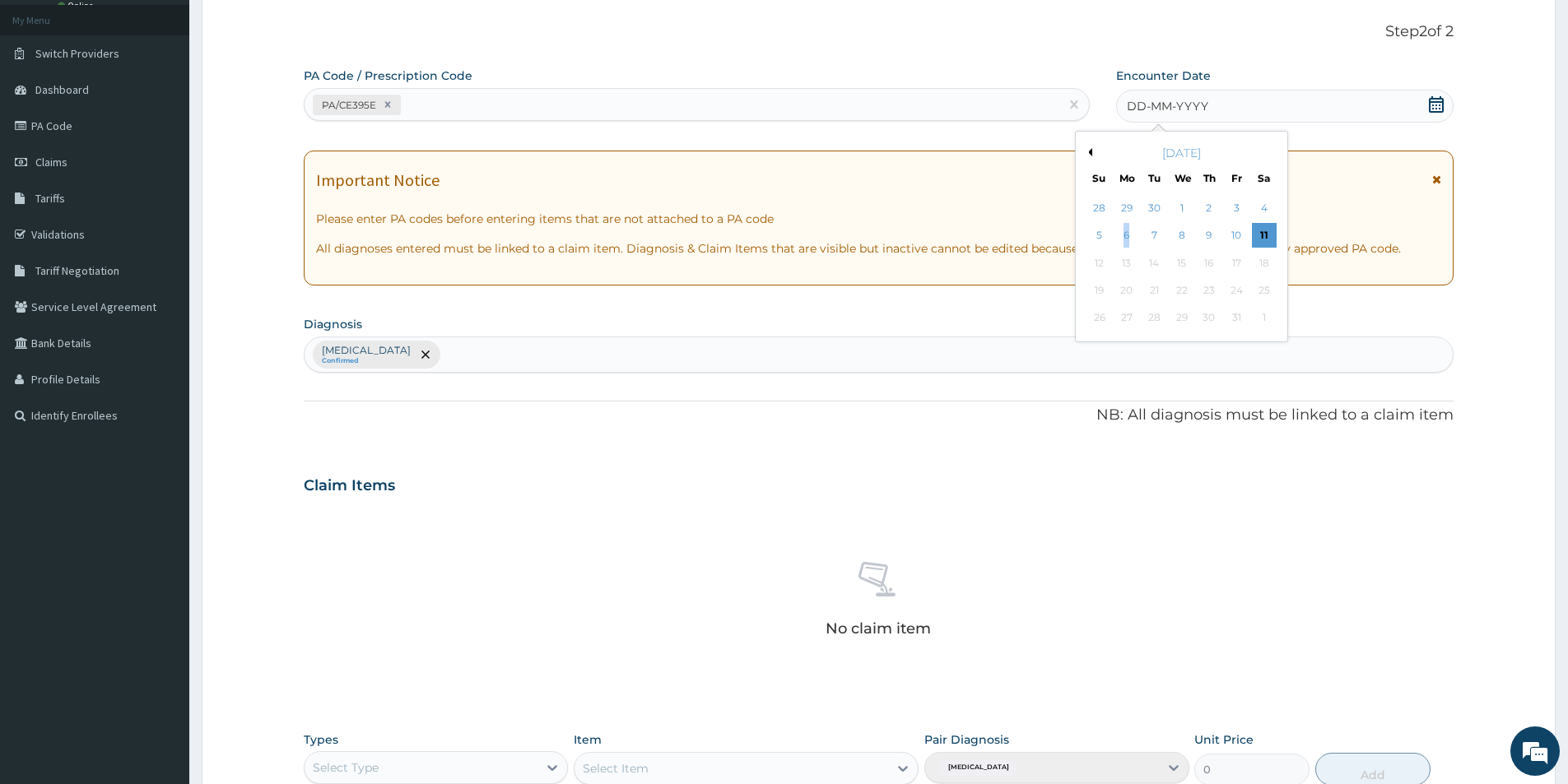
click at [1127, 234] on div "6" at bounding box center [1126, 236] width 24 height 24
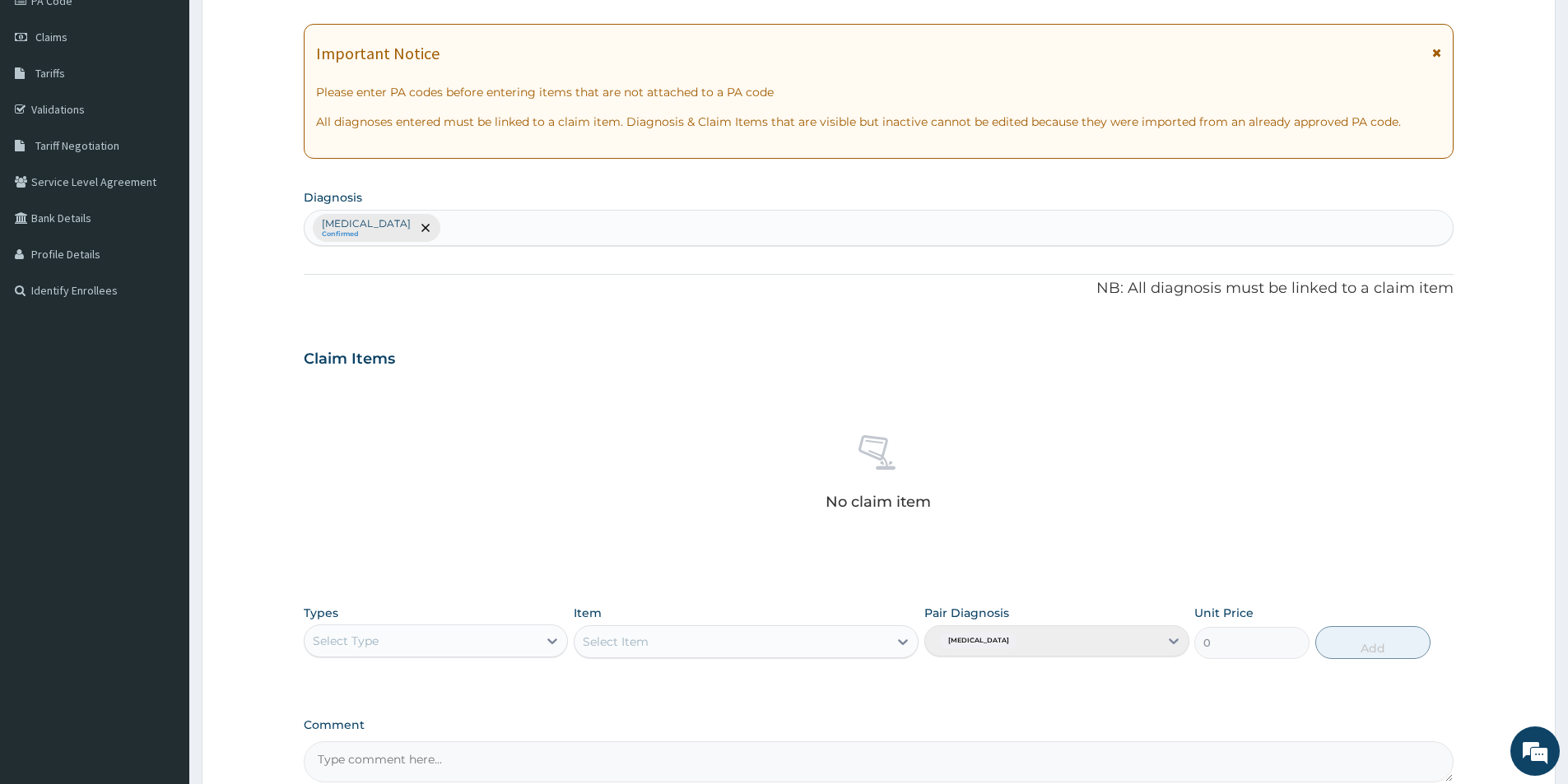
scroll to position [386, 0]
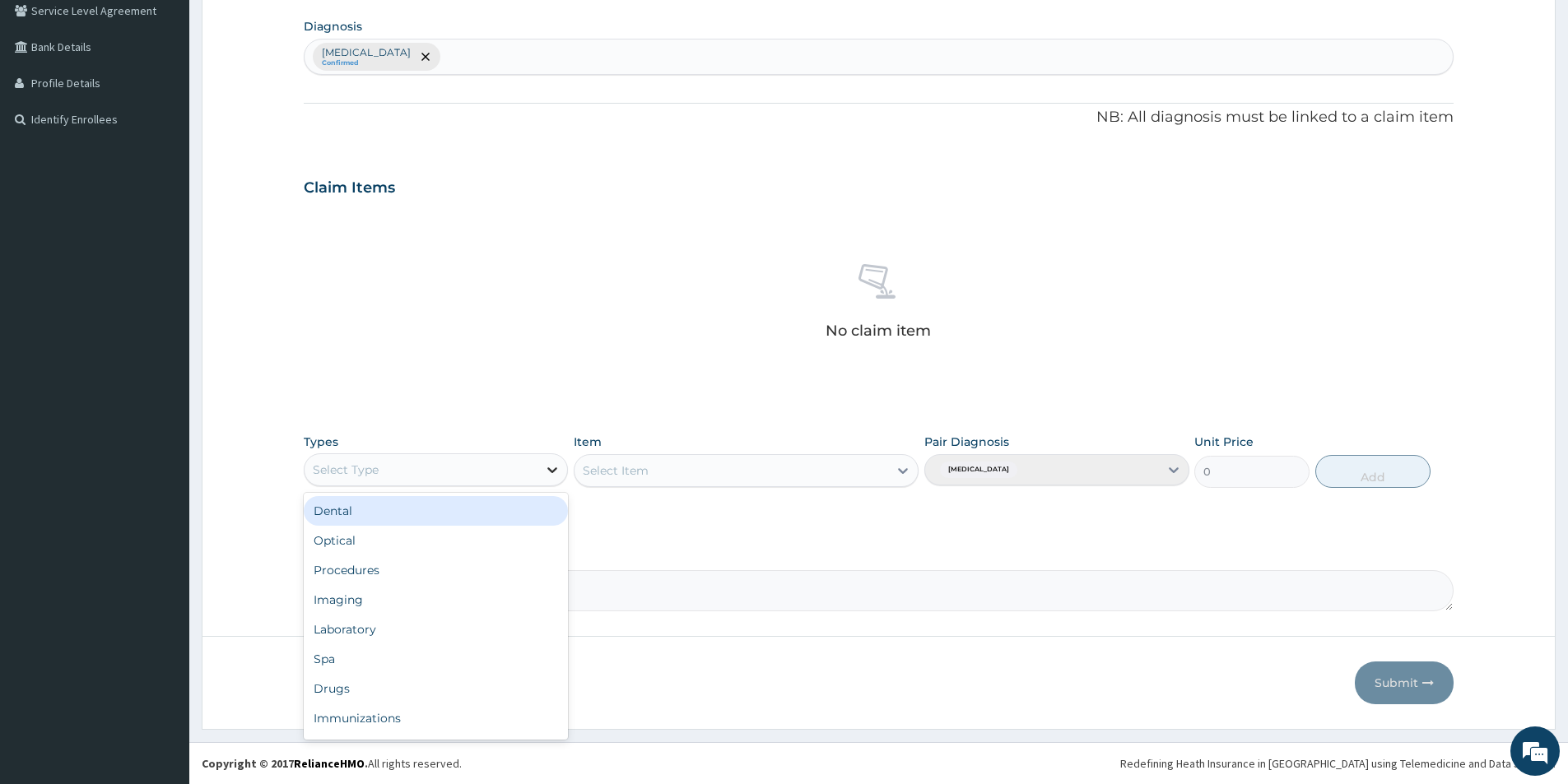
click at [551, 465] on icon at bounding box center [552, 470] width 16 height 16
type input "GYM"
click at [453, 513] on div "Gym" at bounding box center [436, 510] width 264 height 30
click at [905, 472] on div "Select Item" at bounding box center [745, 471] width 344 height 33
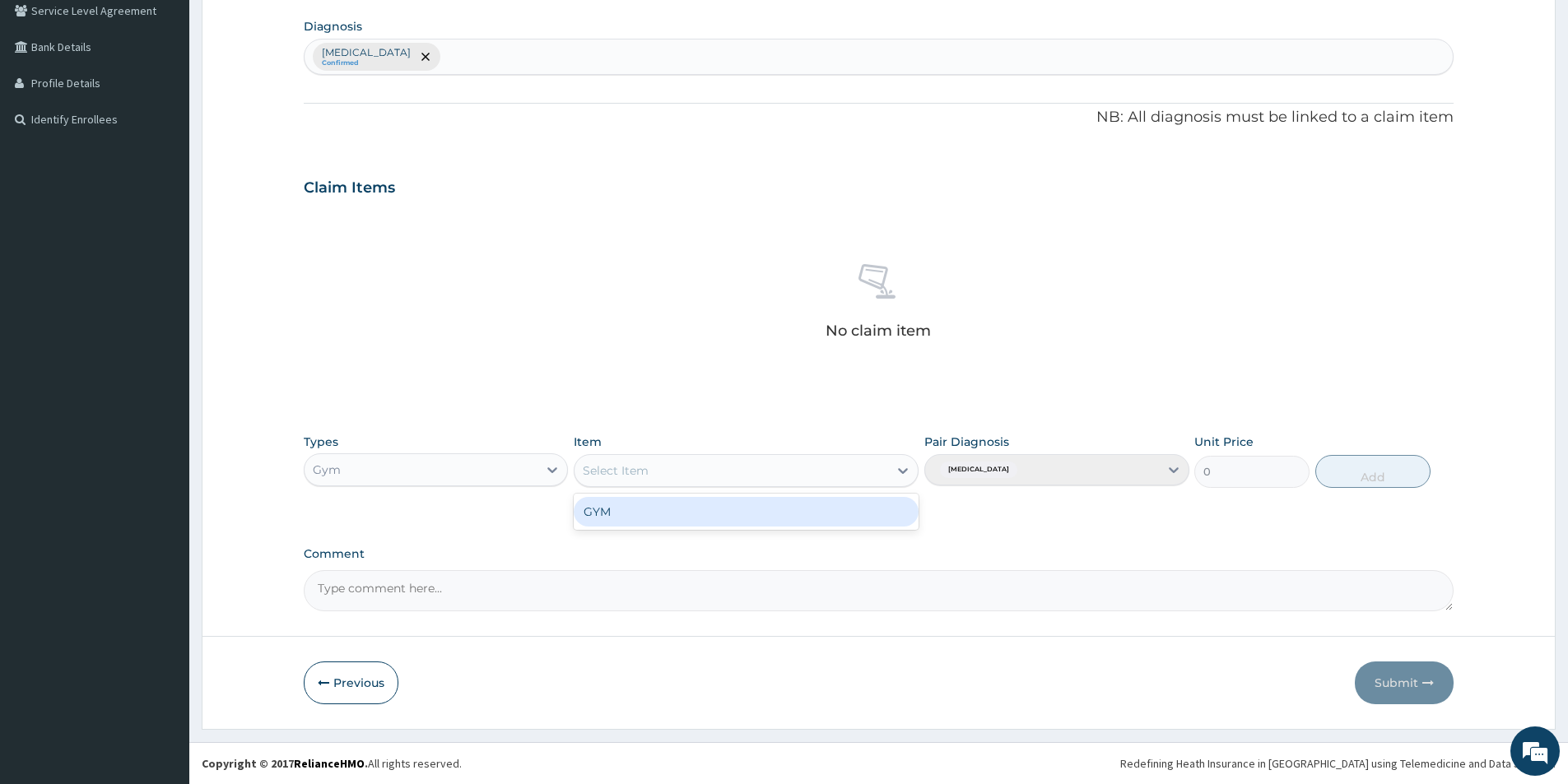
click at [902, 474] on icon at bounding box center [902, 471] width 16 height 16
click at [776, 507] on div "GYM" at bounding box center [745, 511] width 344 height 30
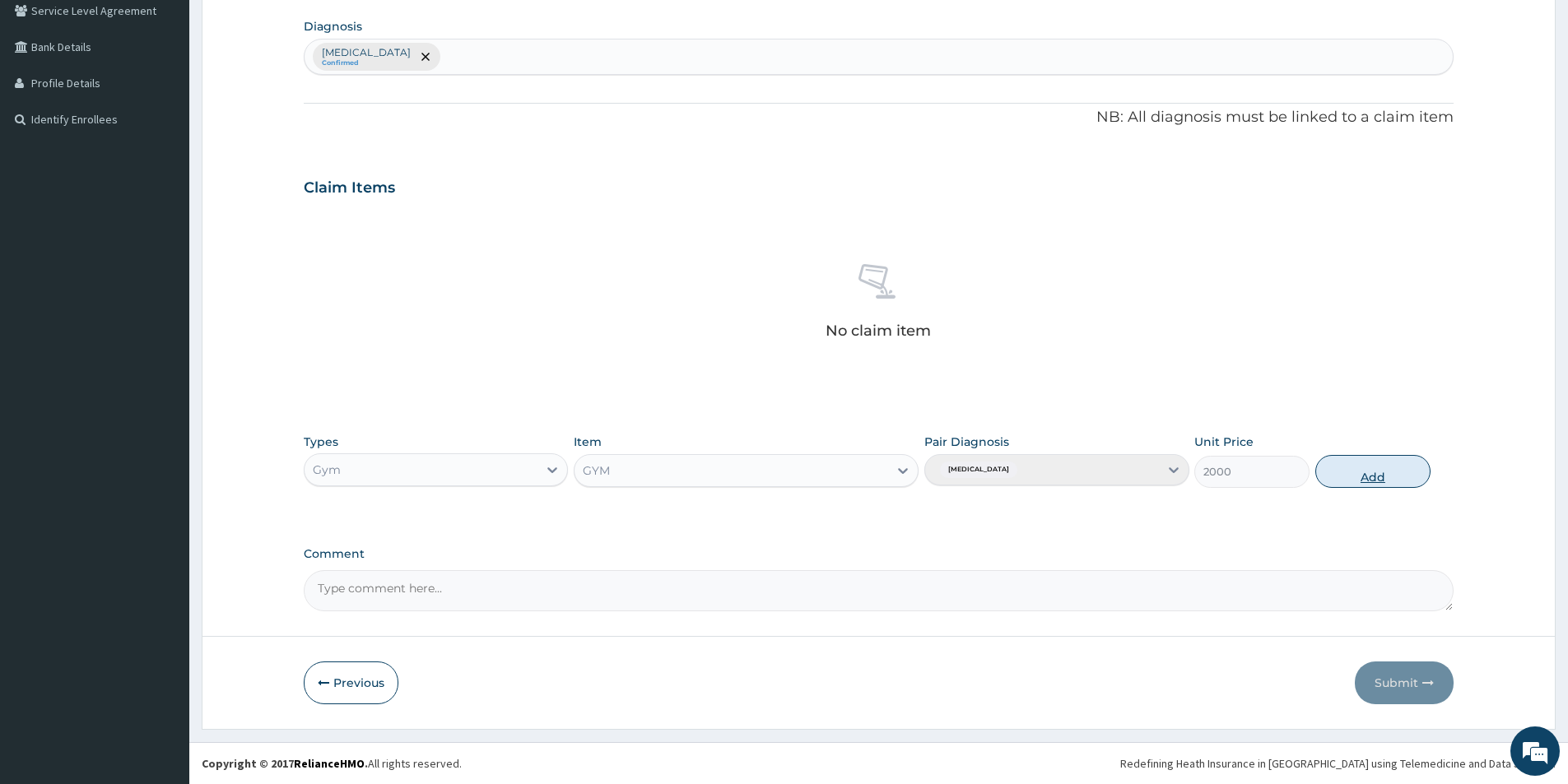
click at [1368, 478] on button "Add" at bounding box center [1372, 472] width 115 height 33
type input "0"
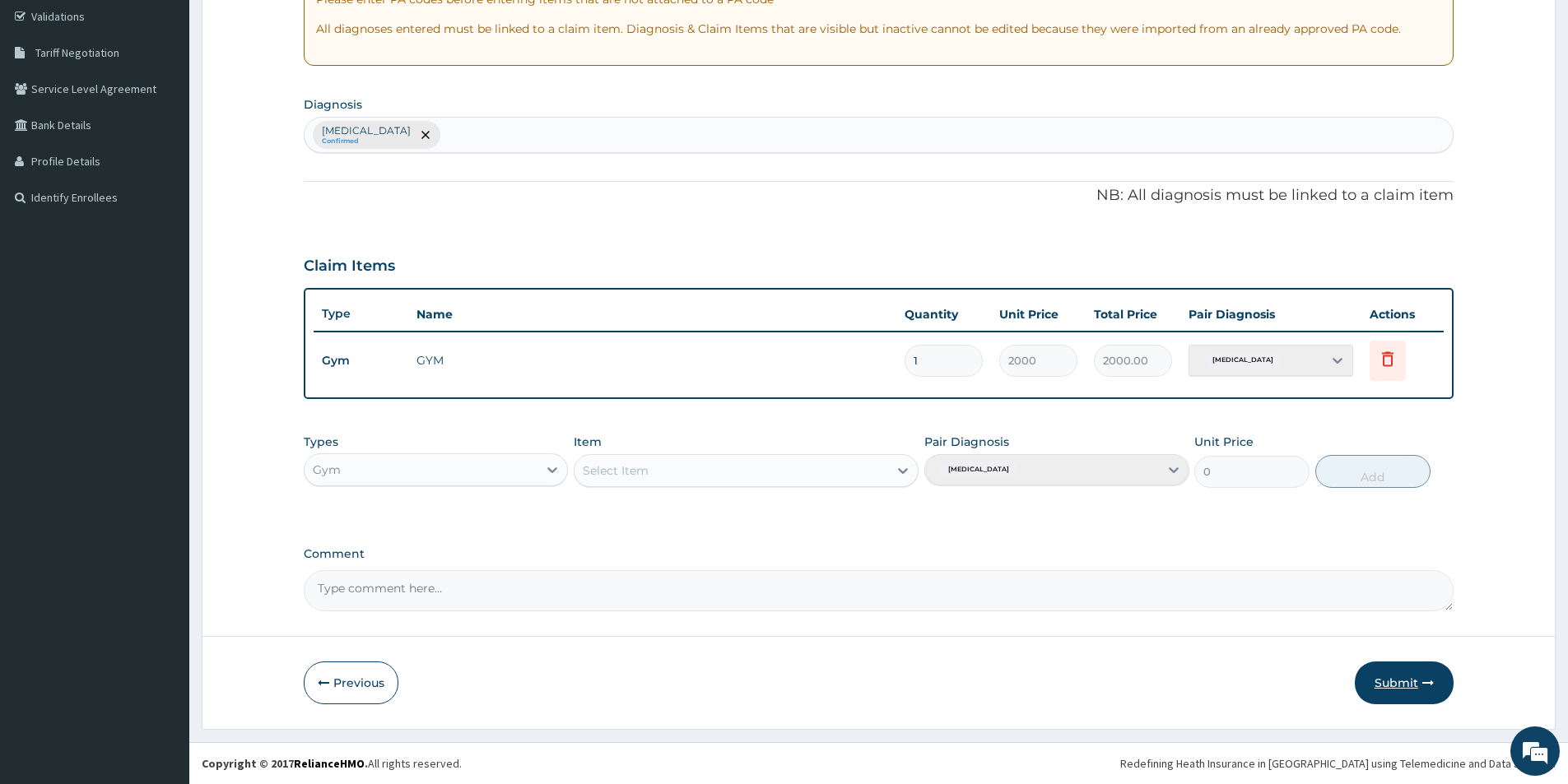
click at [1399, 680] on button "Submit" at bounding box center [1404, 683] width 99 height 43
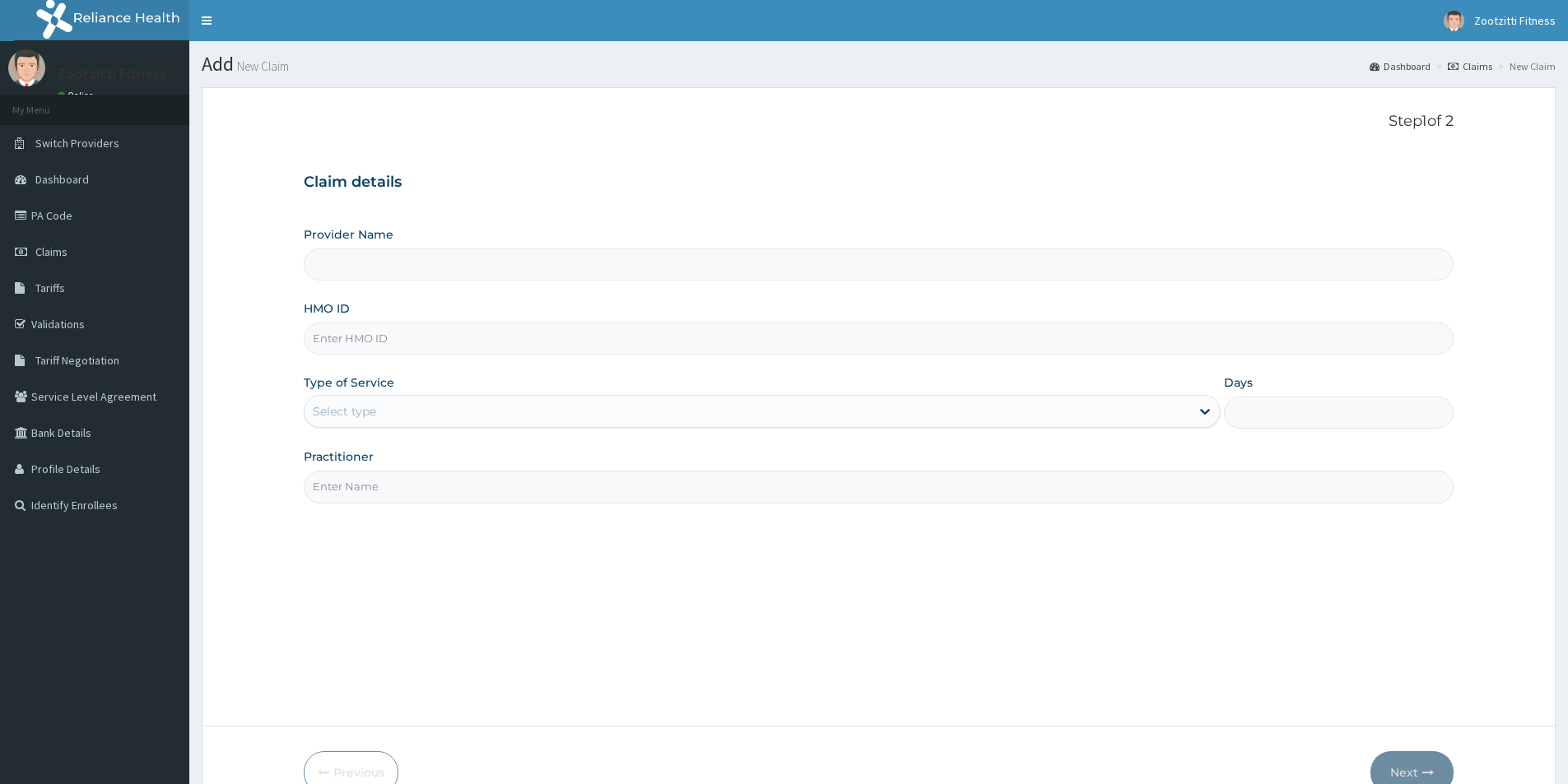
click at [366, 348] on input "HMO ID" at bounding box center [878, 338] width 1150 height 32
type input "ENO/"
type input "Zootzitti fitness centre"
type input "1"
type input "ENO/10003/B"
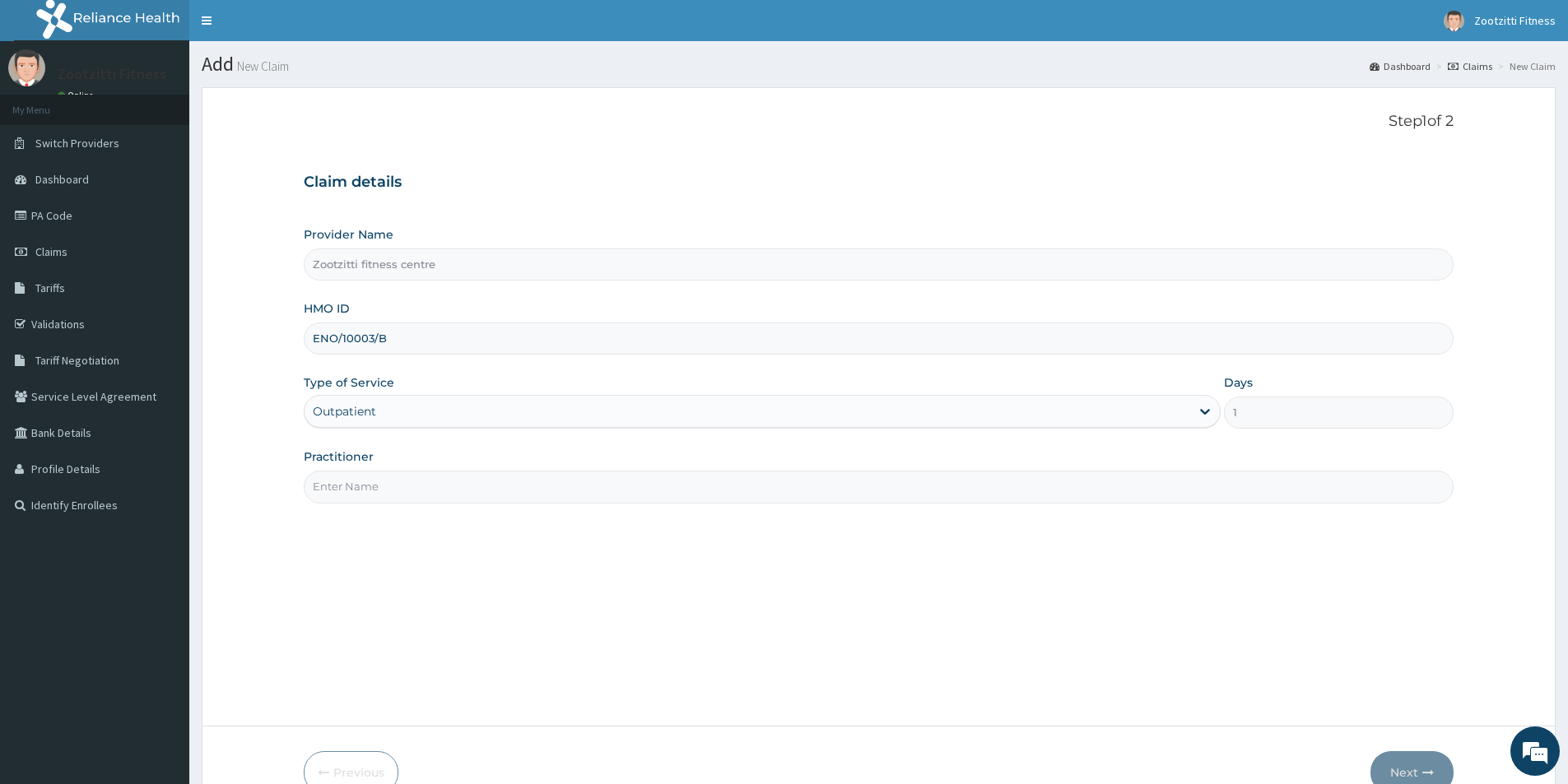
click at [391, 496] on input "Practitioner" at bounding box center [878, 486] width 1150 height 32
type input "GYM"
click at [1411, 770] on button "Next" at bounding box center [1412, 772] width 83 height 43
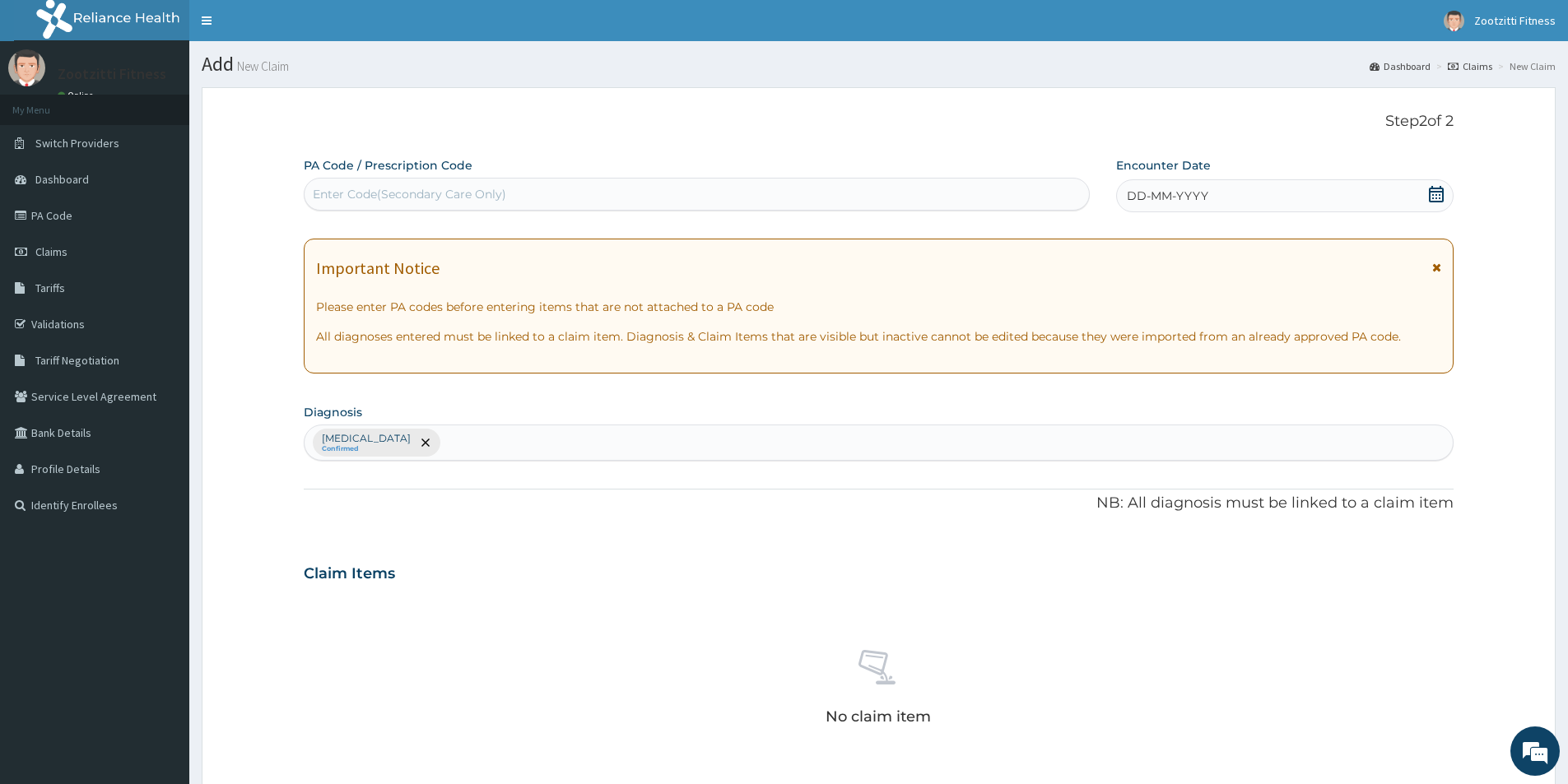
click at [359, 186] on div "Enter Code(Secondary Care Only)" at bounding box center [408, 194] width 193 height 16
type input "PA/7E0801"
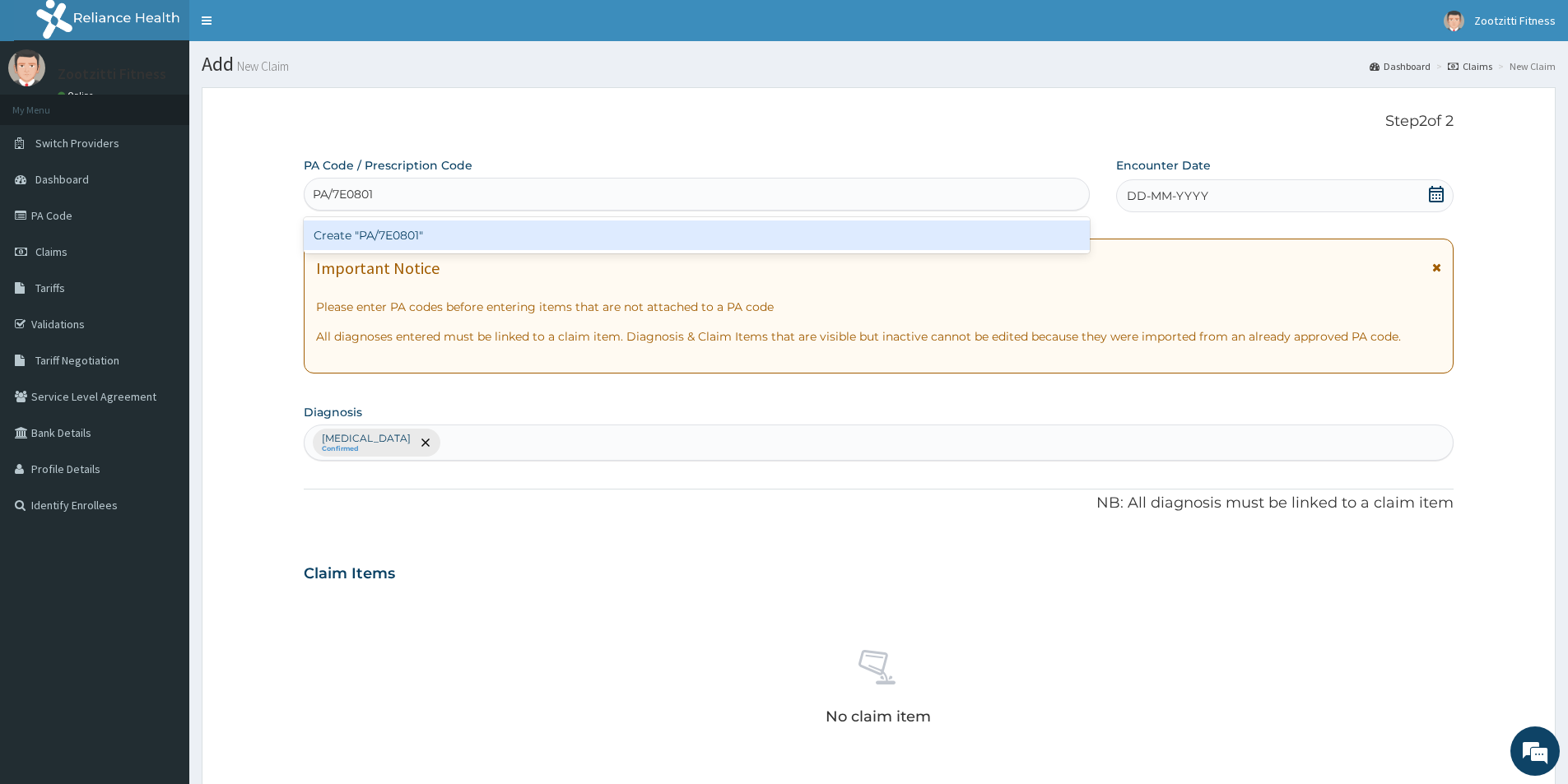
click at [399, 234] on div "Create "PA/7E0801"" at bounding box center [697, 235] width 786 height 30
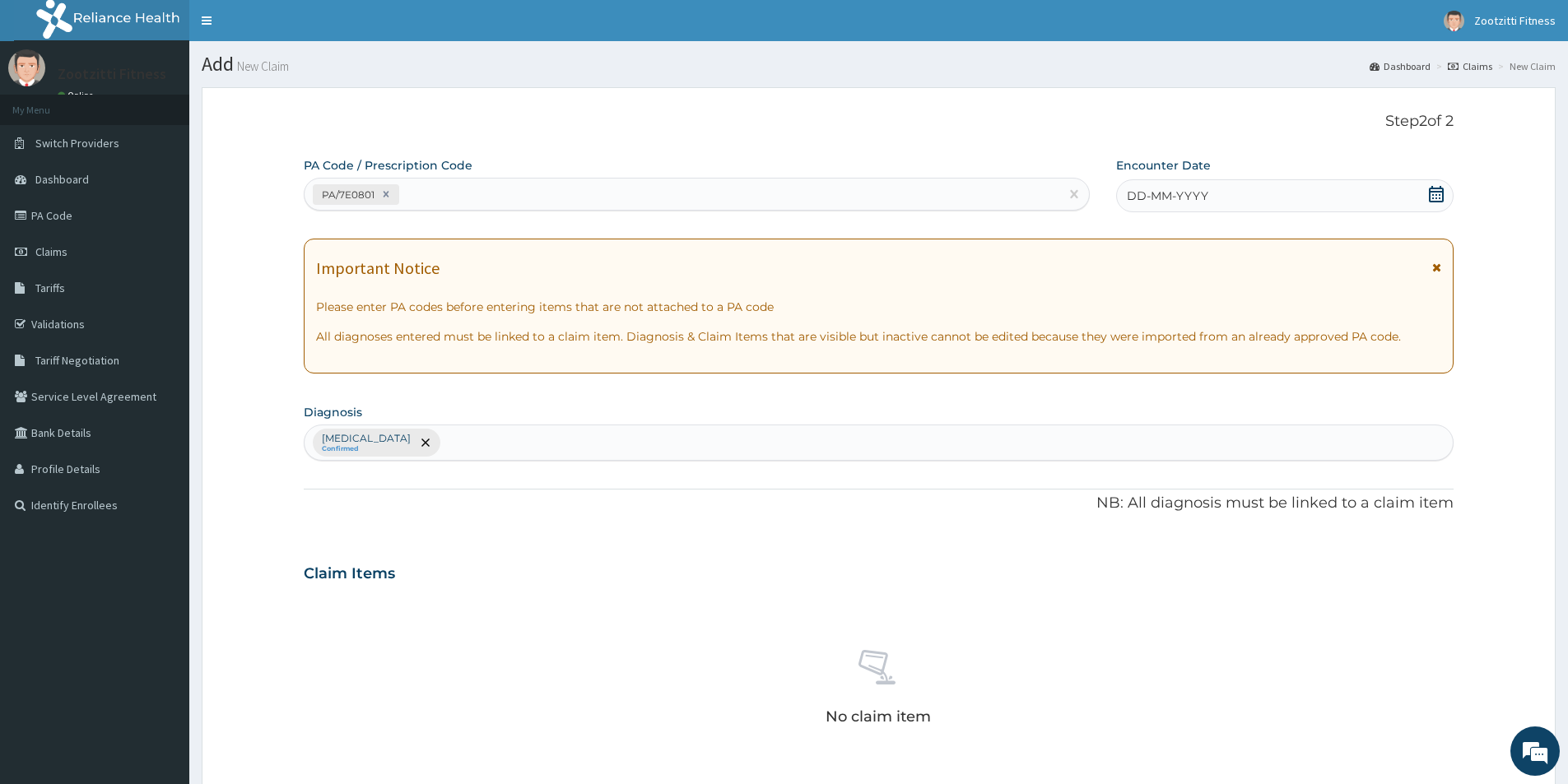
click at [1164, 199] on span "DD-MM-YYYY" at bounding box center [1167, 195] width 82 height 16
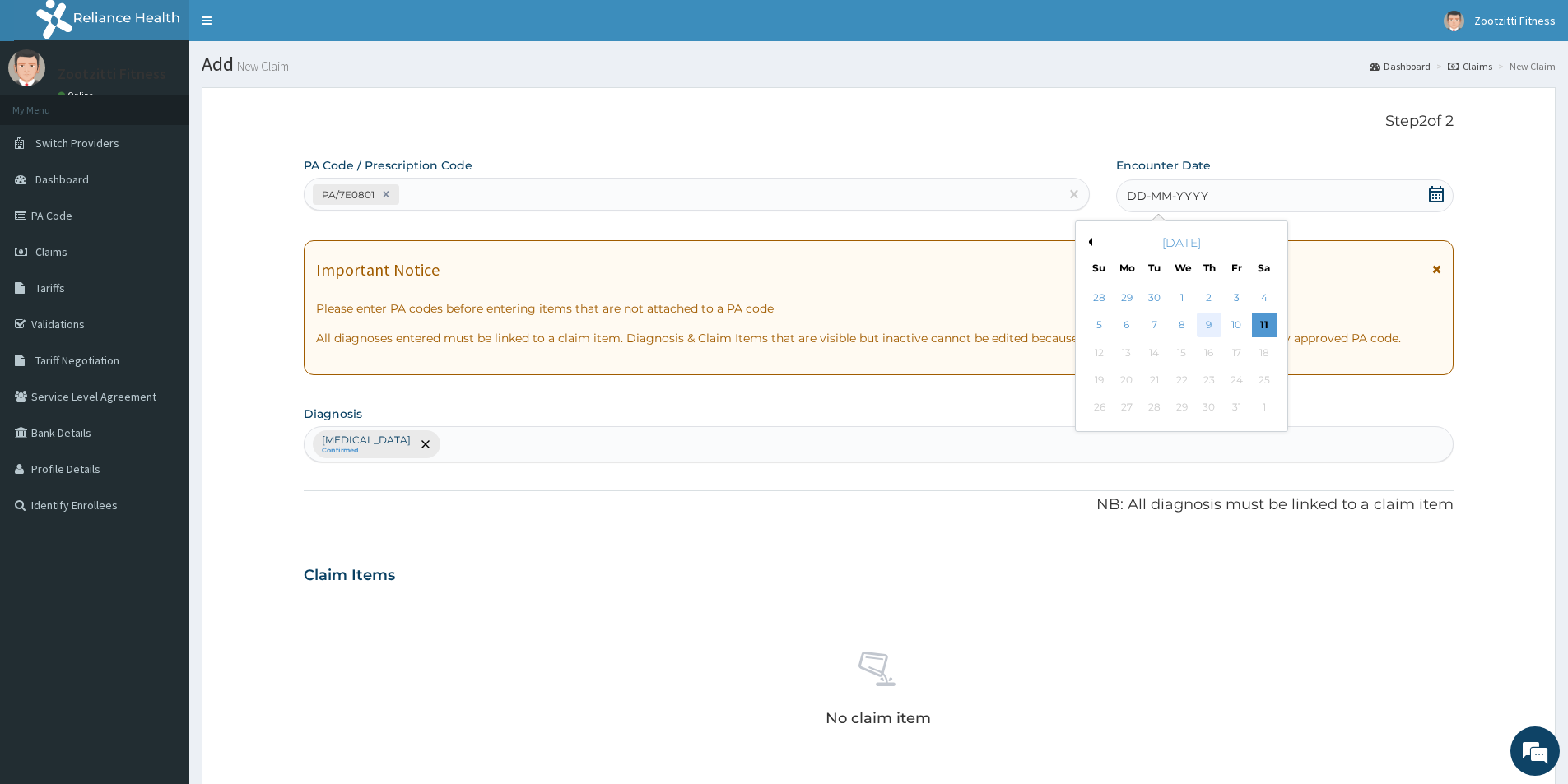
click at [1211, 324] on div "9" at bounding box center [1208, 325] width 24 height 24
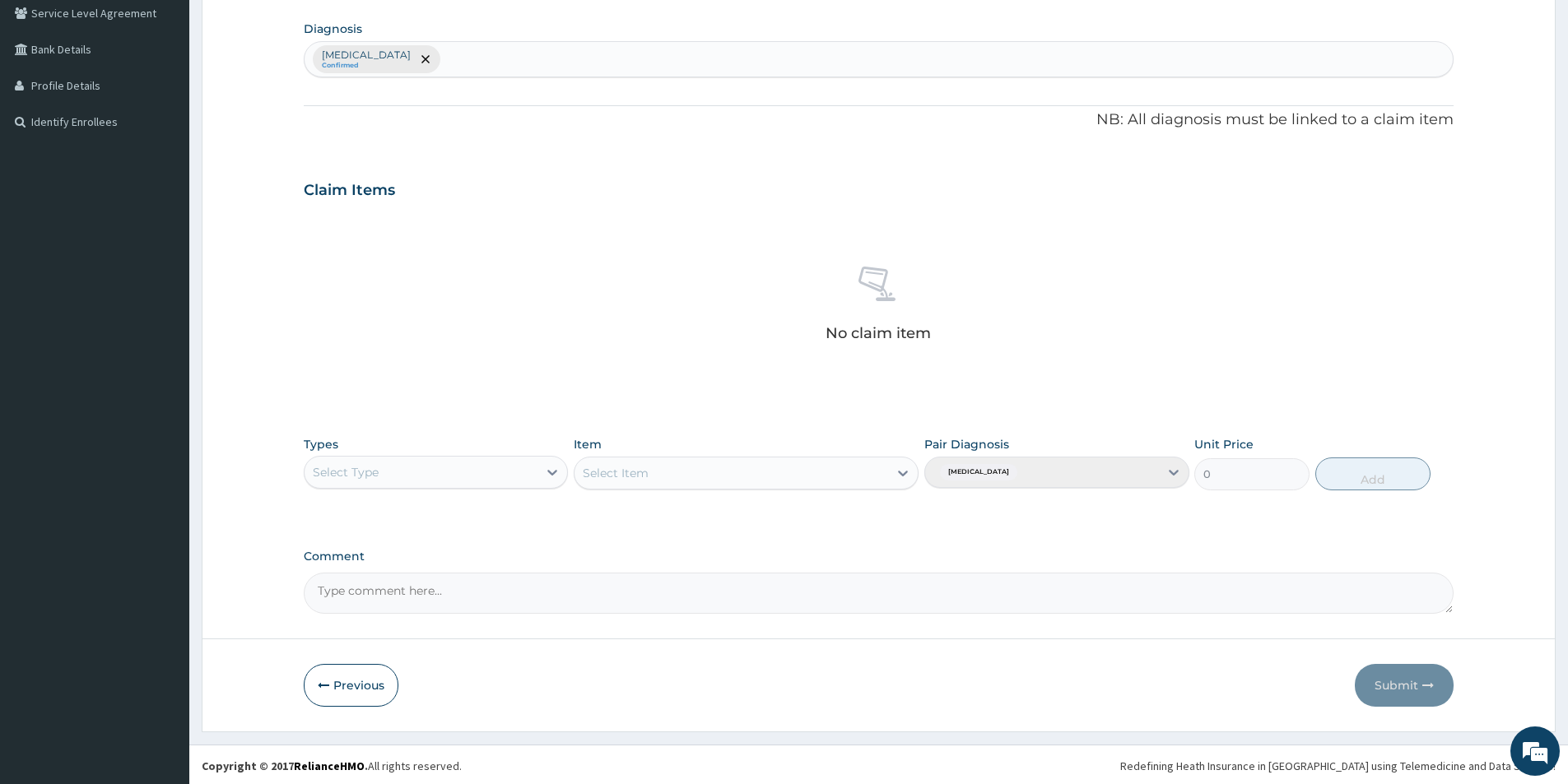
scroll to position [386, 0]
click at [554, 473] on icon at bounding box center [552, 470] width 16 height 16
type input "GYM"
click at [452, 512] on div "Gym" at bounding box center [436, 510] width 264 height 30
click at [902, 472] on icon at bounding box center [903, 472] width 10 height 6
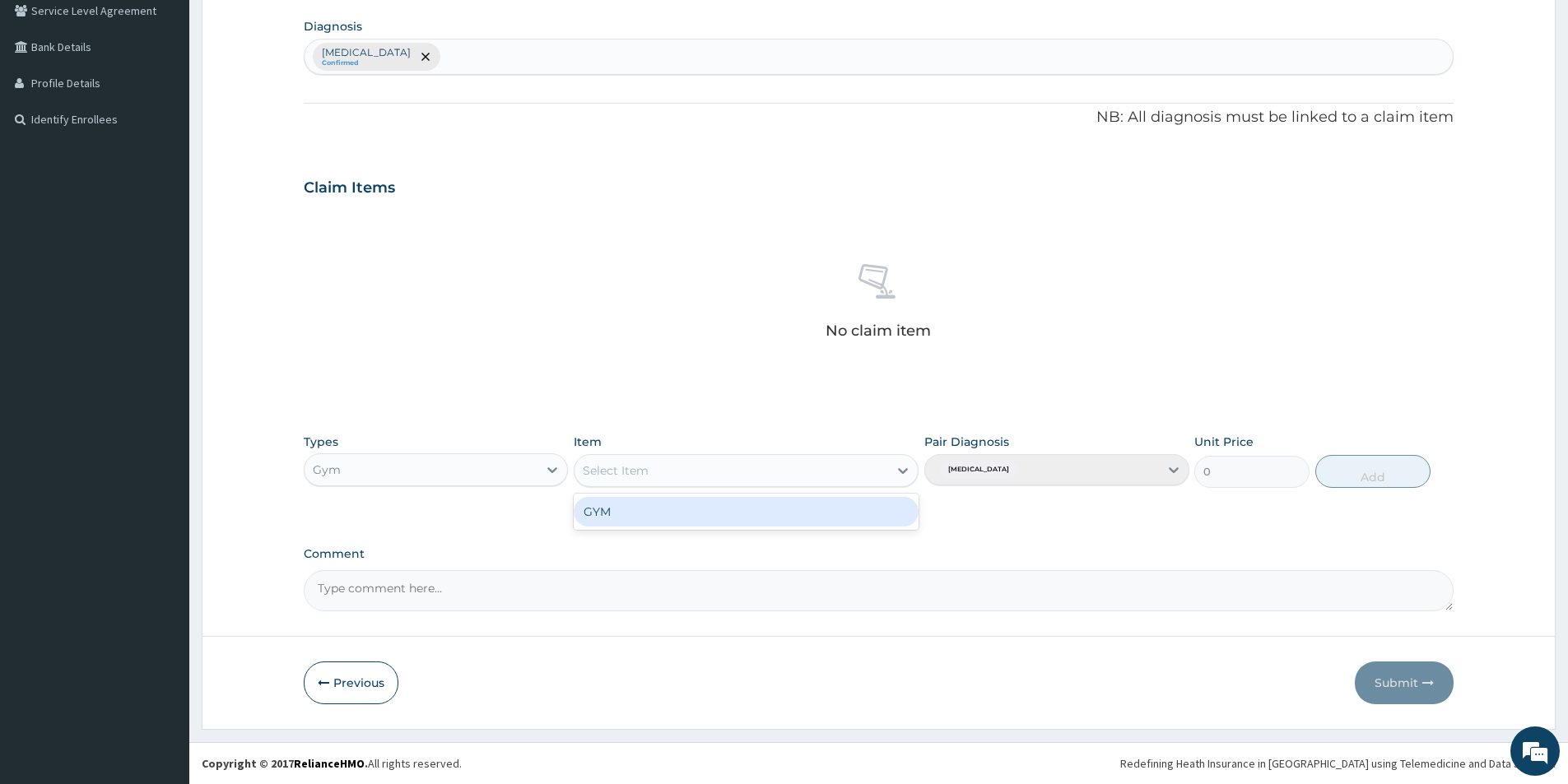
click at [782, 522] on div "GYM" at bounding box center [745, 511] width 344 height 30
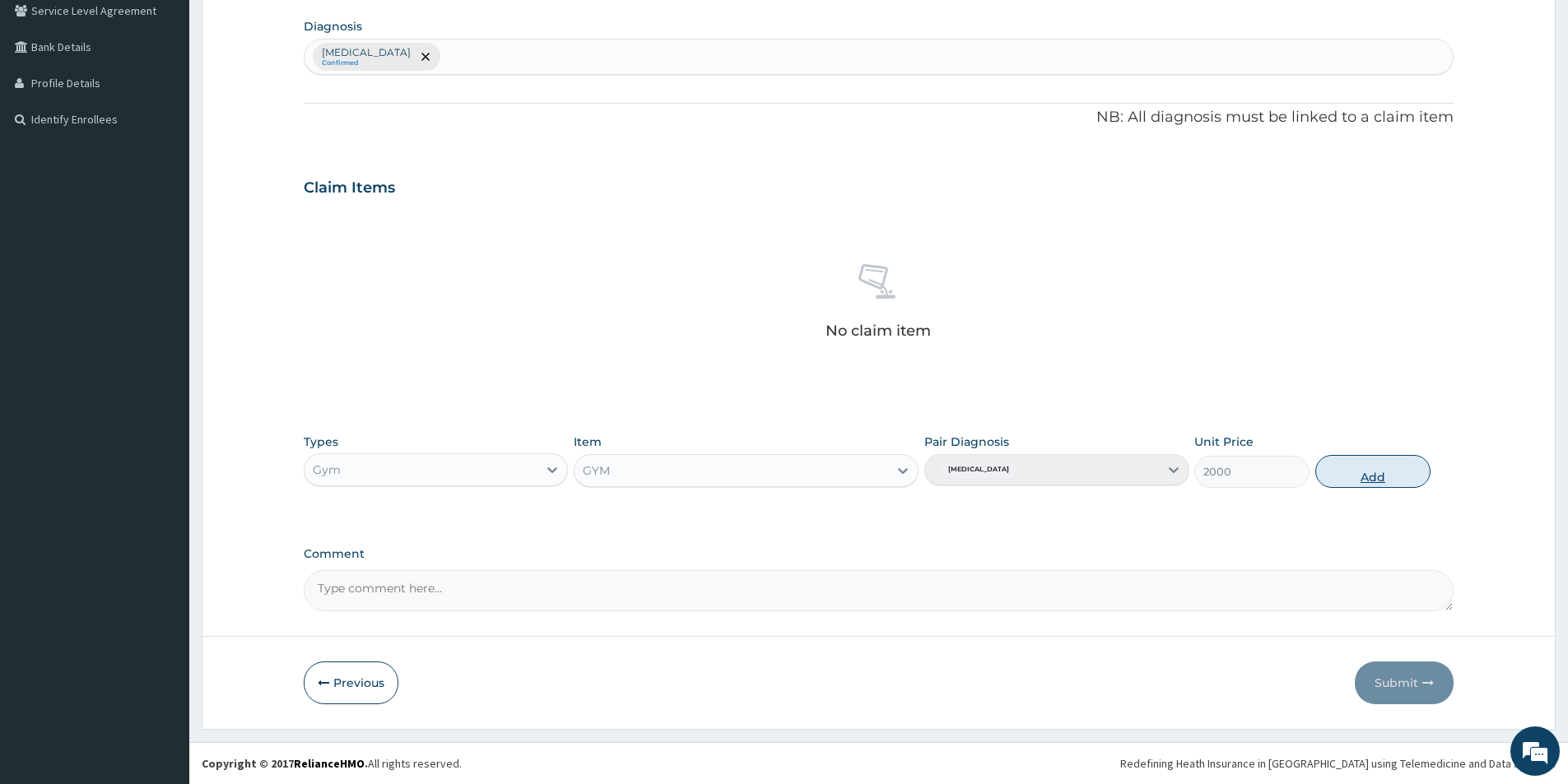
click at [1363, 474] on button "Add" at bounding box center [1372, 472] width 115 height 33
type input "0"
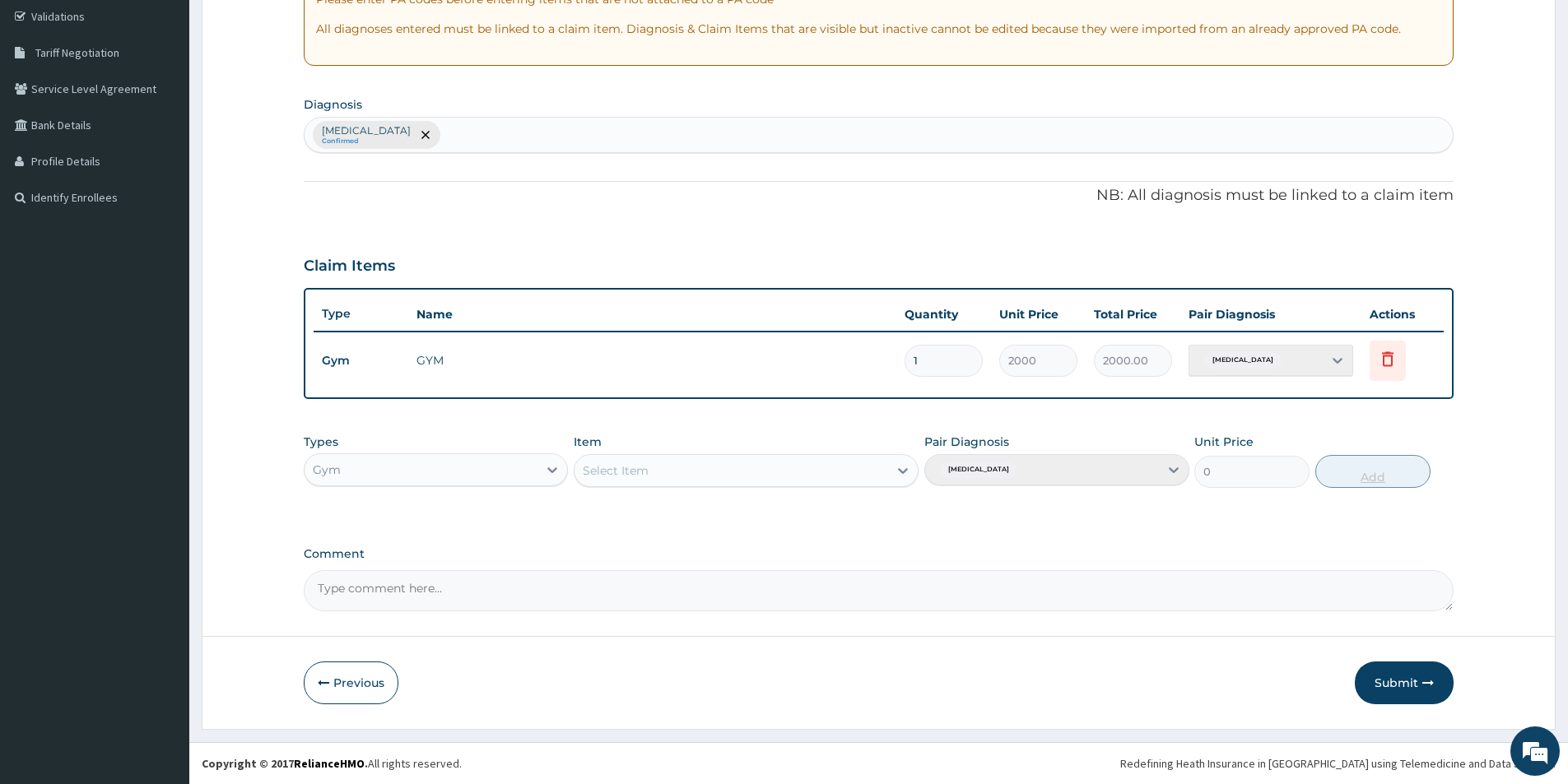
scroll to position [308, 0]
click at [1397, 683] on button "Submit" at bounding box center [1404, 683] width 99 height 43
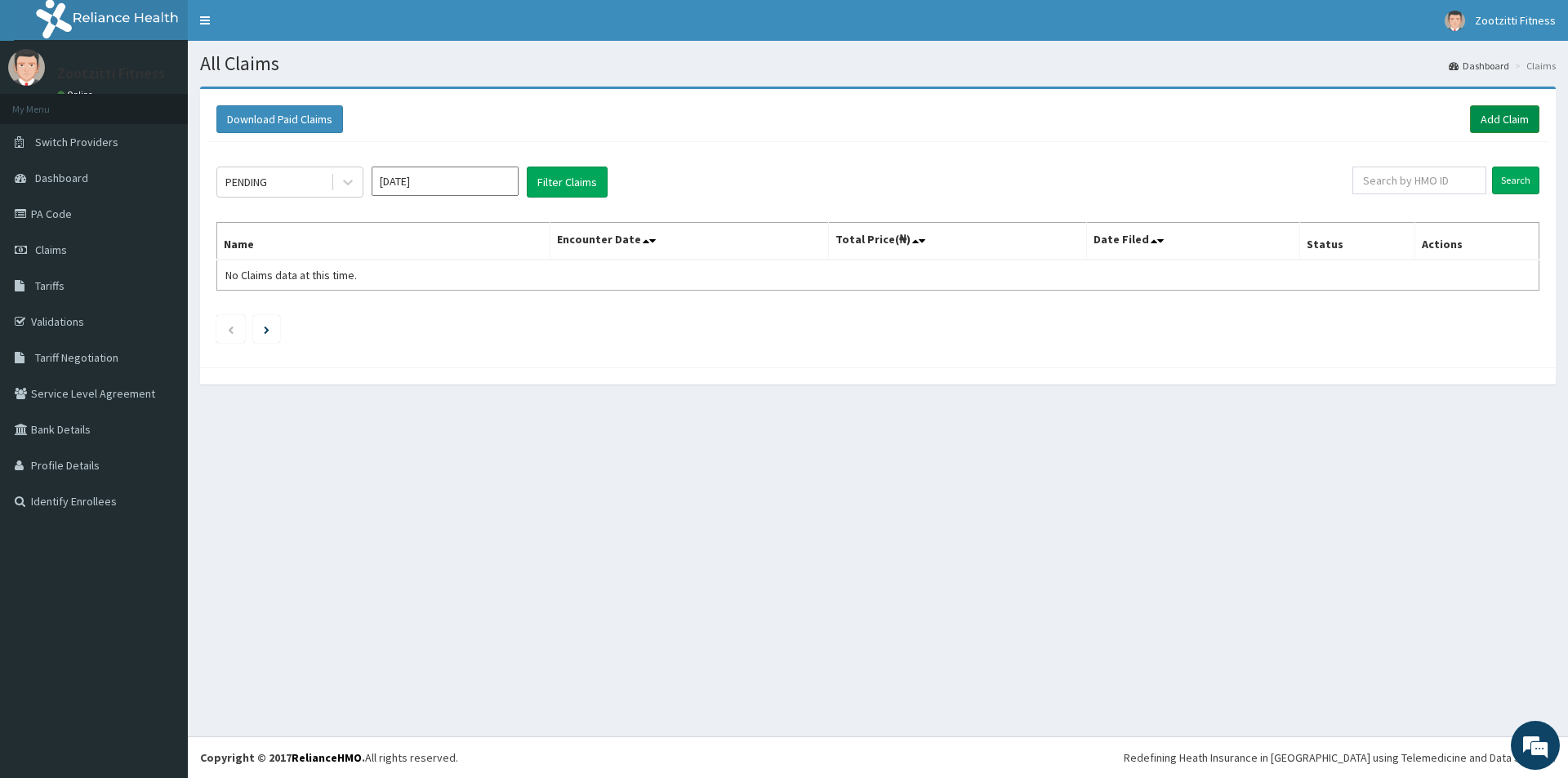
click at [1509, 118] on link "Add Claim" at bounding box center [1504, 118] width 69 height 28
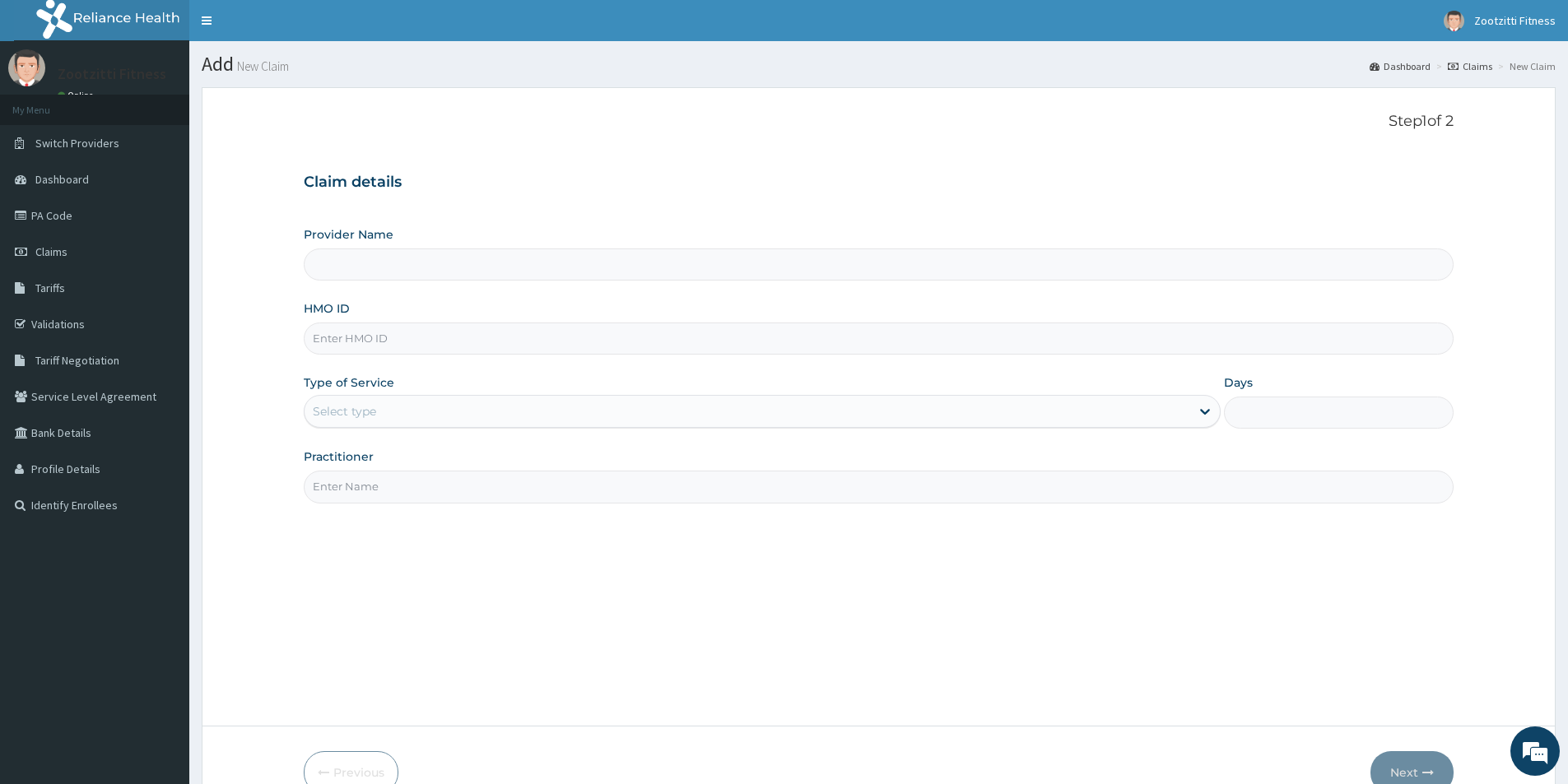
click at [328, 347] on input "HMO ID" at bounding box center [878, 338] width 1150 height 32
type input "W"
type input "Zootzitti fitness centre"
type input "1"
type input "WBS/10038/B"
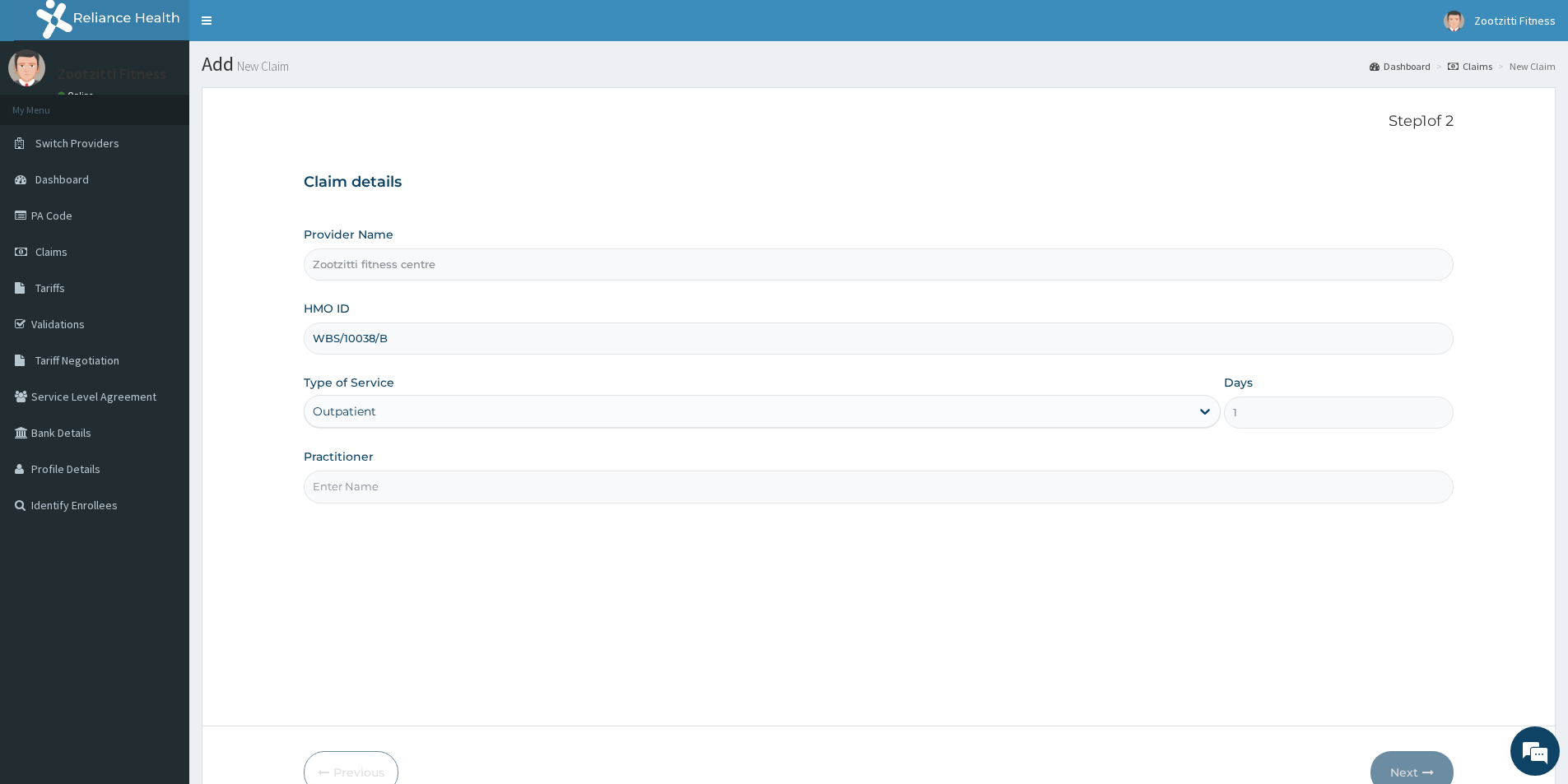
click at [366, 485] on input "Practitioner" at bounding box center [878, 486] width 1150 height 32
type input "GYM"
click at [1407, 774] on button "Next" at bounding box center [1412, 772] width 83 height 43
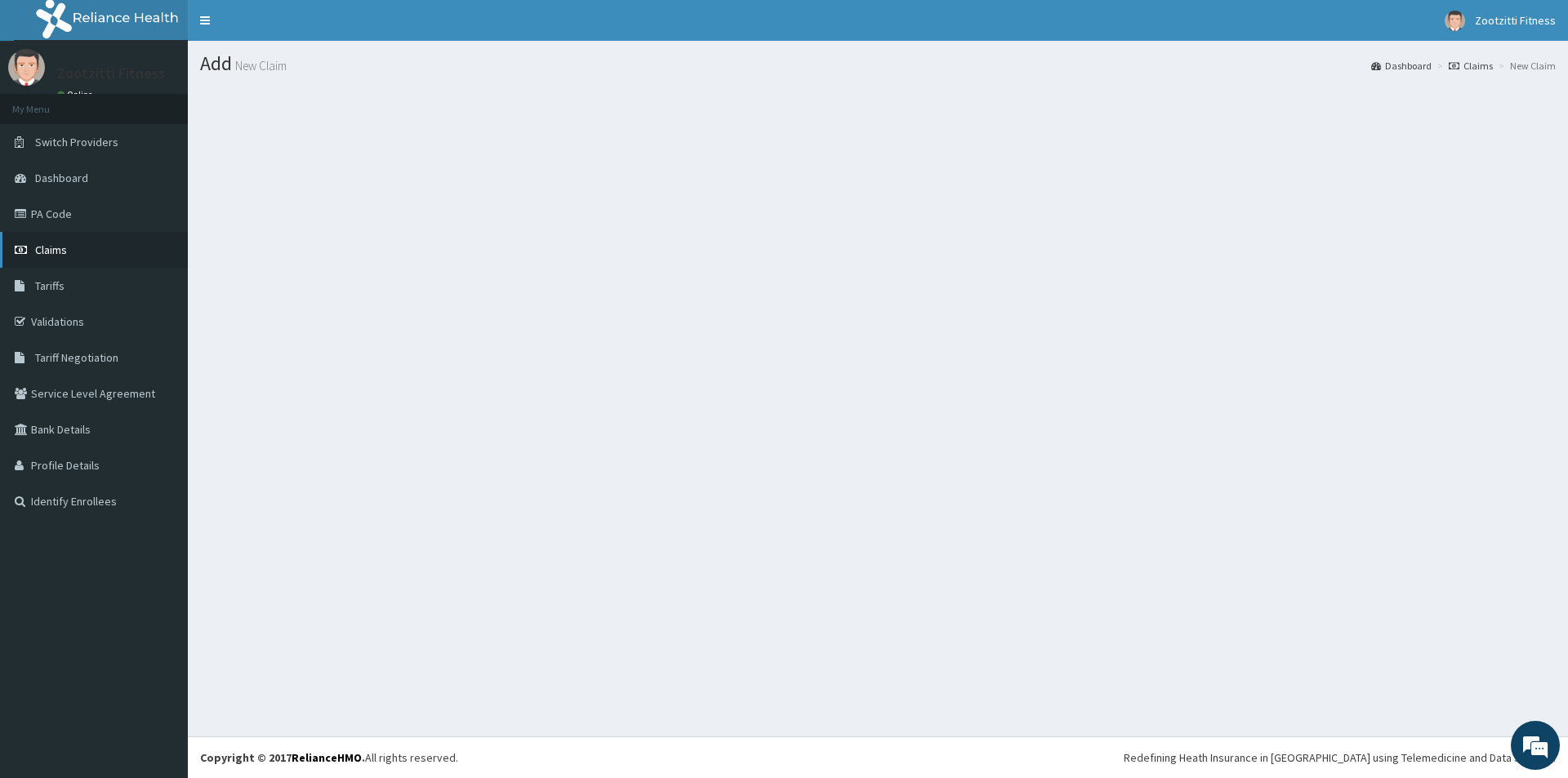
click at [40, 248] on span "Claims" at bounding box center [50, 249] width 32 height 14
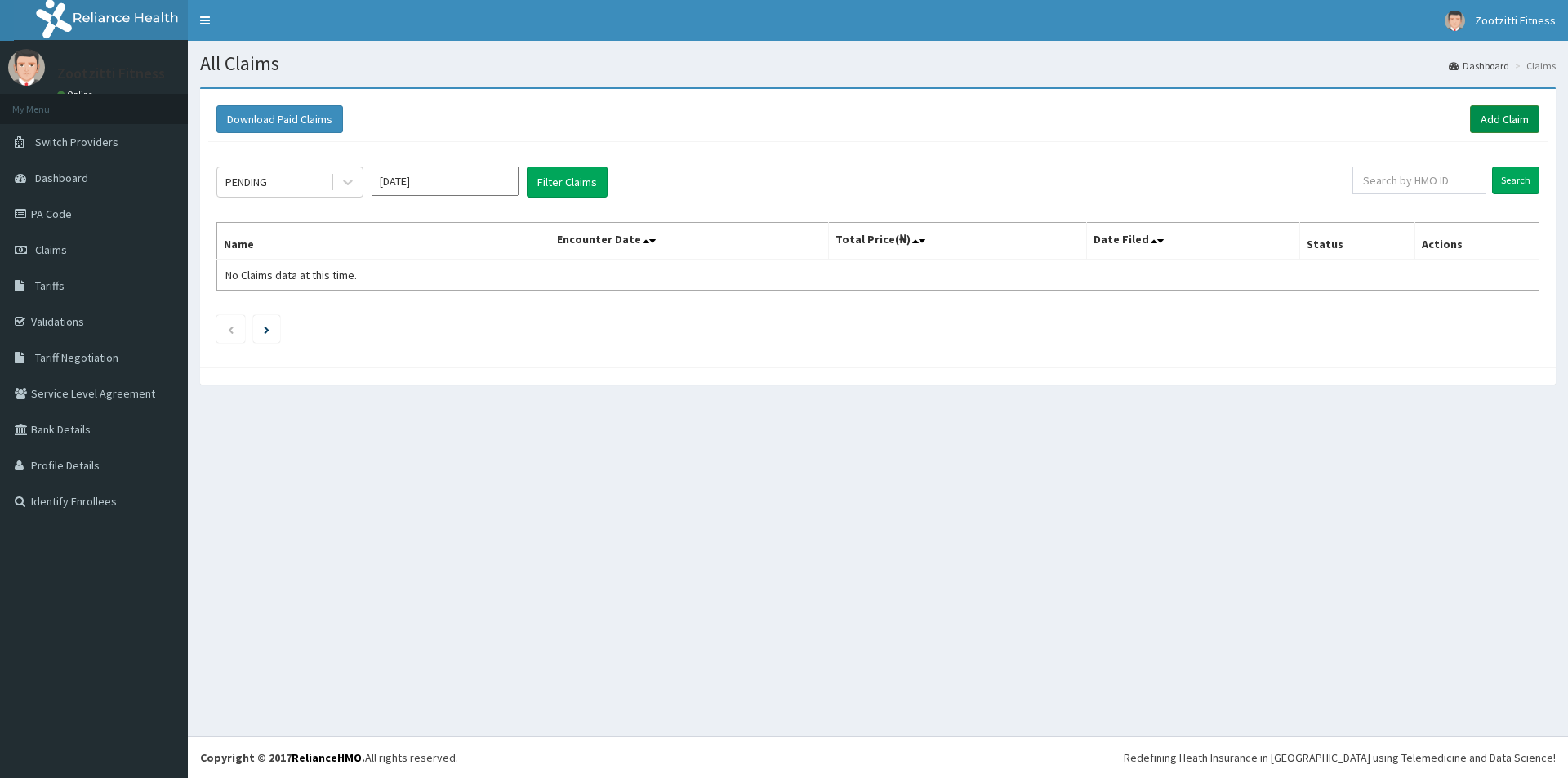
click at [1508, 123] on link "Add Claim" at bounding box center [1504, 118] width 69 height 28
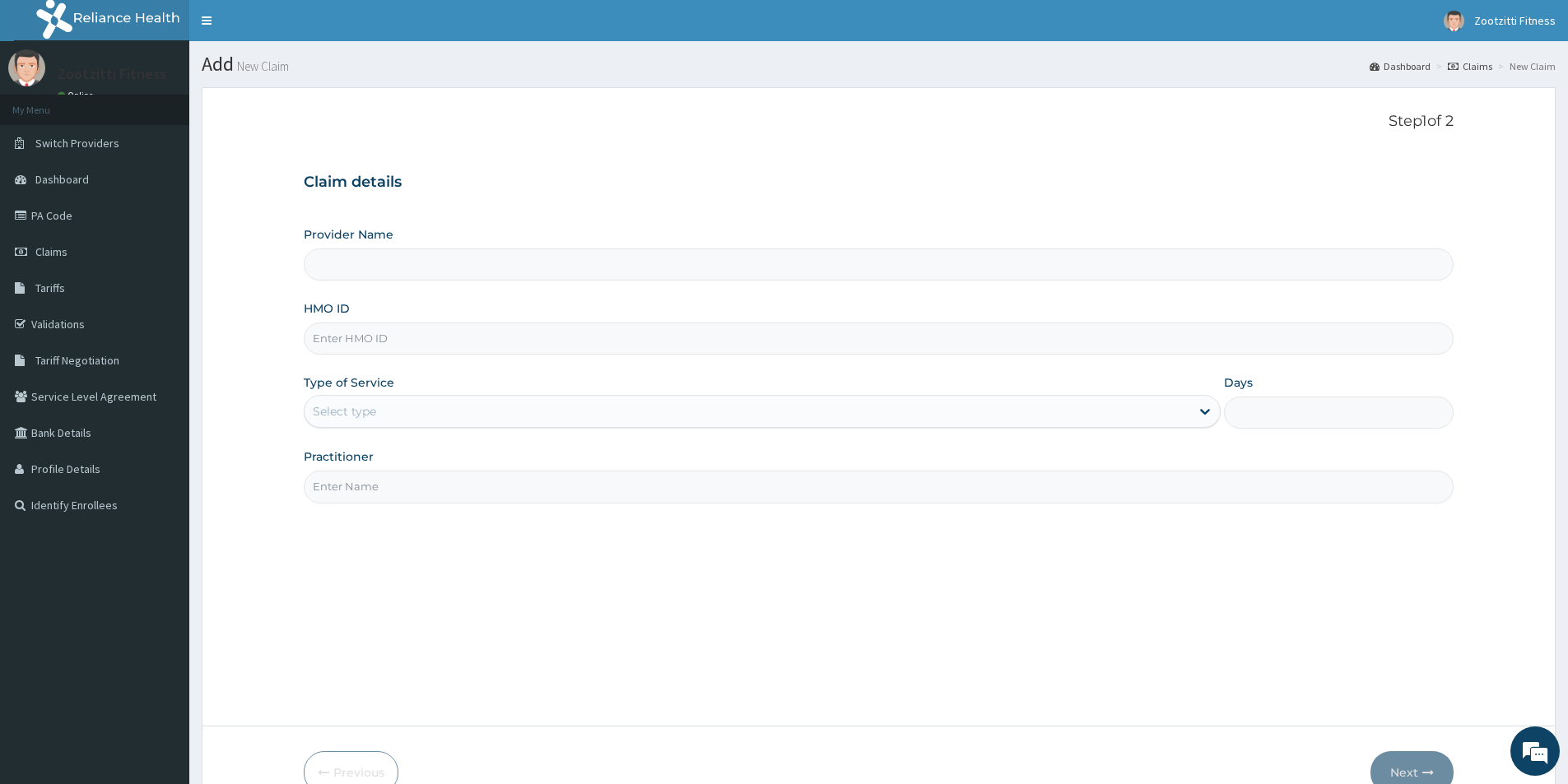
click at [355, 344] on input "HMO ID" at bounding box center [878, 338] width 1150 height 32
type input "WBS/10038/B"
click at [386, 491] on input "Practitioner" at bounding box center [878, 486] width 1150 height 32
type input "Zootzitti fitness centre"
type input "1"
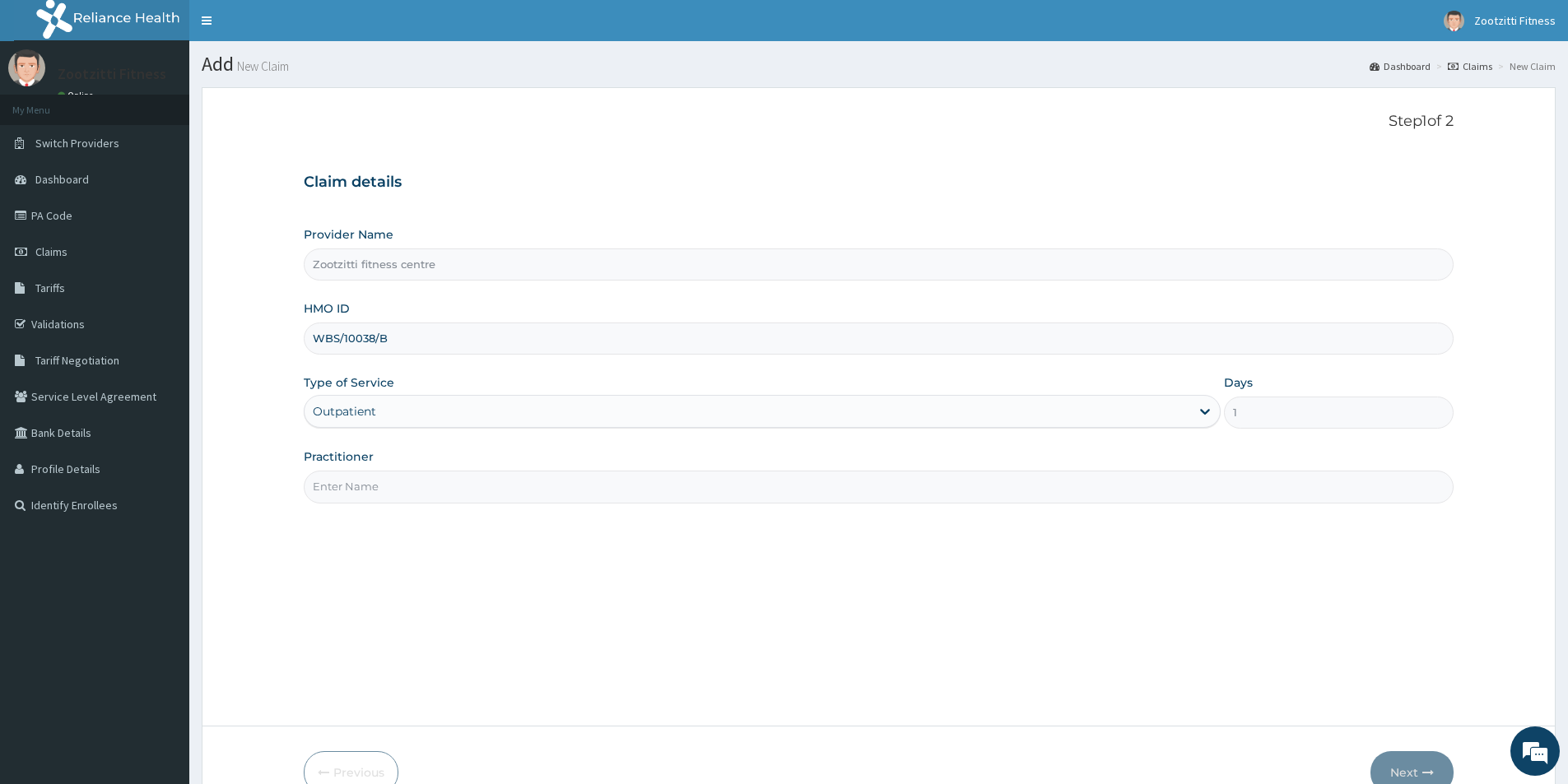
type input "GYM"
click at [1401, 770] on button "Next" at bounding box center [1412, 772] width 83 height 43
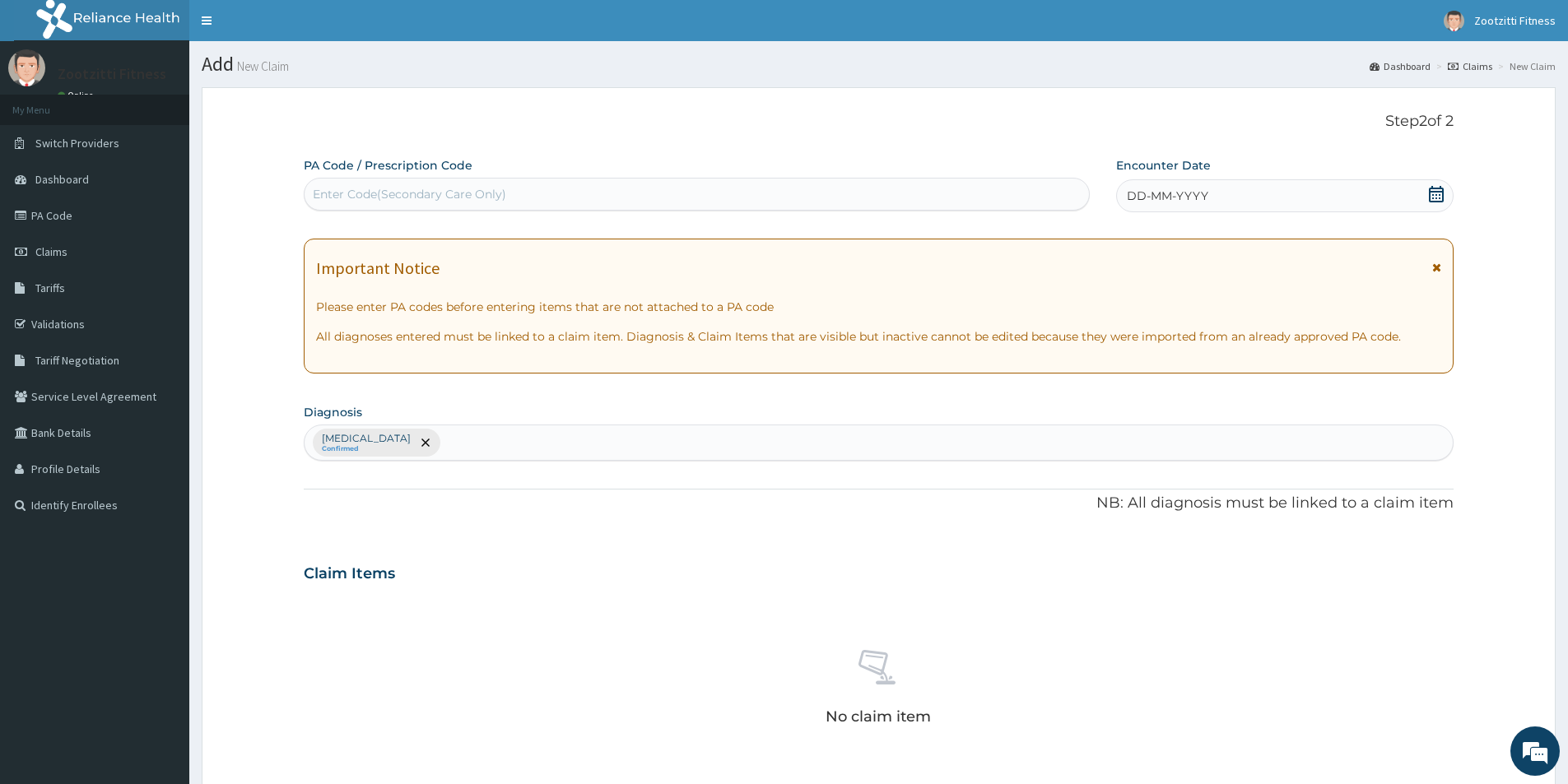
click at [349, 204] on div "Enter Code(Secondary Care Only)" at bounding box center [697, 194] width 784 height 26
type input "PA/C8F5A4"
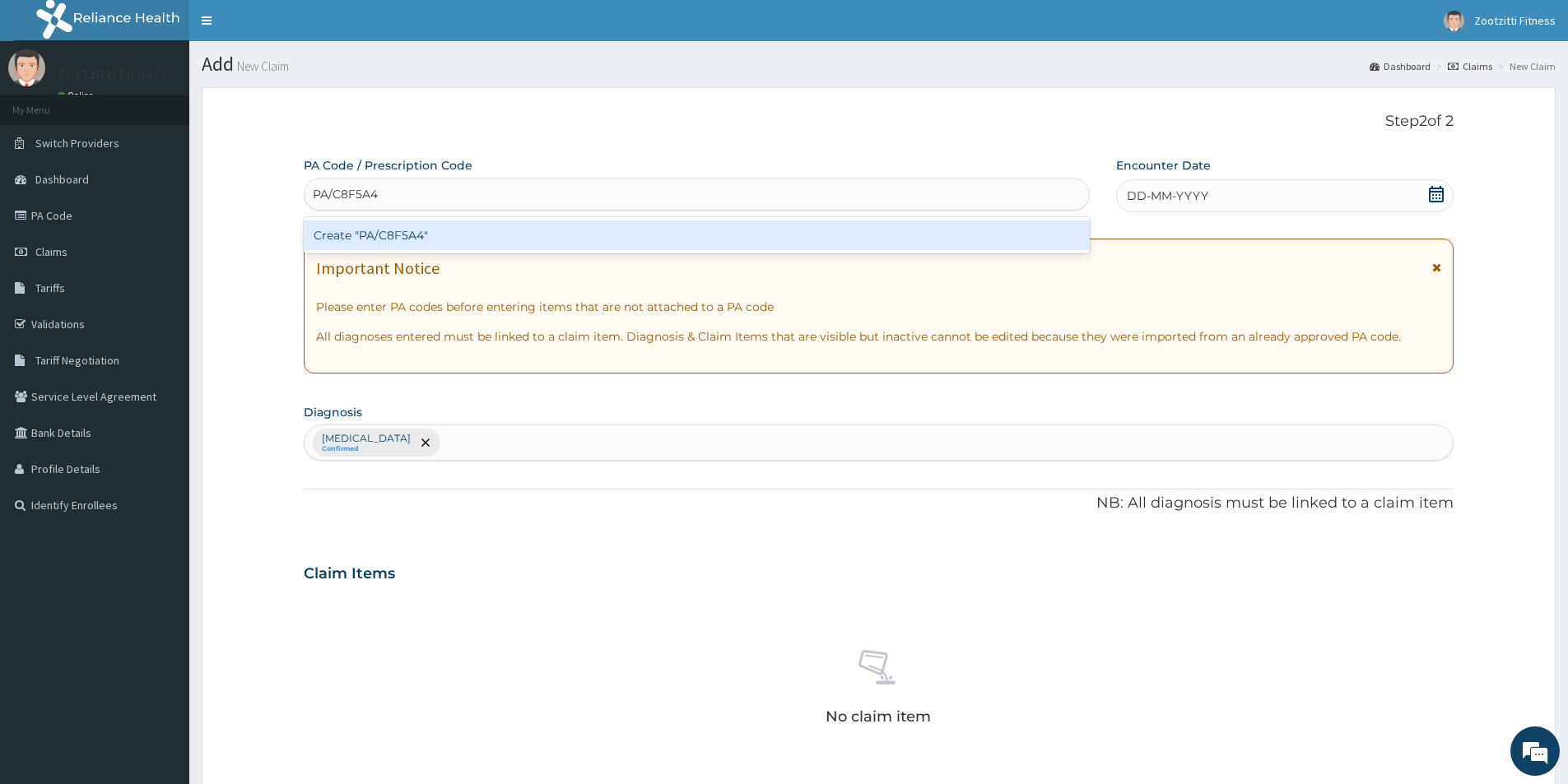
click at [395, 236] on div "Create "PA/C8F5A4"" at bounding box center [697, 235] width 786 height 30
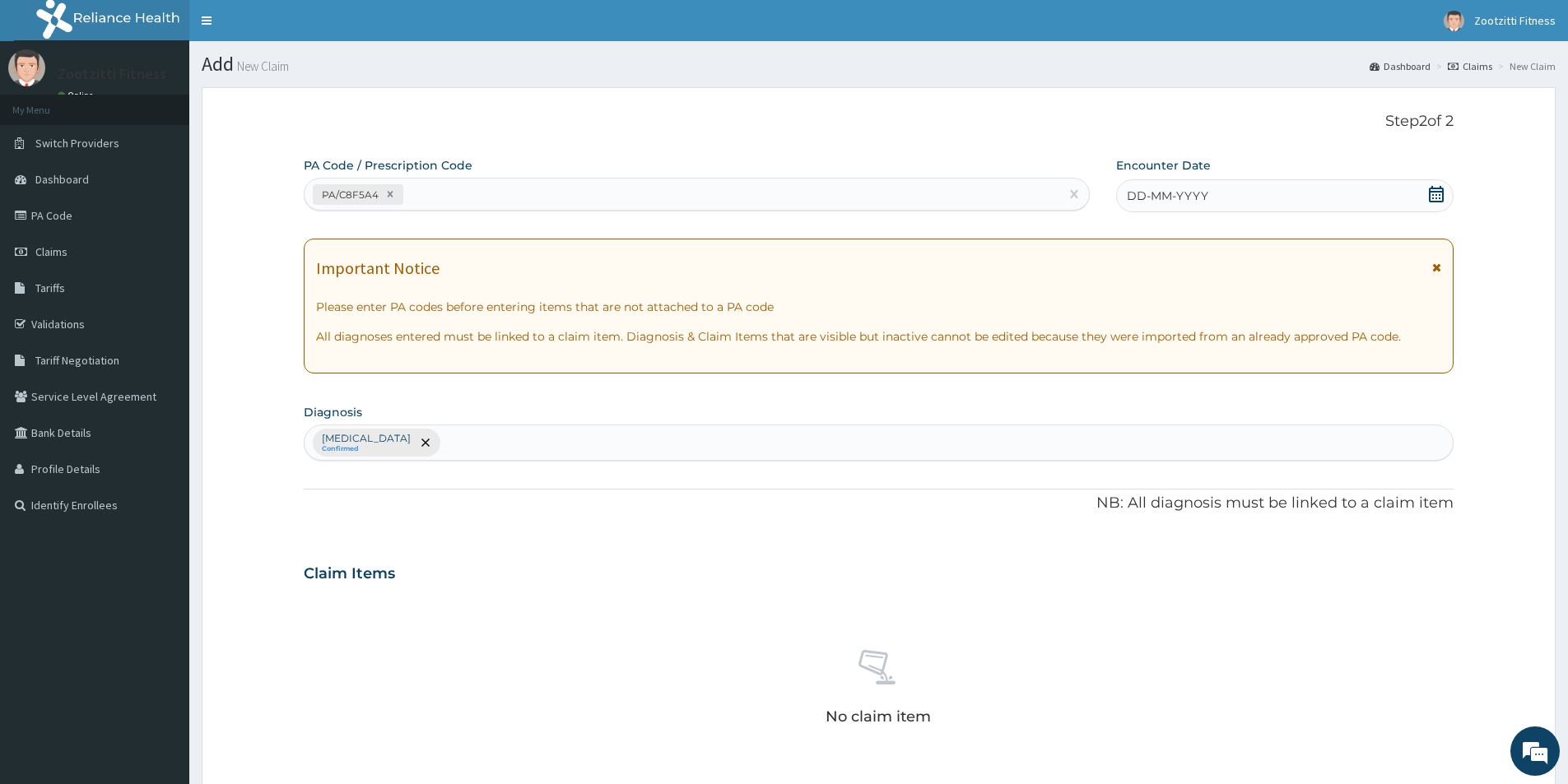
click at [1178, 188] on span "DD-MM-YYYY" at bounding box center [1167, 195] width 82 height 16
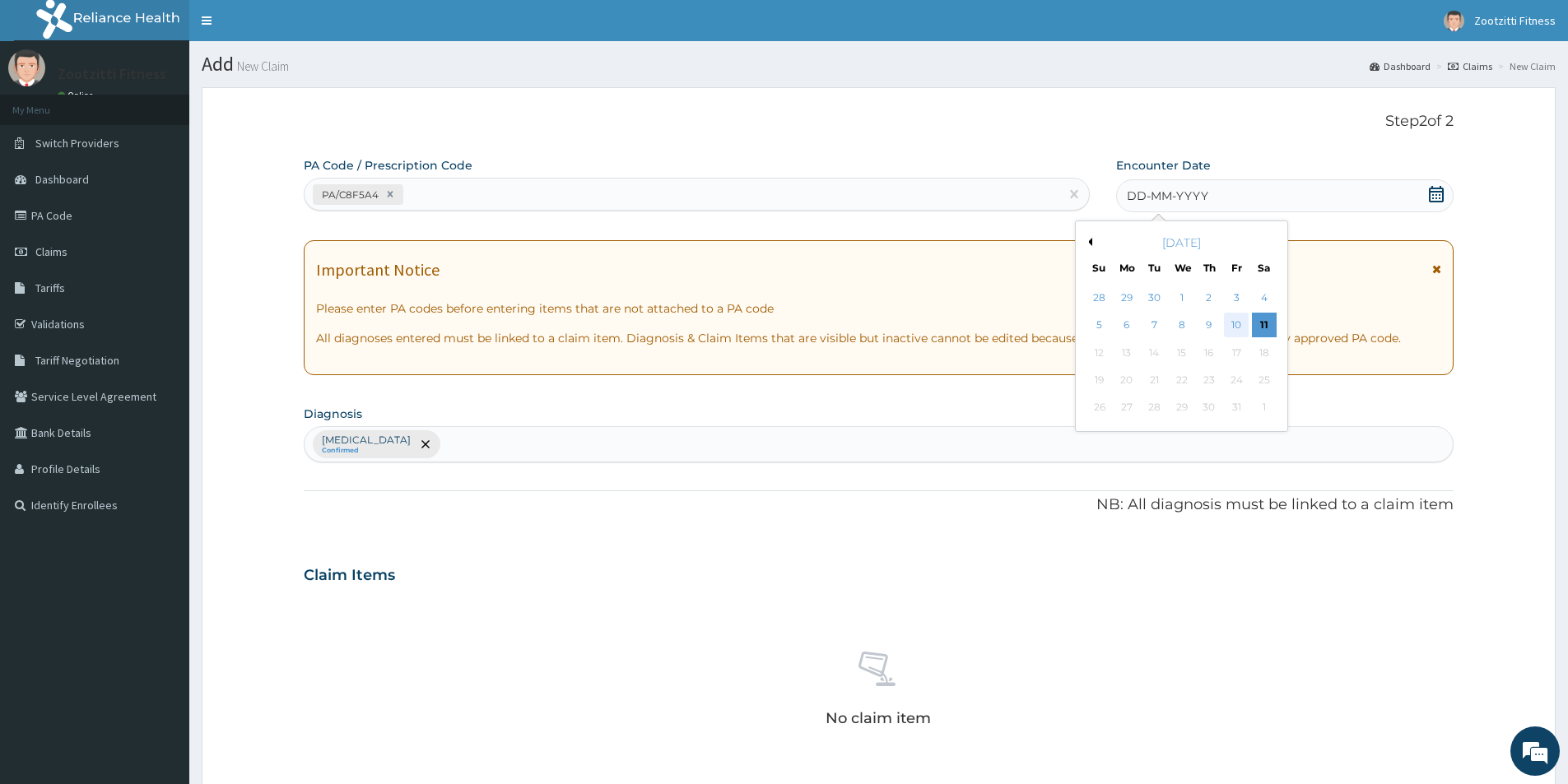
click at [1239, 328] on div "10" at bounding box center [1236, 325] width 24 height 24
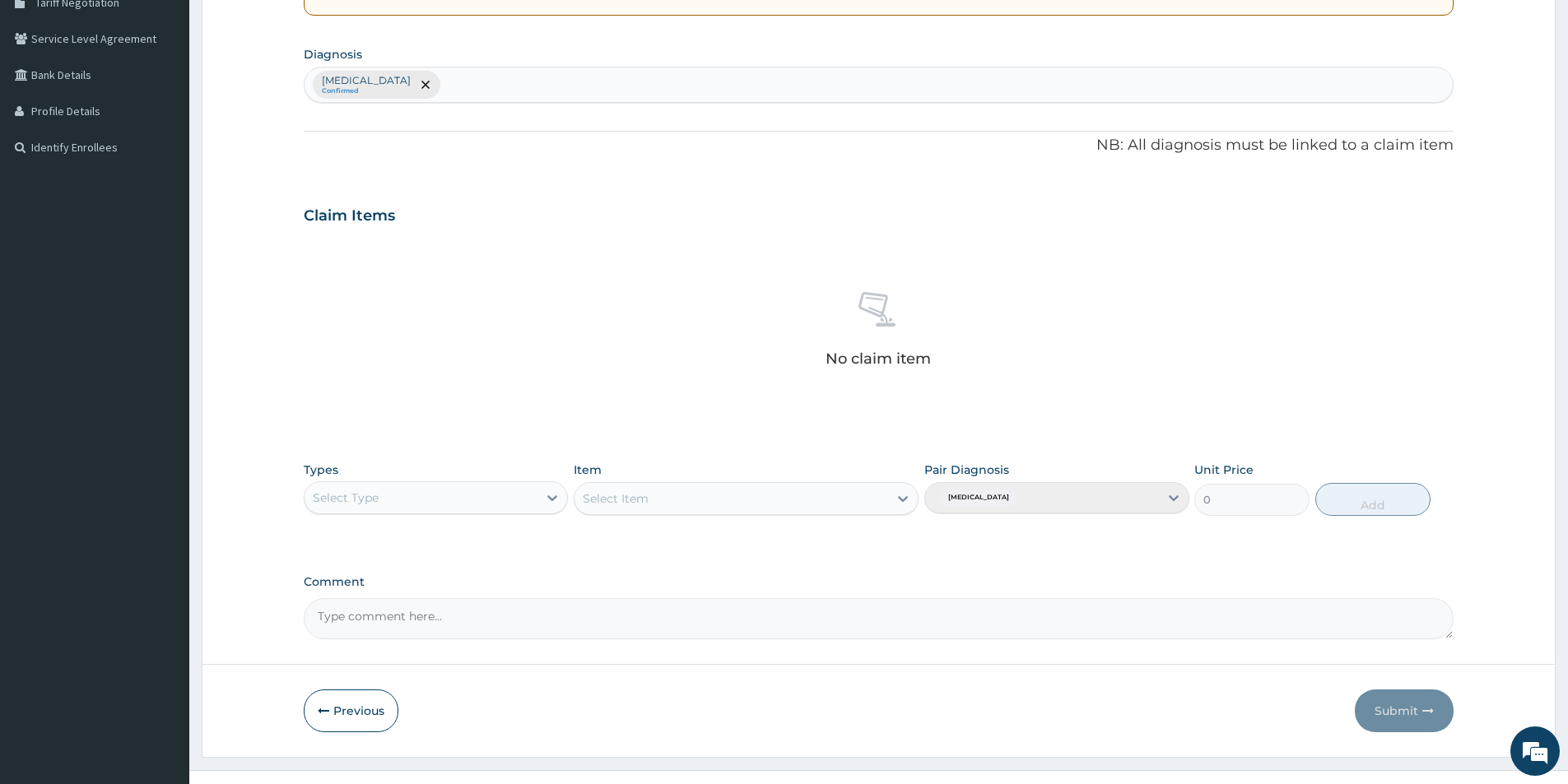
scroll to position [386, 0]
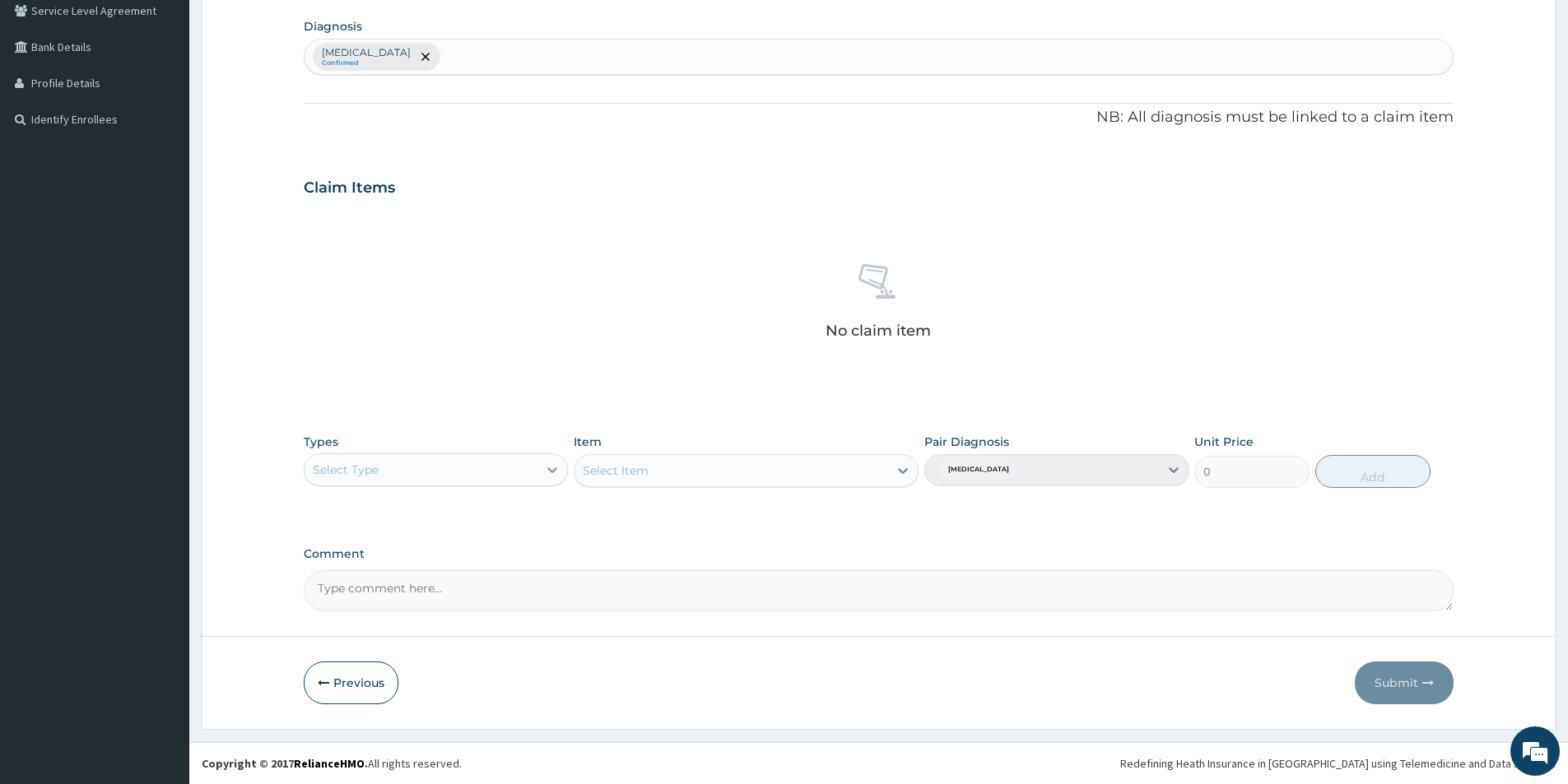
click at [546, 475] on icon at bounding box center [552, 470] width 16 height 16
type input "GYM"
click at [477, 514] on div "Gym" at bounding box center [436, 510] width 264 height 30
click at [904, 470] on icon at bounding box center [902, 471] width 16 height 16
click at [854, 506] on div "GYM" at bounding box center [745, 511] width 344 height 30
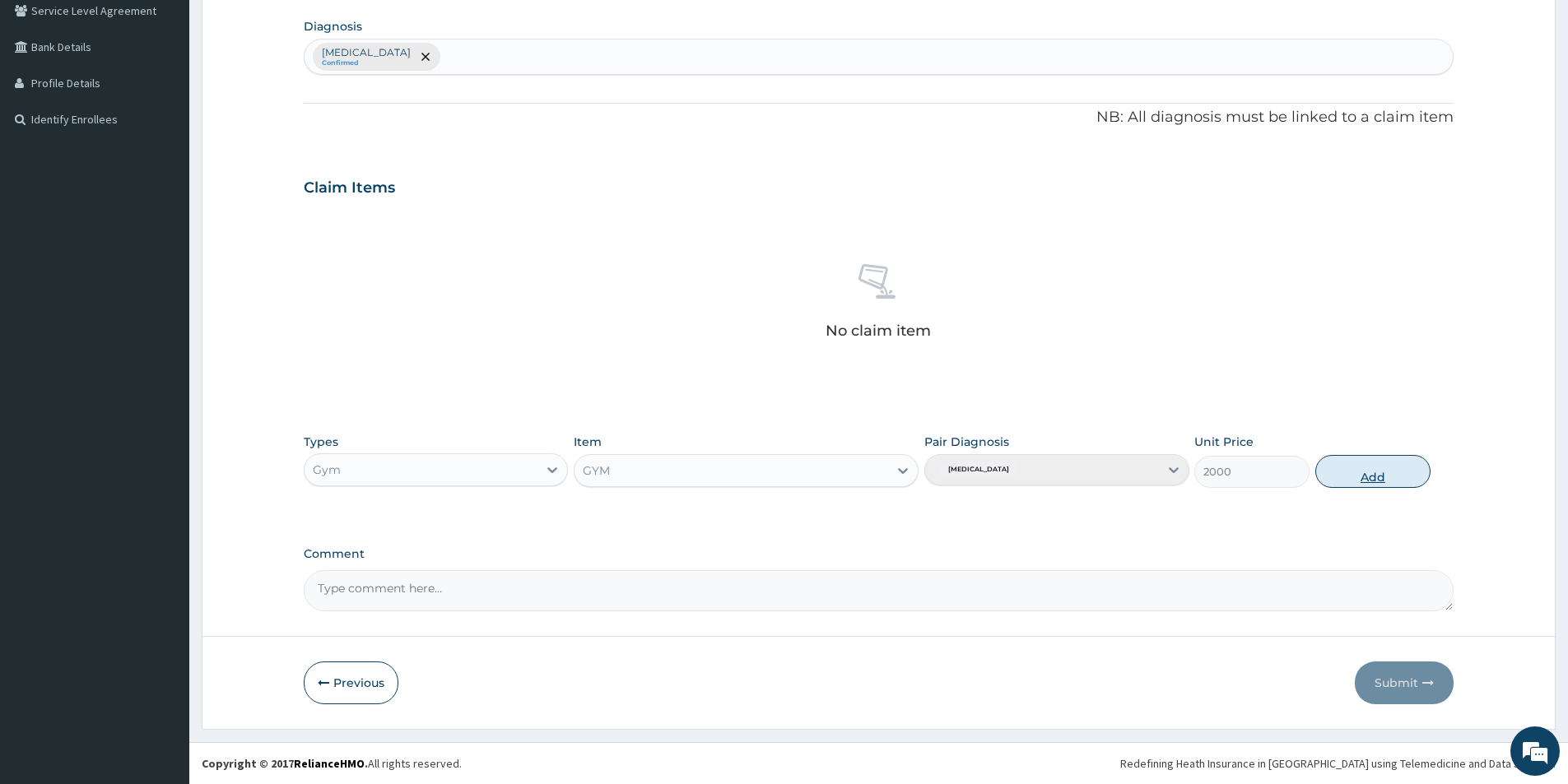
click at [1385, 475] on button "Add" at bounding box center [1372, 472] width 115 height 33
type input "0"
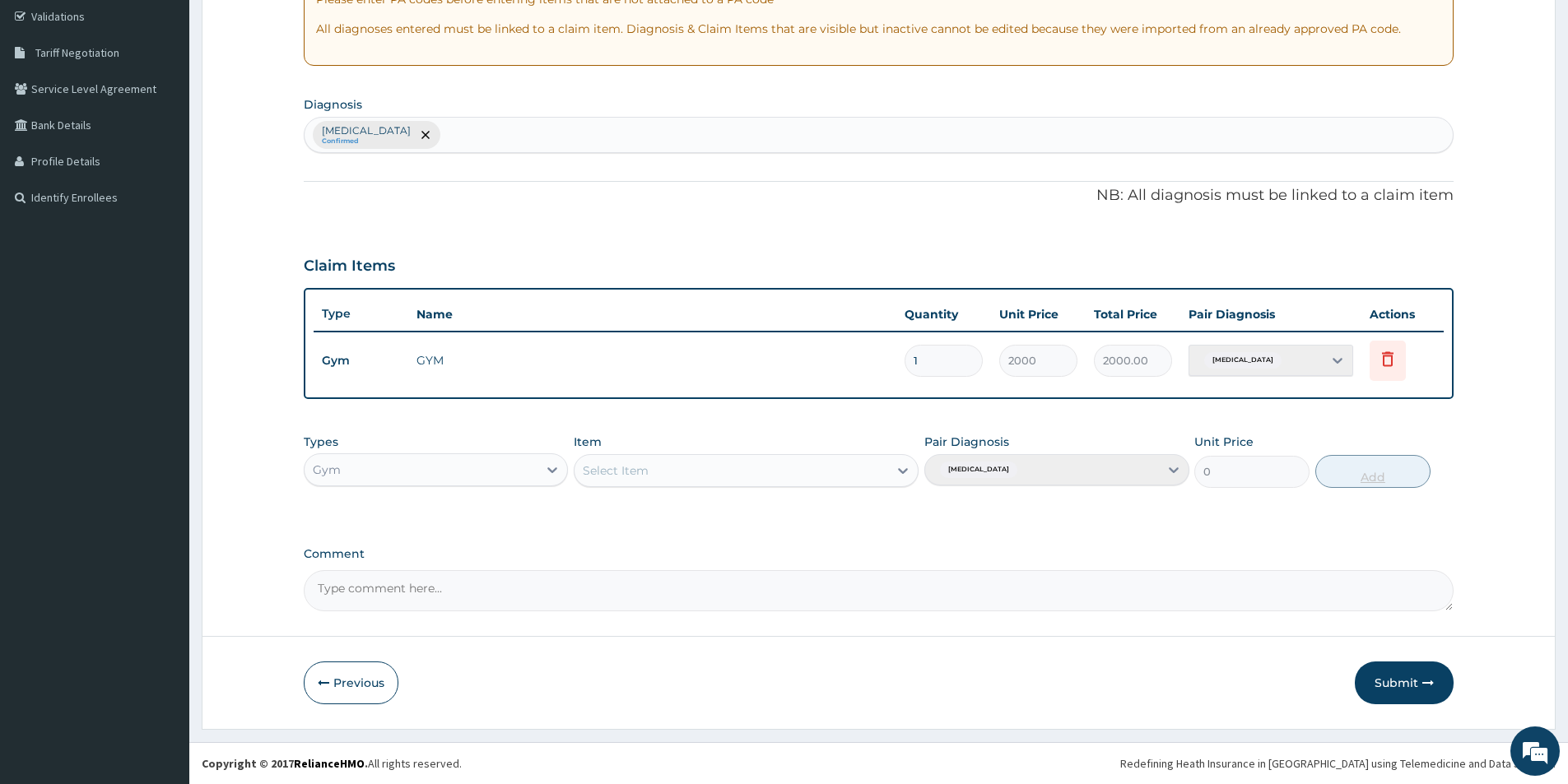
scroll to position [308, 0]
click at [1390, 686] on button "Submit" at bounding box center [1404, 683] width 99 height 43
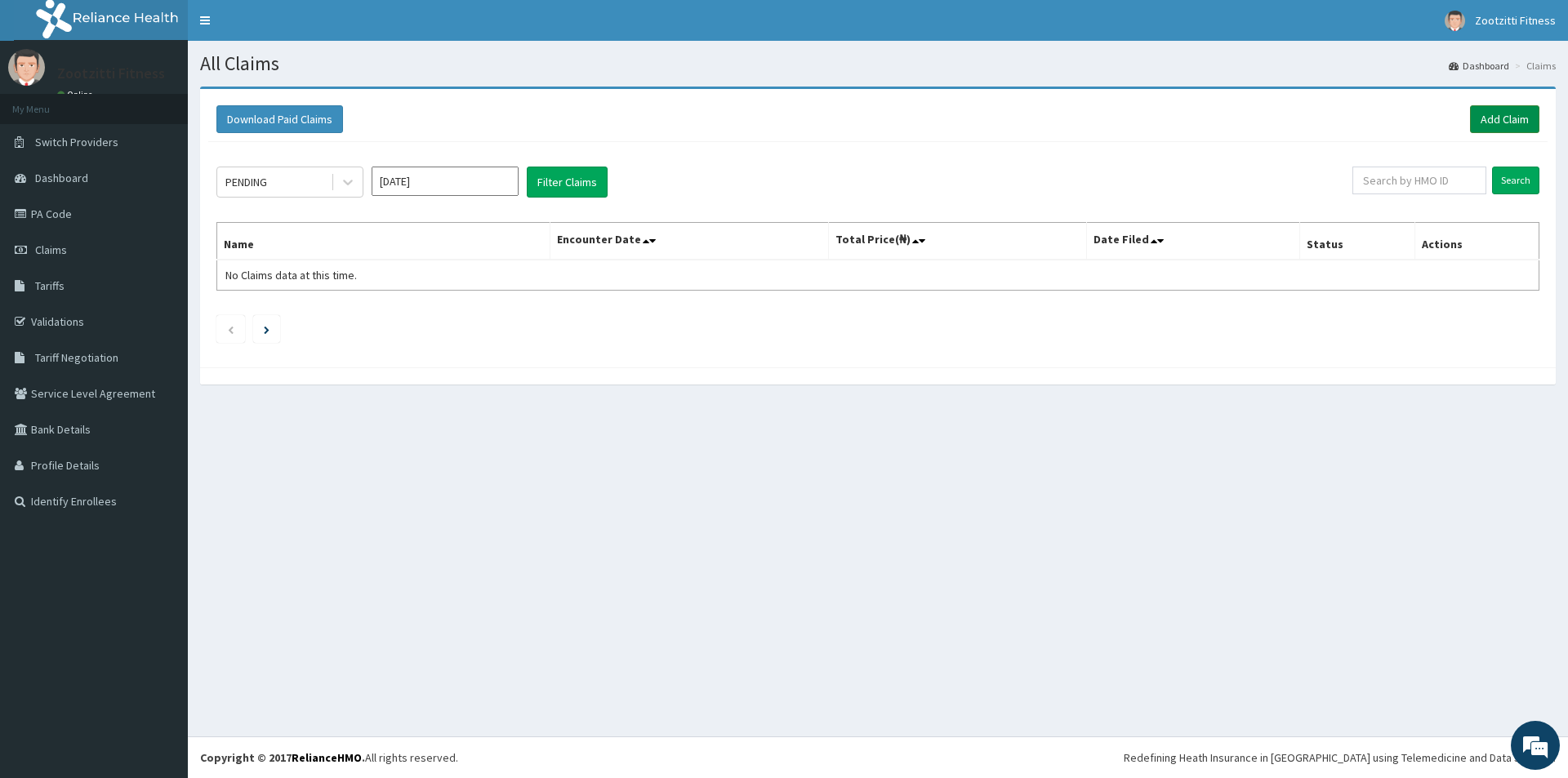
click at [1503, 123] on link "Add Claim" at bounding box center [1504, 118] width 69 height 28
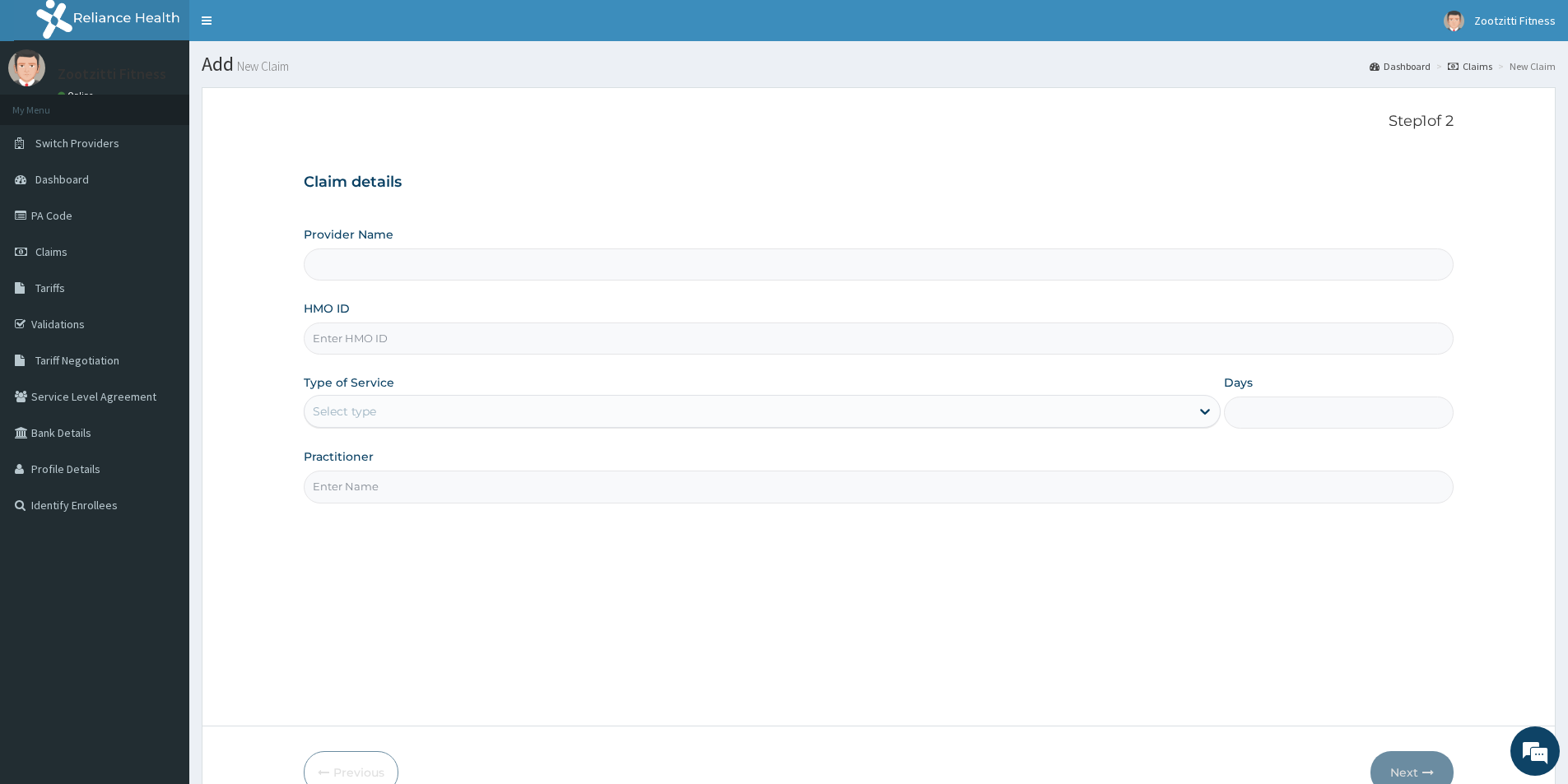
click at [379, 343] on input "HMO ID" at bounding box center [878, 338] width 1150 height 32
type input "SF"
type input "Zootzitti fitness centre"
type input "SFP"
type input "1"
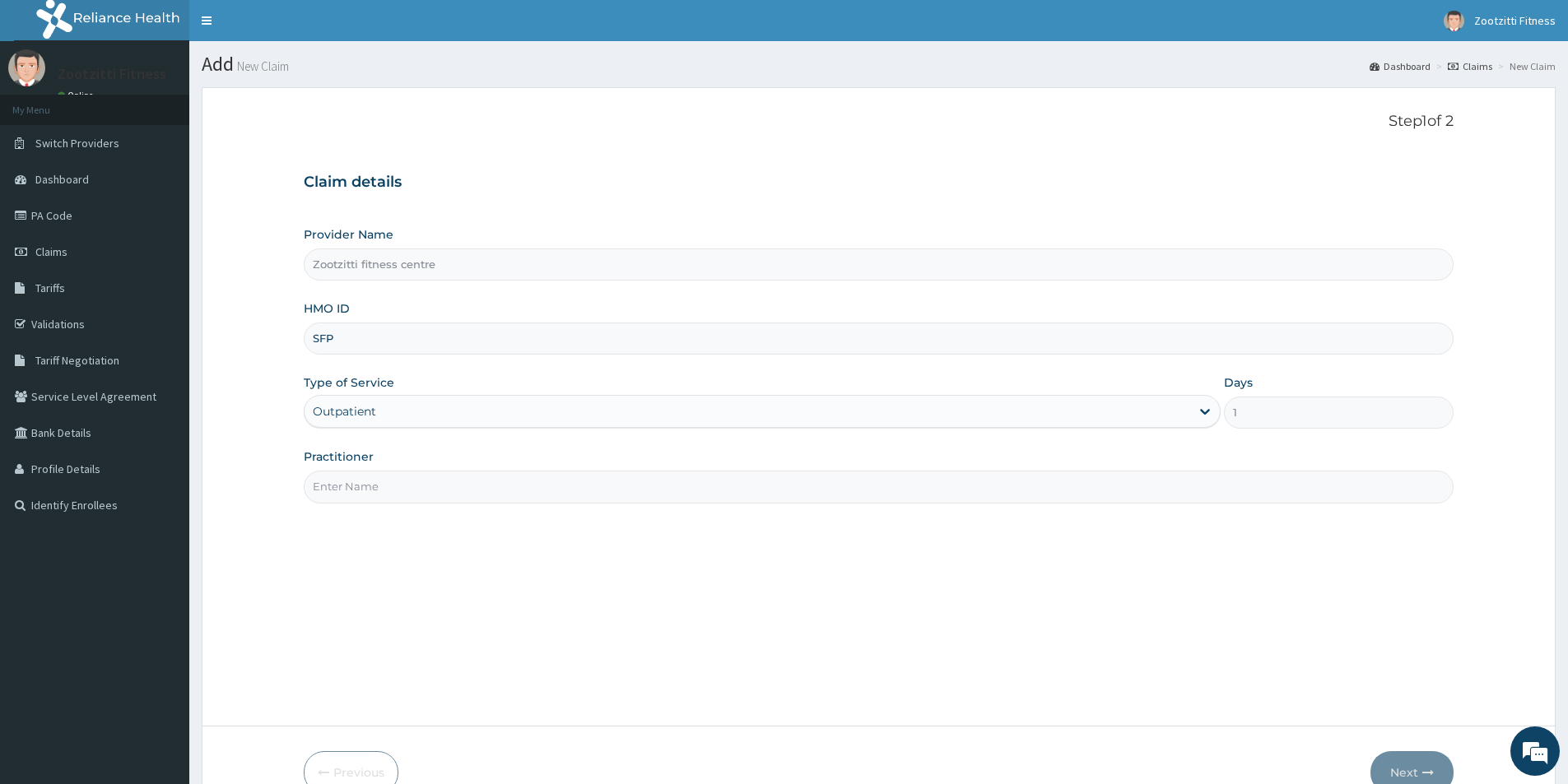
type input "SFP/10007/A"
click at [408, 473] on input "Practitioner" at bounding box center [878, 486] width 1150 height 32
type input "GYM"
click at [1408, 763] on button "Next" at bounding box center [1412, 772] width 83 height 43
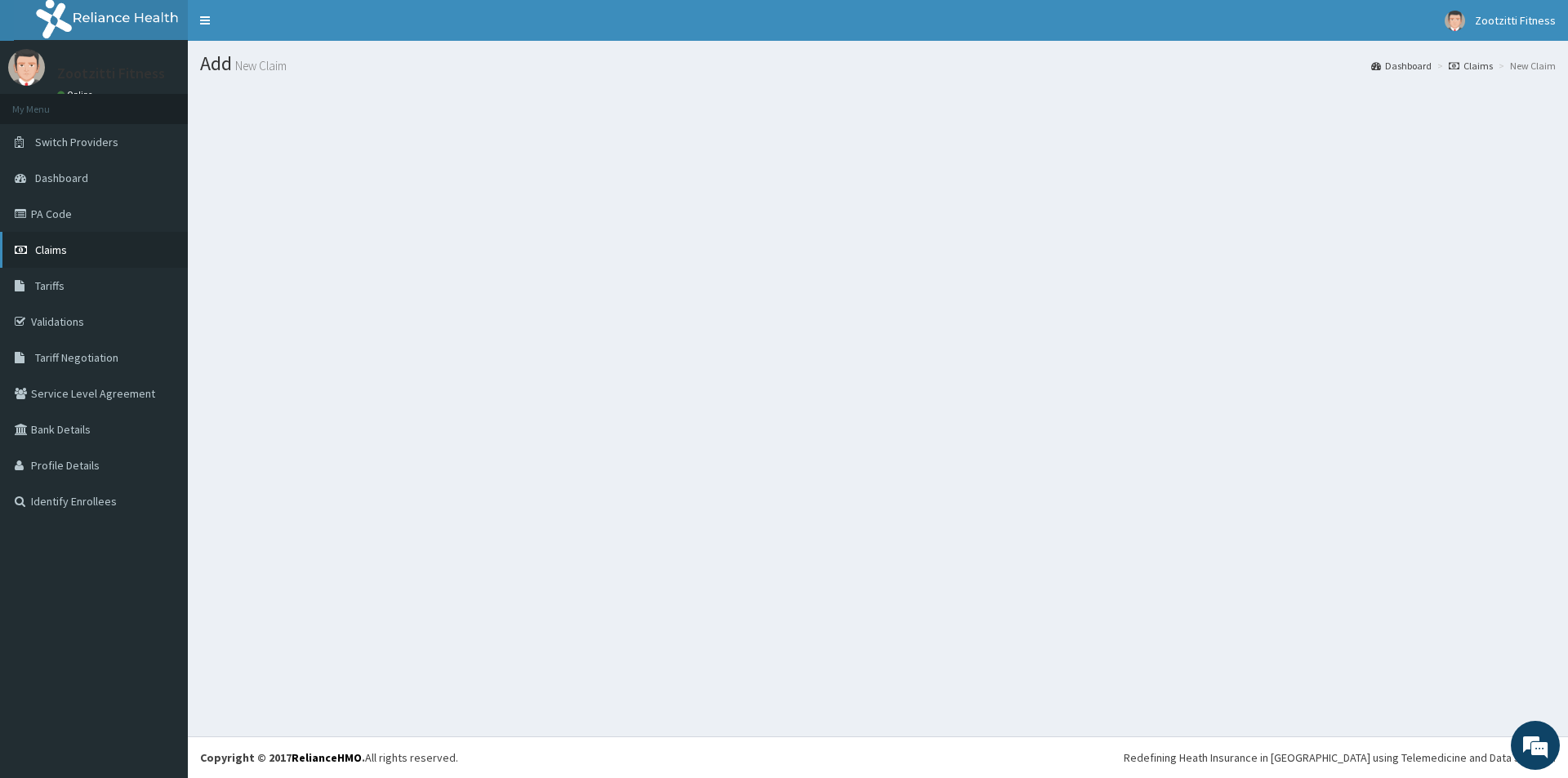
click at [41, 245] on span "Claims" at bounding box center [50, 249] width 32 height 14
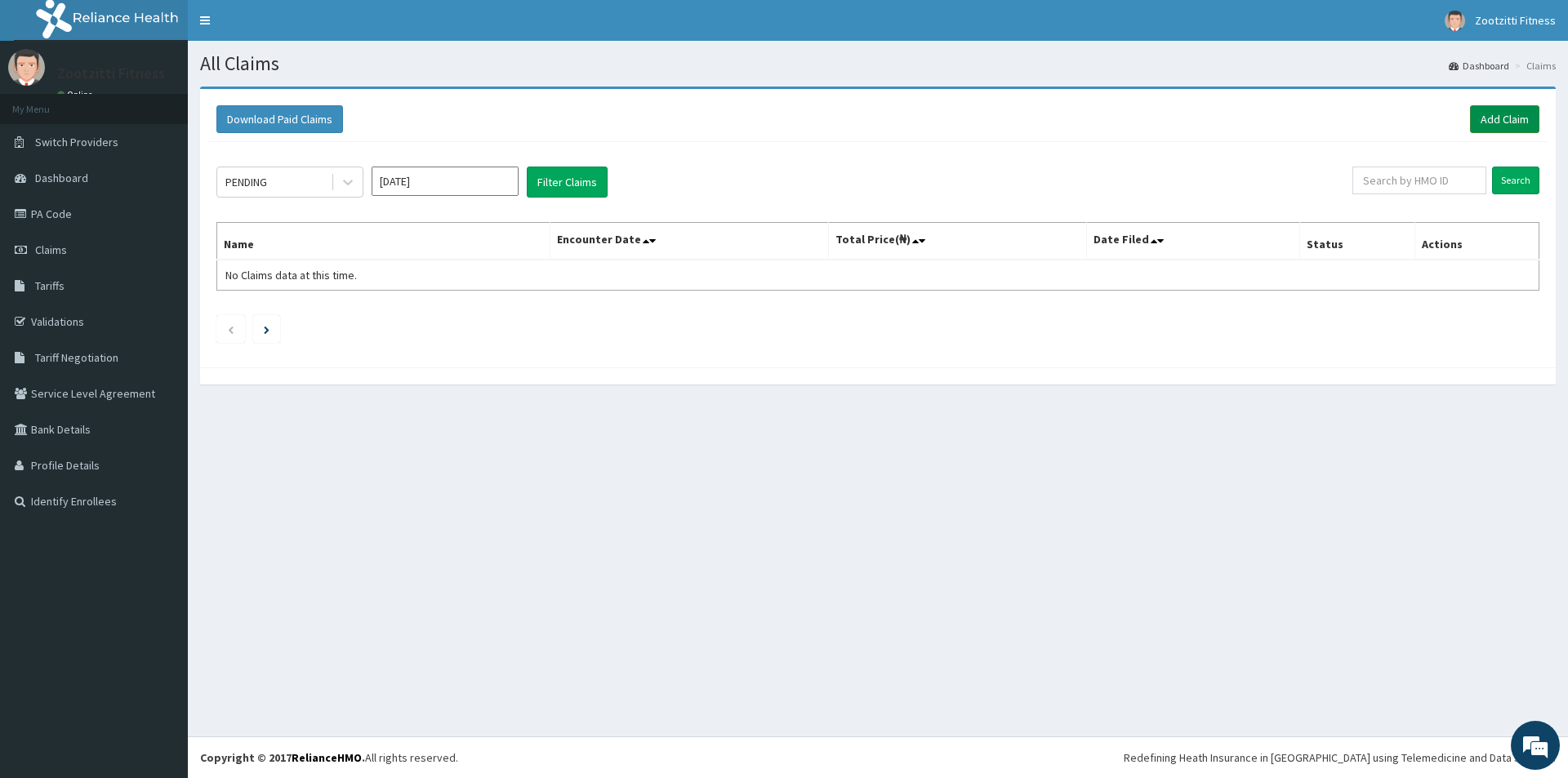
click at [1487, 113] on link "Add Claim" at bounding box center [1504, 118] width 69 height 28
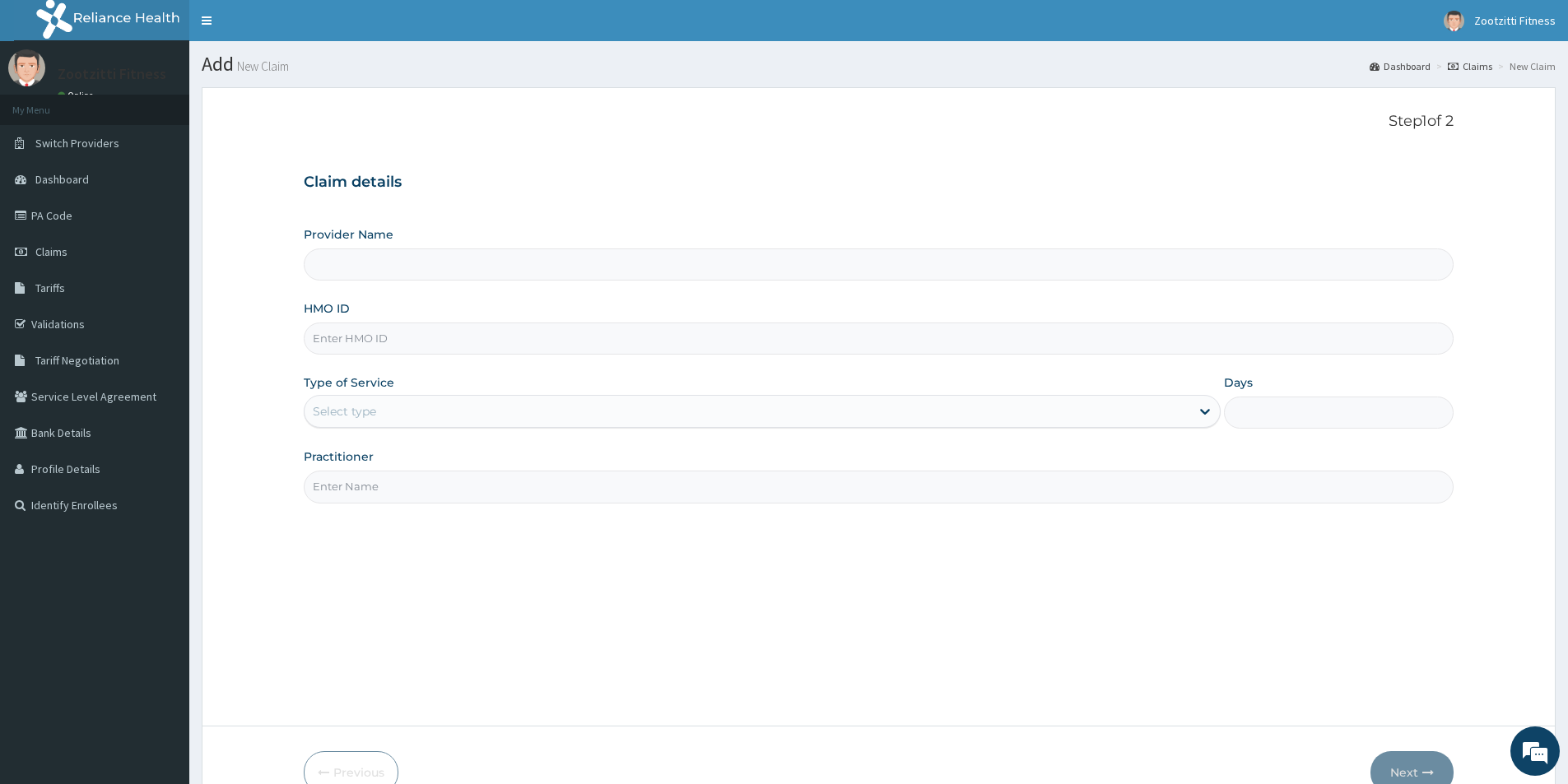
click at [437, 340] on input "HMO ID" at bounding box center [878, 338] width 1150 height 32
type input "SFP"
type input "Zootzitti fitness centre"
type input "1"
type input "SFP/10007/A"
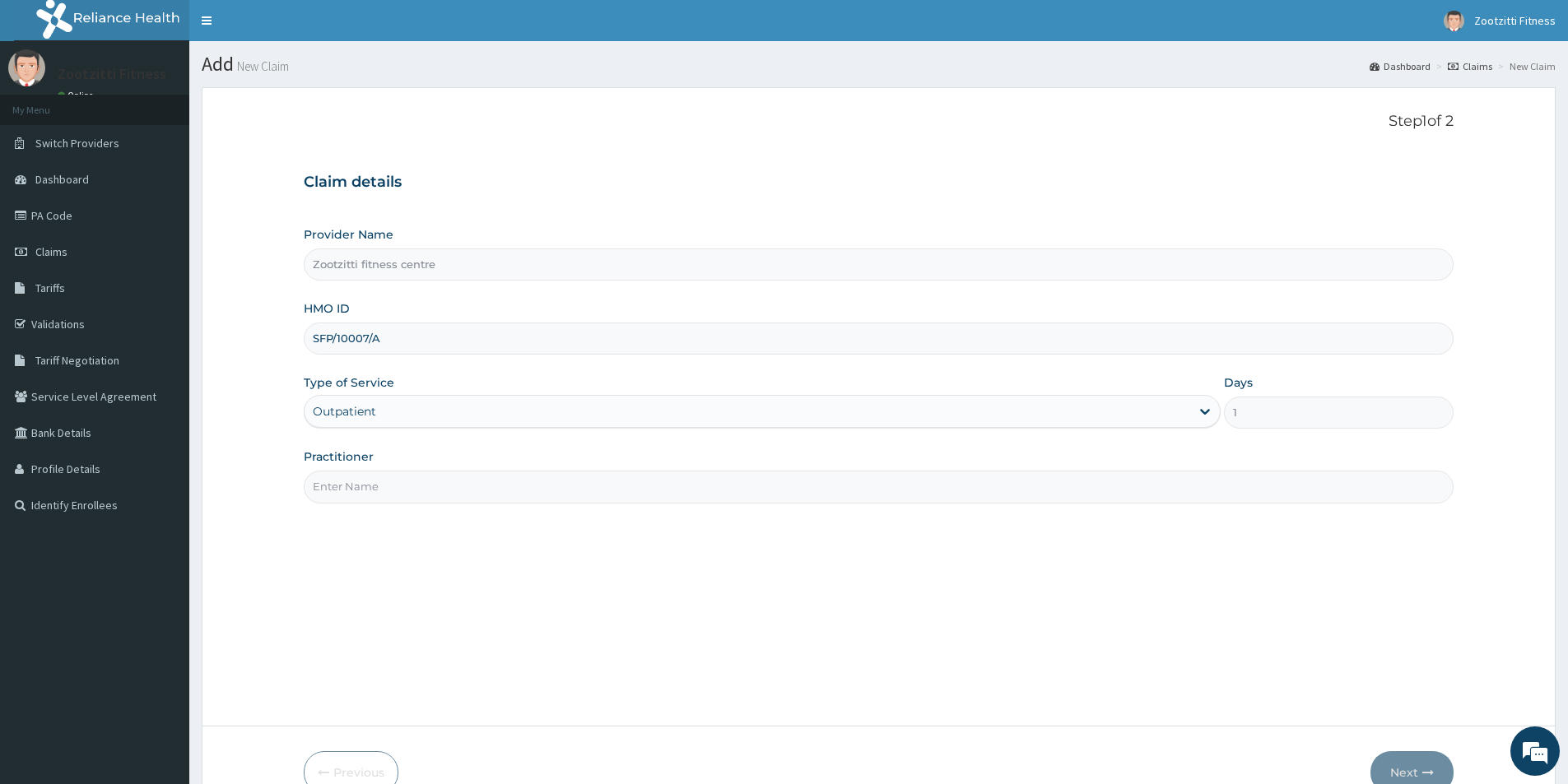
click at [380, 491] on input "Practitioner" at bounding box center [878, 486] width 1150 height 32
type input "GYM"
click at [1397, 766] on button "Next" at bounding box center [1412, 772] width 83 height 43
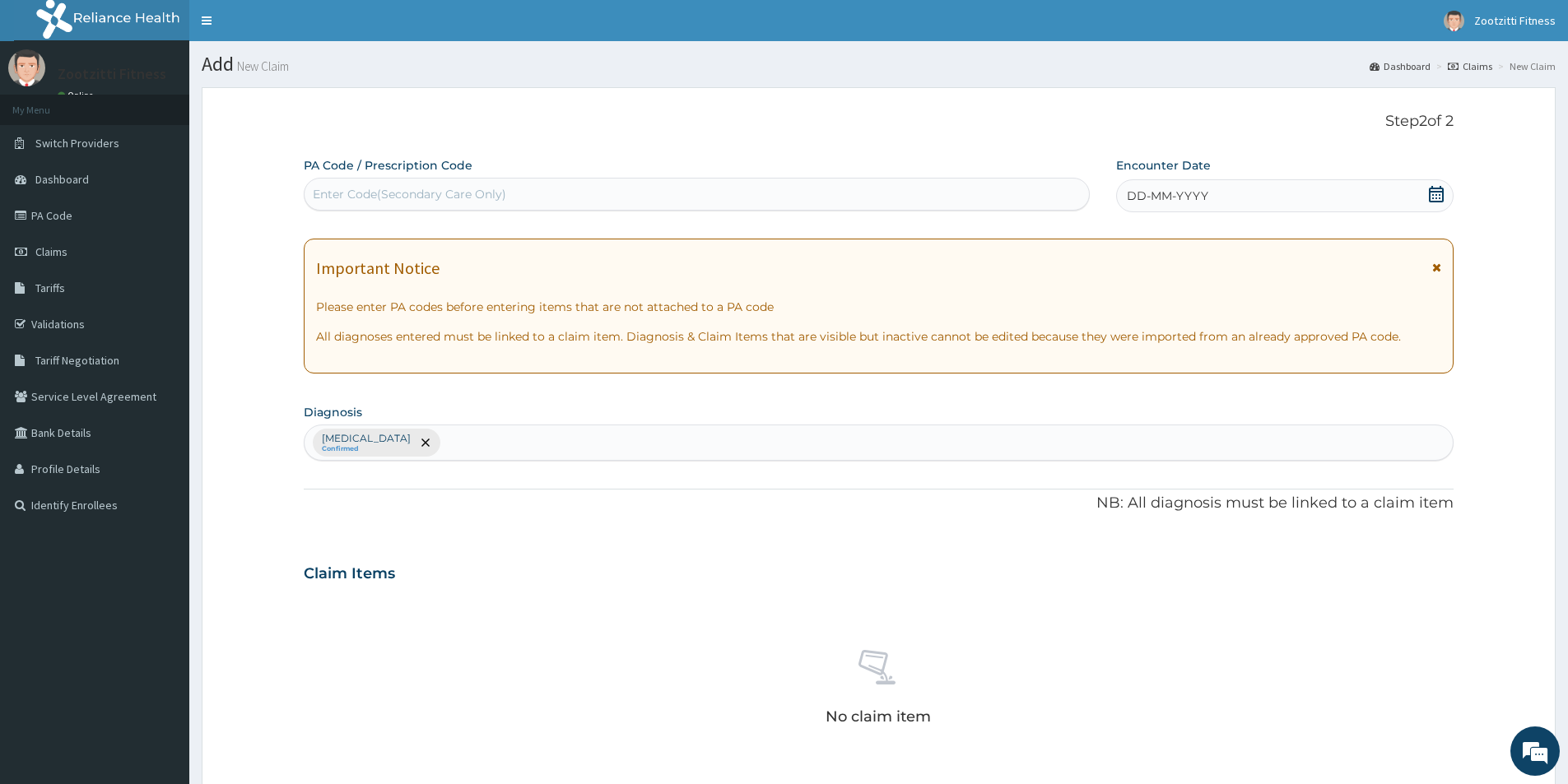
click at [381, 194] on div "Enter Code(Secondary Care Only)" at bounding box center [408, 194] width 193 height 16
type input "PA/185FDA"
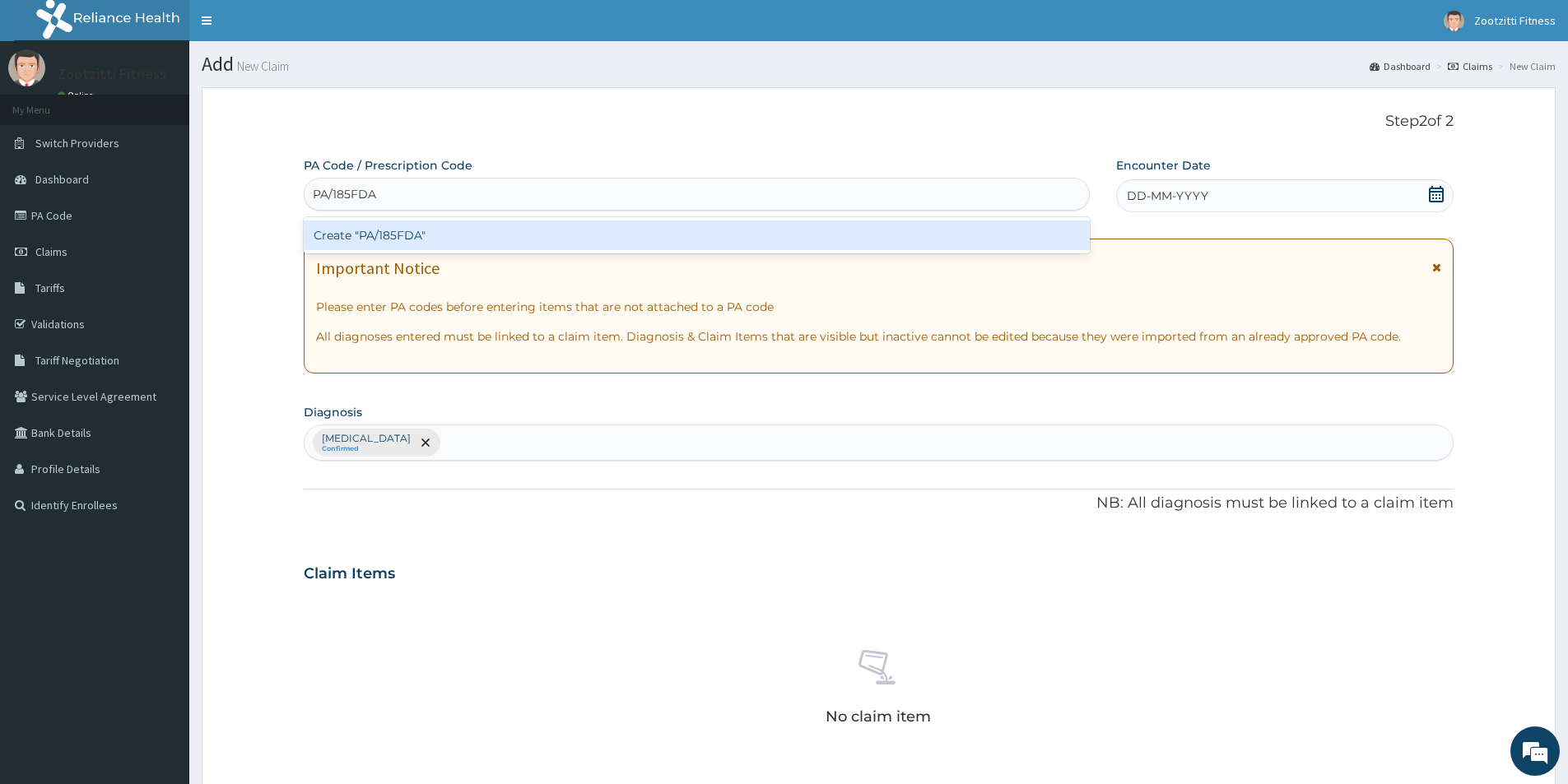
click at [416, 239] on div "Create "PA/185FDA"" at bounding box center [697, 235] width 786 height 30
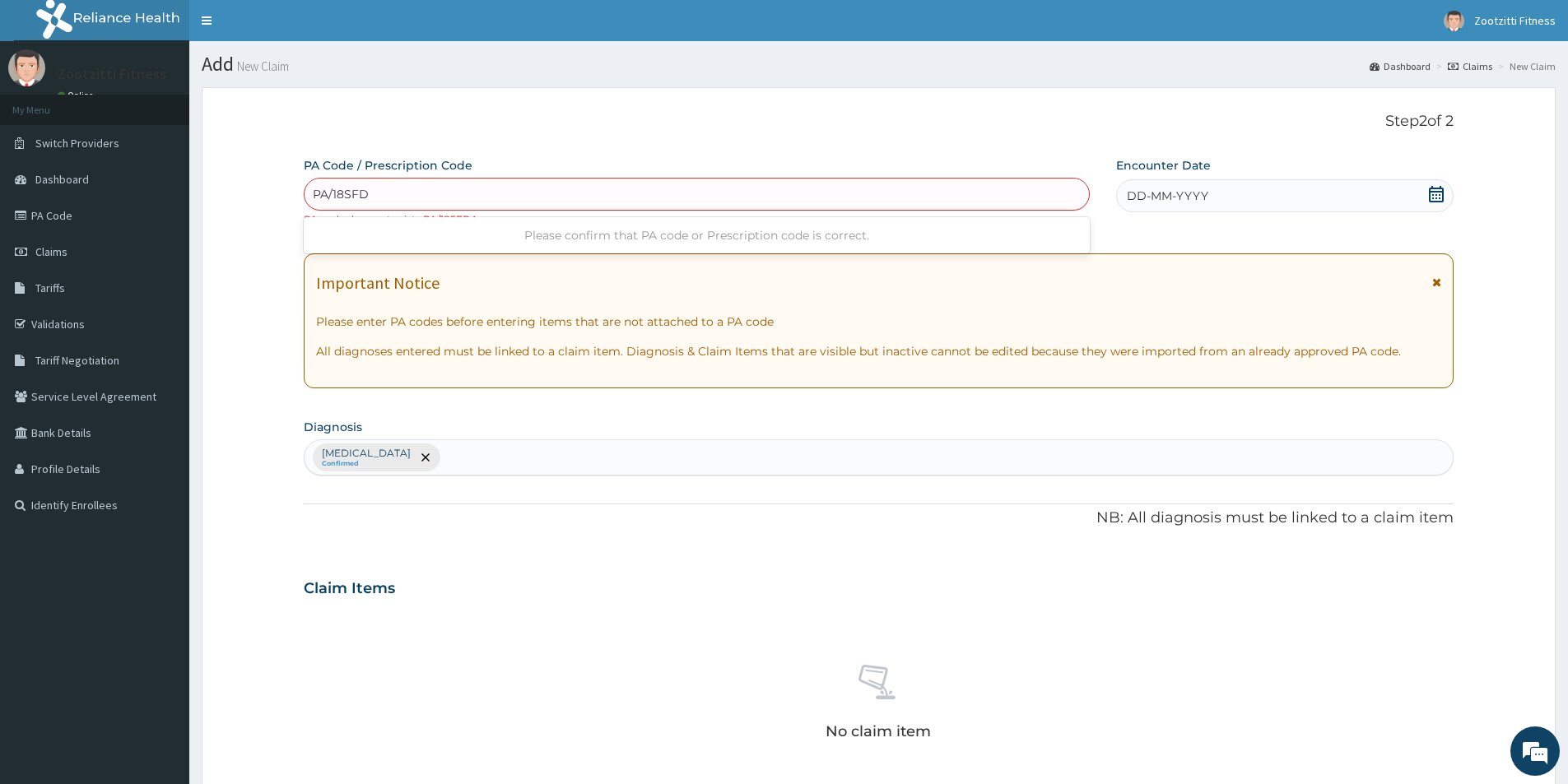
type input "PA/18SFDA"
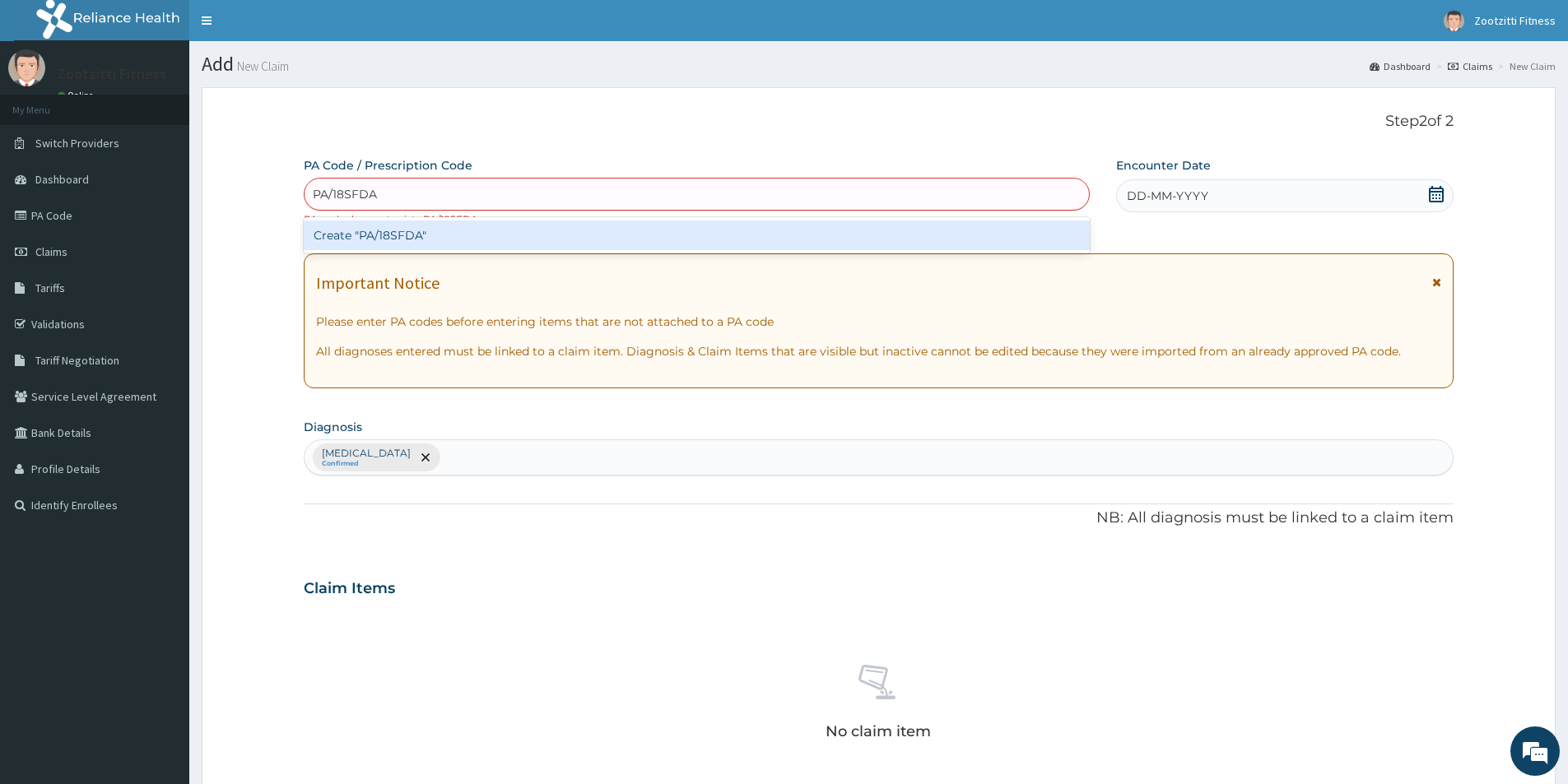
click at [414, 240] on div "Create "PA/18SFDA"" at bounding box center [697, 235] width 786 height 30
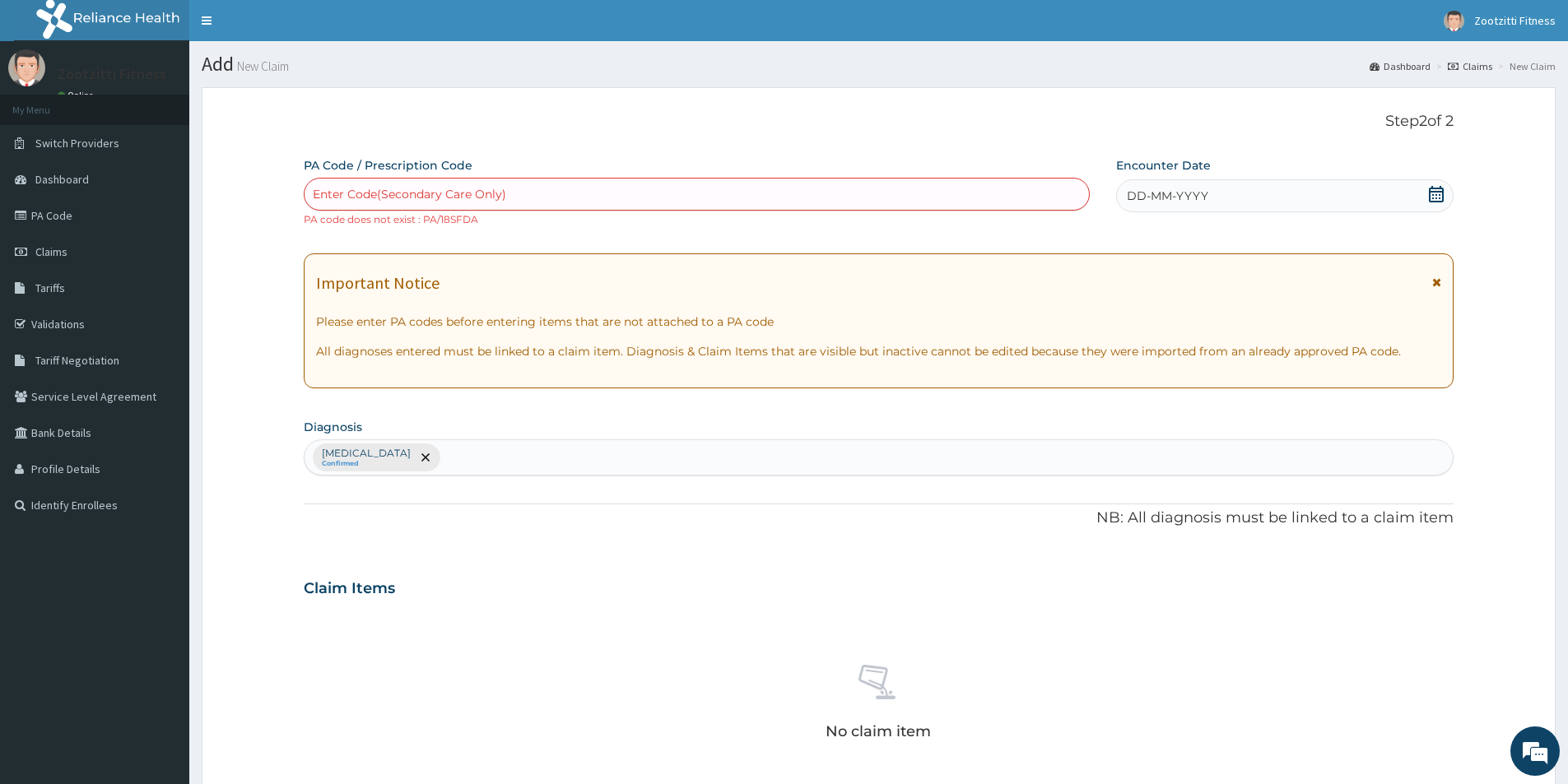
click at [388, 190] on div "Enter Code(Secondary Care Only)" at bounding box center [408, 194] width 193 height 16
type input "PA/1857DA"
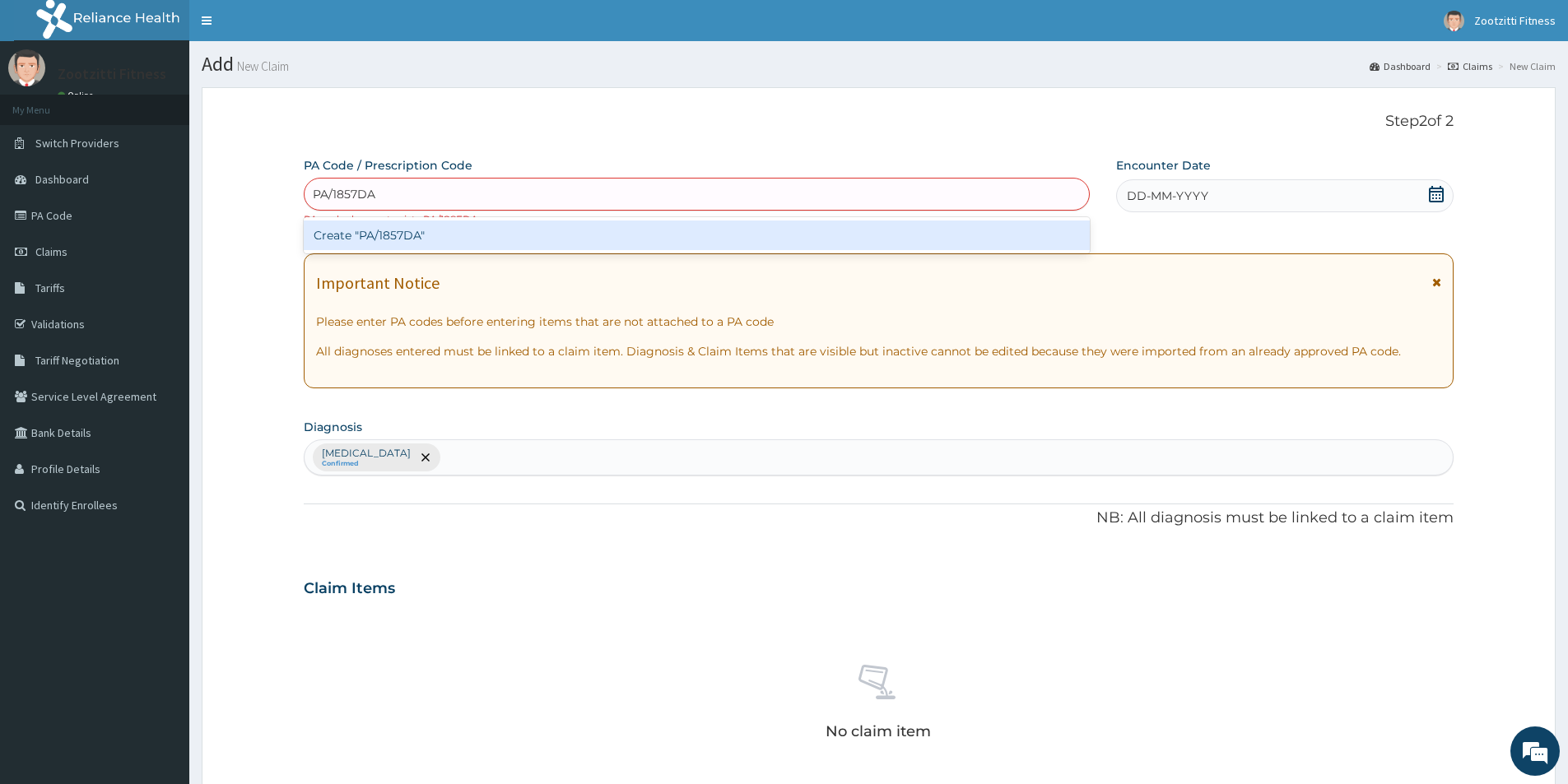
click at [414, 236] on div "Create "PA/1857DA"" at bounding box center [697, 235] width 786 height 30
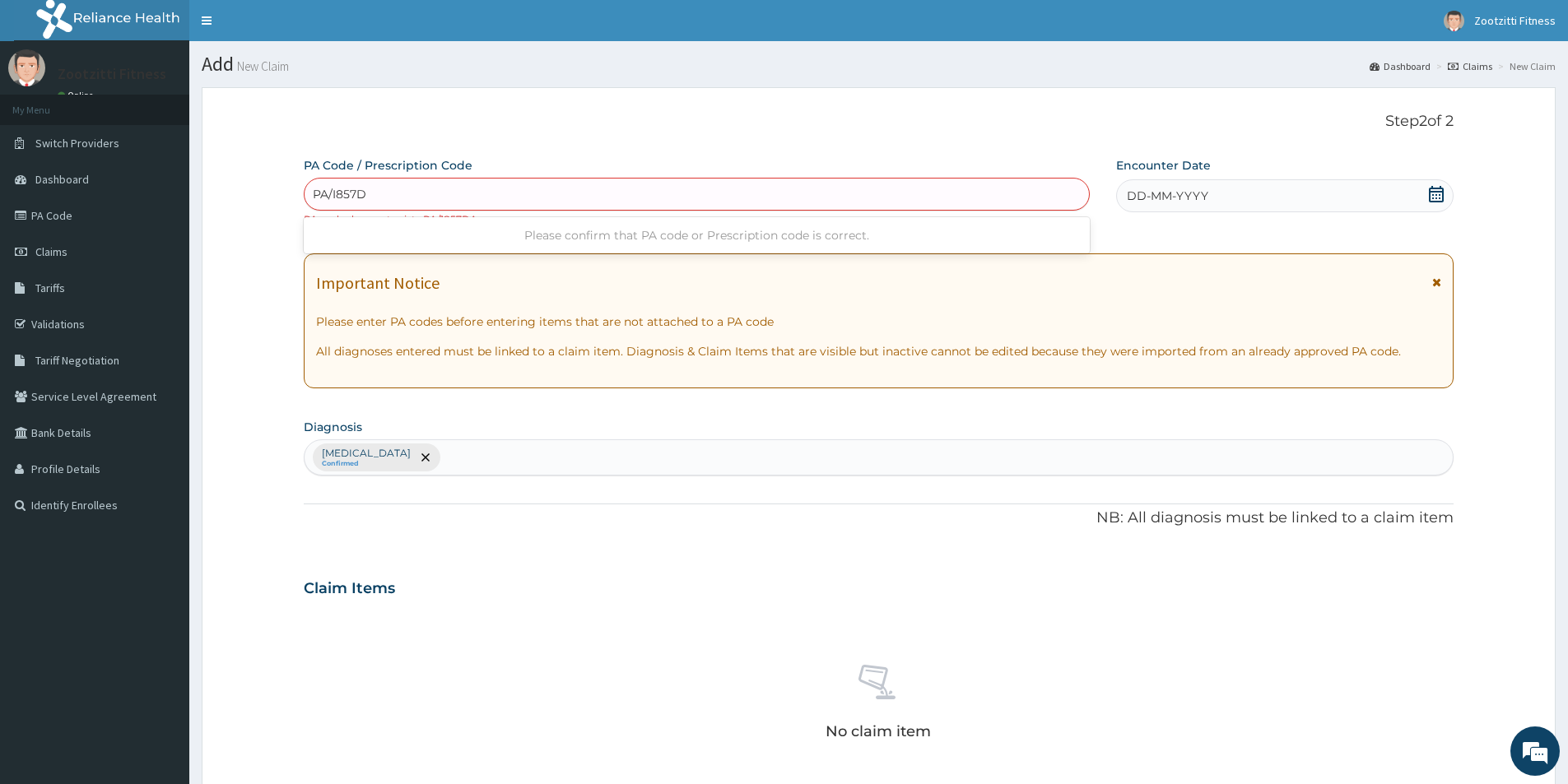
type input "PA/I857DA"
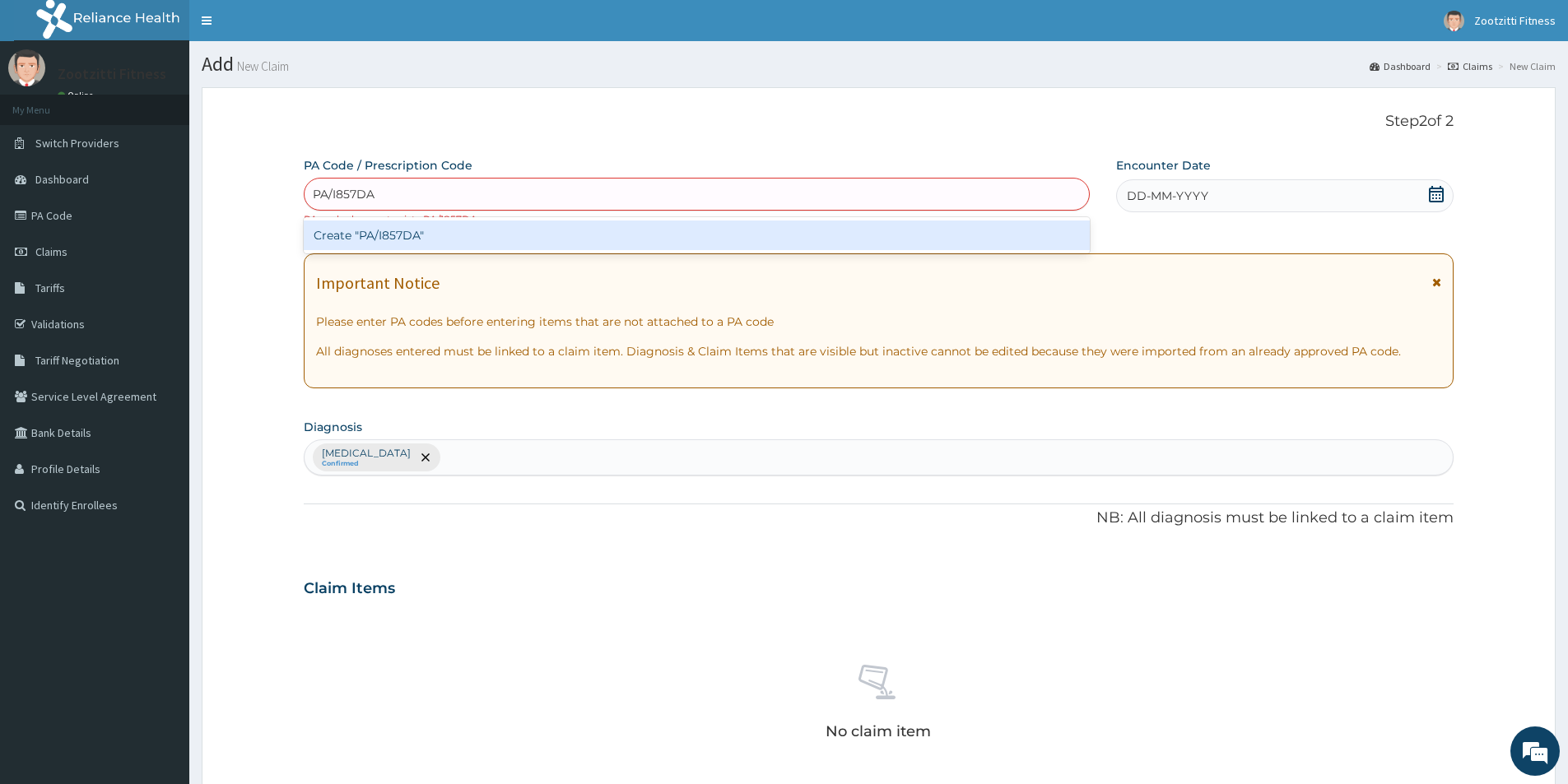
click at [364, 237] on div "Create "PA/I857DA"" at bounding box center [697, 235] width 786 height 30
